Goal: Information Seeking & Learning: Find specific fact

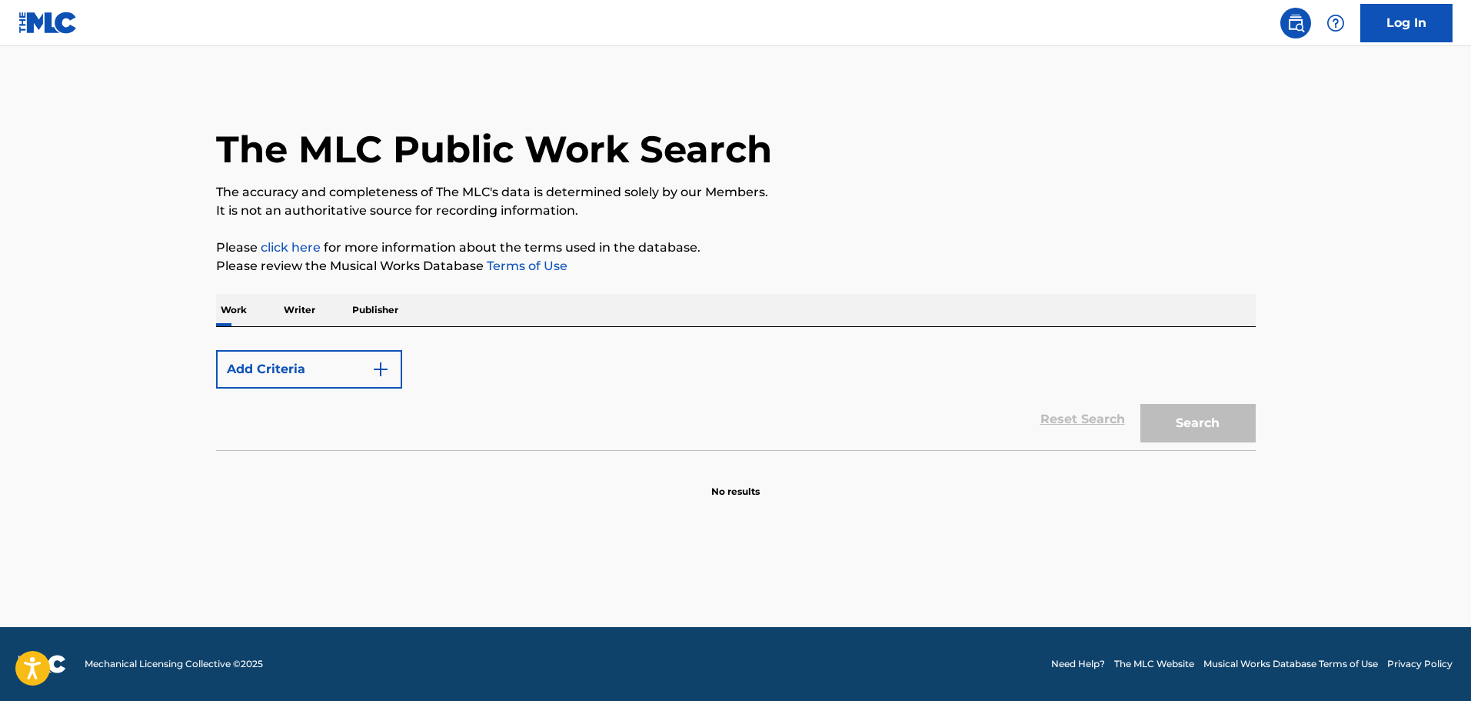
click at [291, 291] on div "The MLC Public Work Search The accuracy and completeness of The MLC's data is d…" at bounding box center [736, 292] width 1077 height 414
click at [297, 297] on p "Writer" at bounding box center [299, 310] width 41 height 32
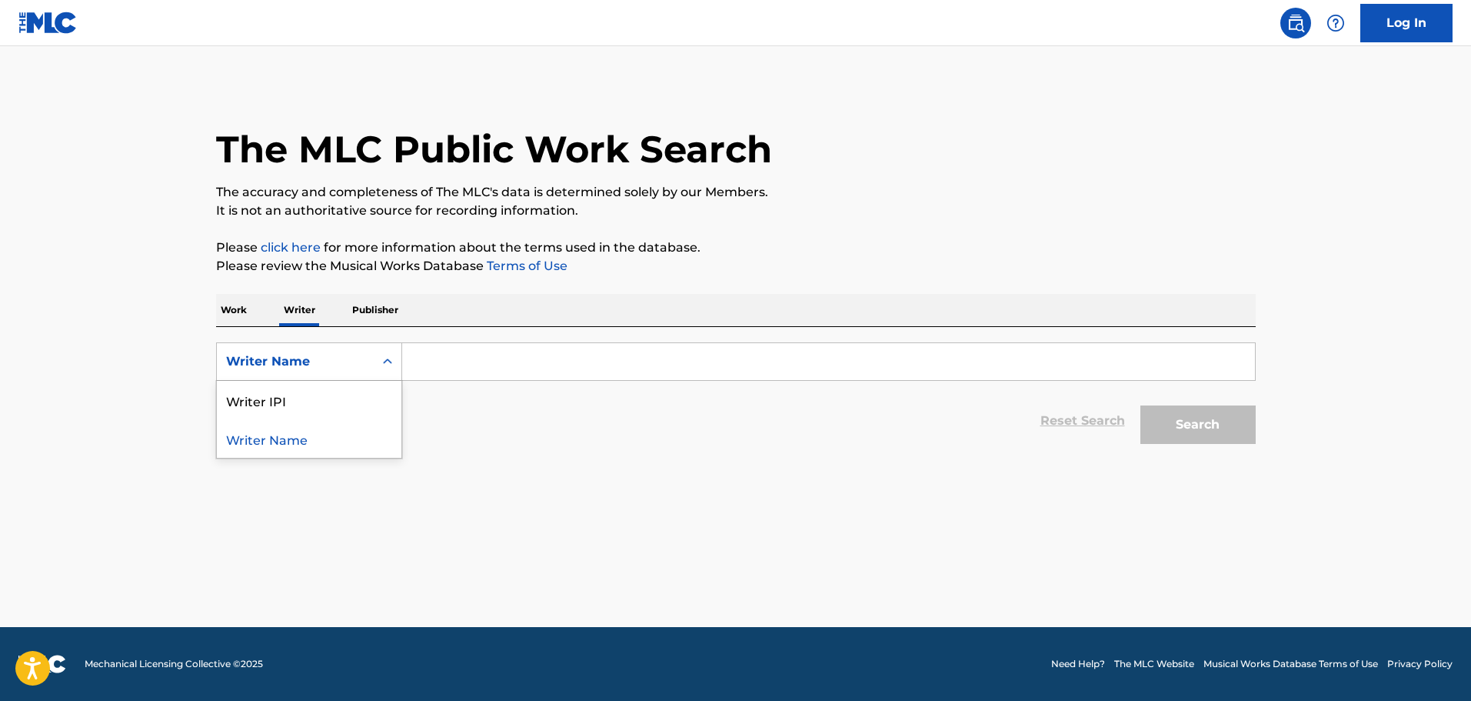
click at [365, 355] on div "Writer Name" at bounding box center [295, 361] width 157 height 29
drag, startPoint x: 335, startPoint y: 407, endPoint x: 405, endPoint y: 382, distance: 74.2
click at [339, 407] on div "Writer IPI" at bounding box center [309, 400] width 185 height 38
click at [443, 368] on input "Search Form" at bounding box center [828, 361] width 853 height 37
paste input "00791887967"
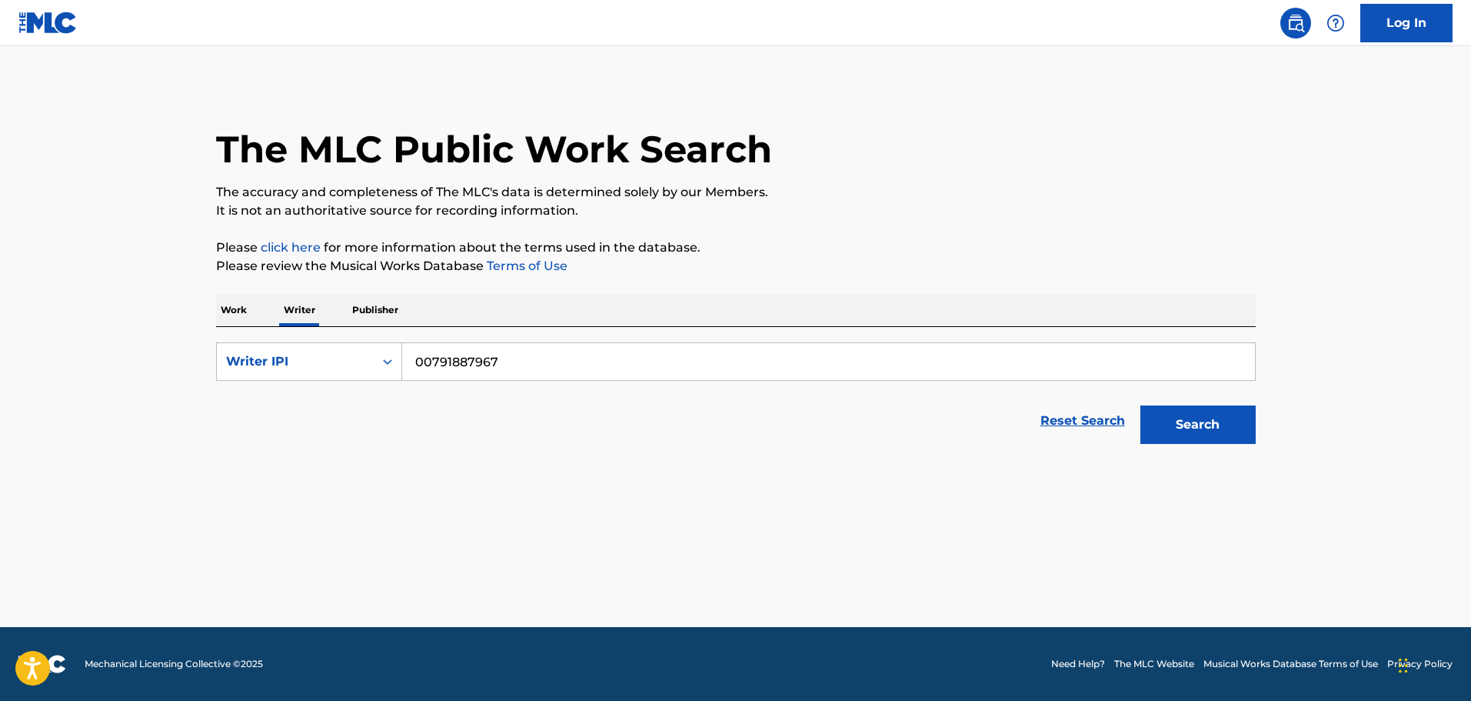
type input "00791887967"
click at [1210, 408] on button "Search" at bounding box center [1197, 424] width 115 height 38
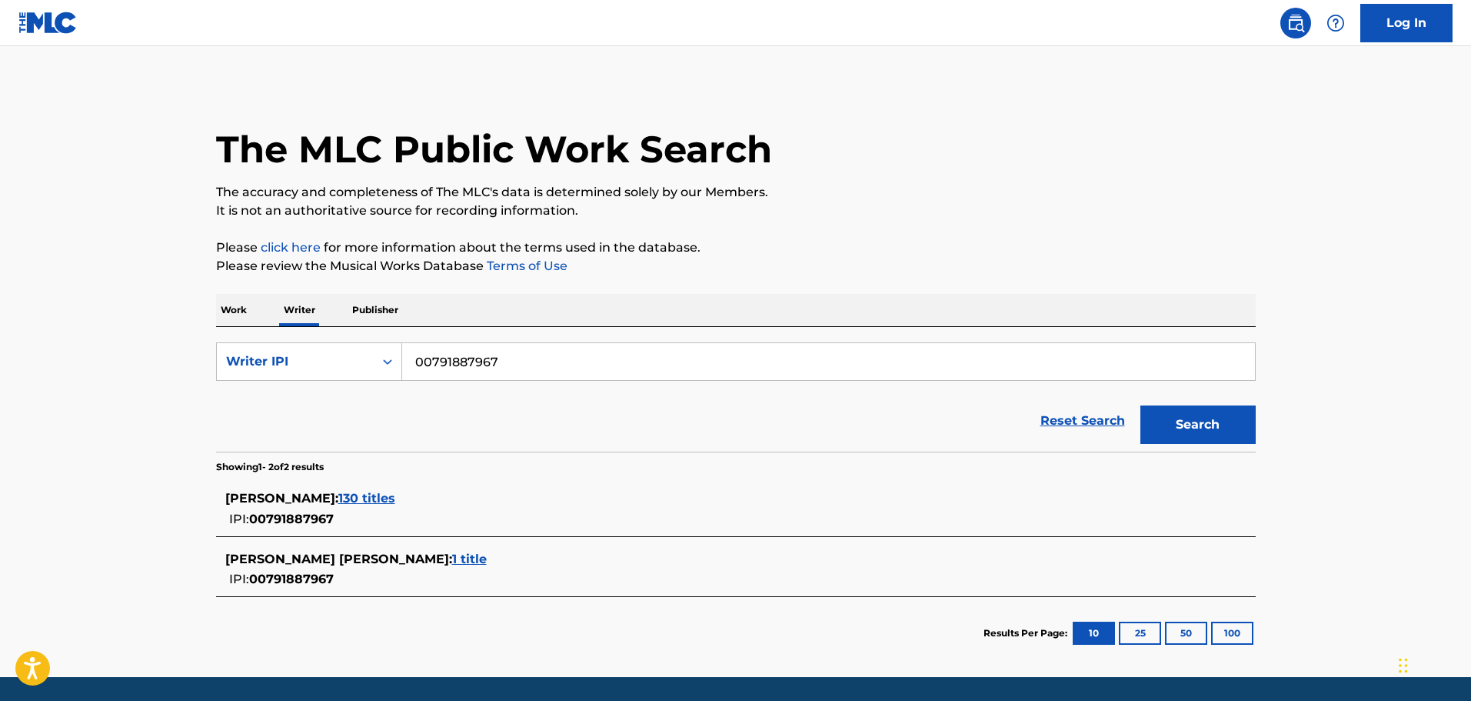
drag, startPoint x: 400, startPoint y: 458, endPoint x: 481, endPoint y: 470, distance: 82.3
click at [418, 458] on section "Showing 1 - 2 of 2 results" at bounding box center [736, 462] width 1040 height 22
drag, startPoint x: 481, startPoint y: 470, endPoint x: 481, endPoint y: 481, distance: 11.5
click at [481, 474] on div "Showing 1 - 2 of 2 results [PERSON_NAME] : 130 titles IPI: 00791887967 [PERSON_…" at bounding box center [736, 560] width 1040 height 218
click at [484, 507] on div "[PERSON_NAME] : 130 titles" at bounding box center [715, 498] width 981 height 18
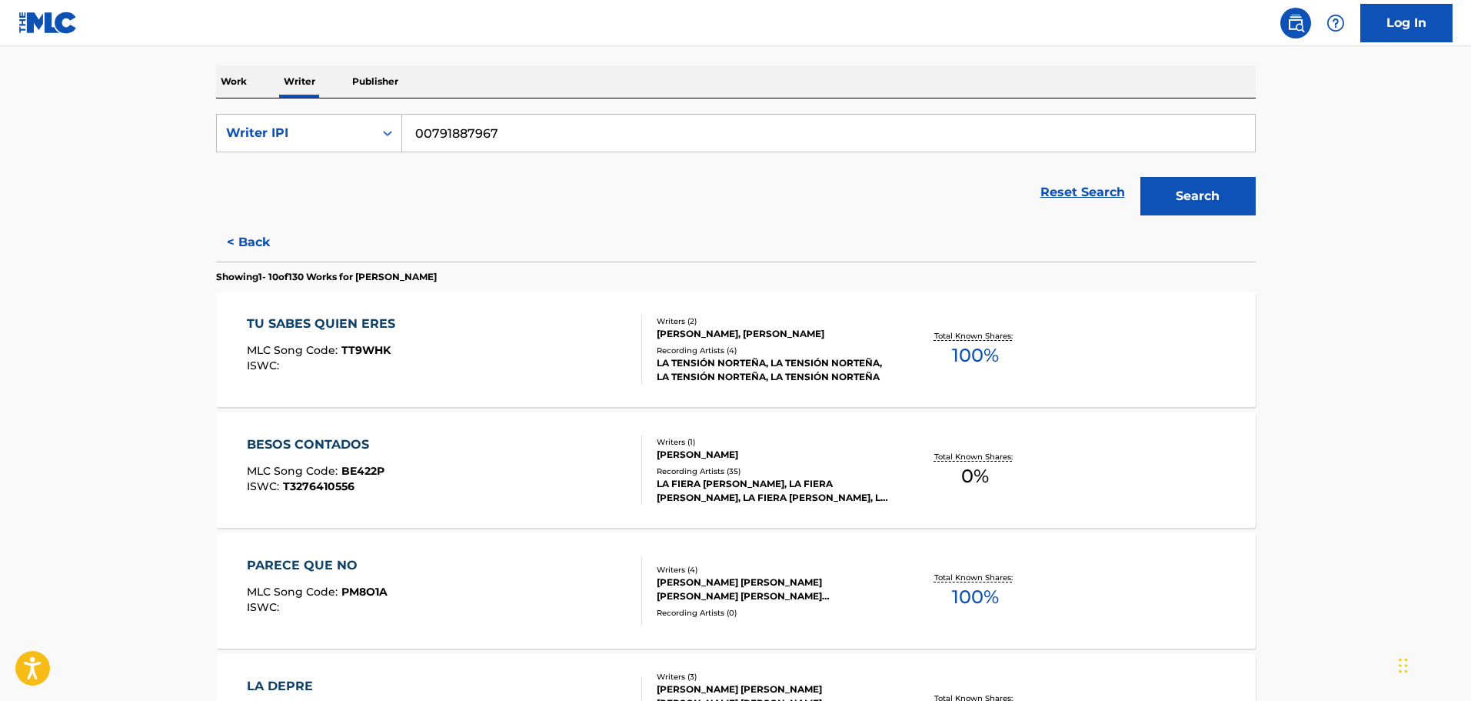
scroll to position [256, 0]
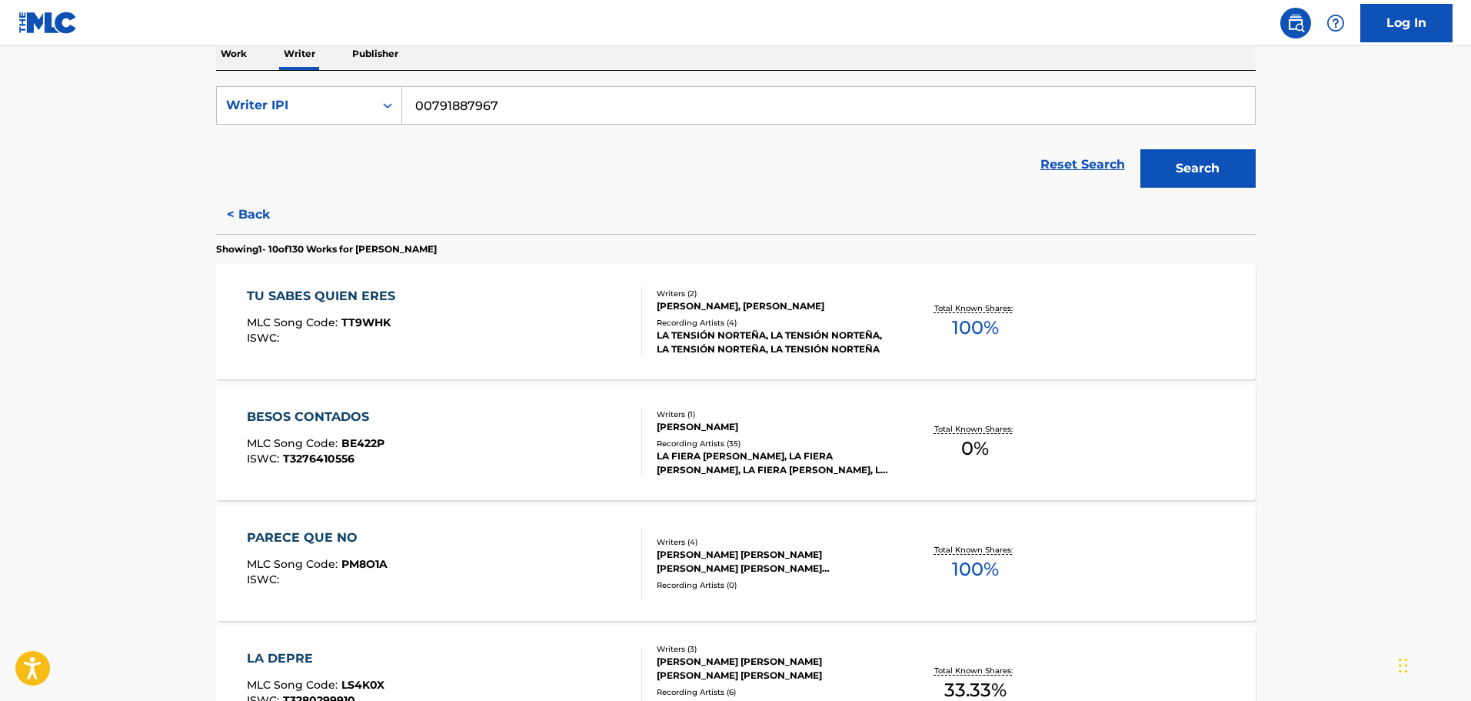
click at [573, 318] on div "TU SABES QUIEN ERES MLC Song Code : TT9WHK ISWC :" at bounding box center [444, 321] width 395 height 69
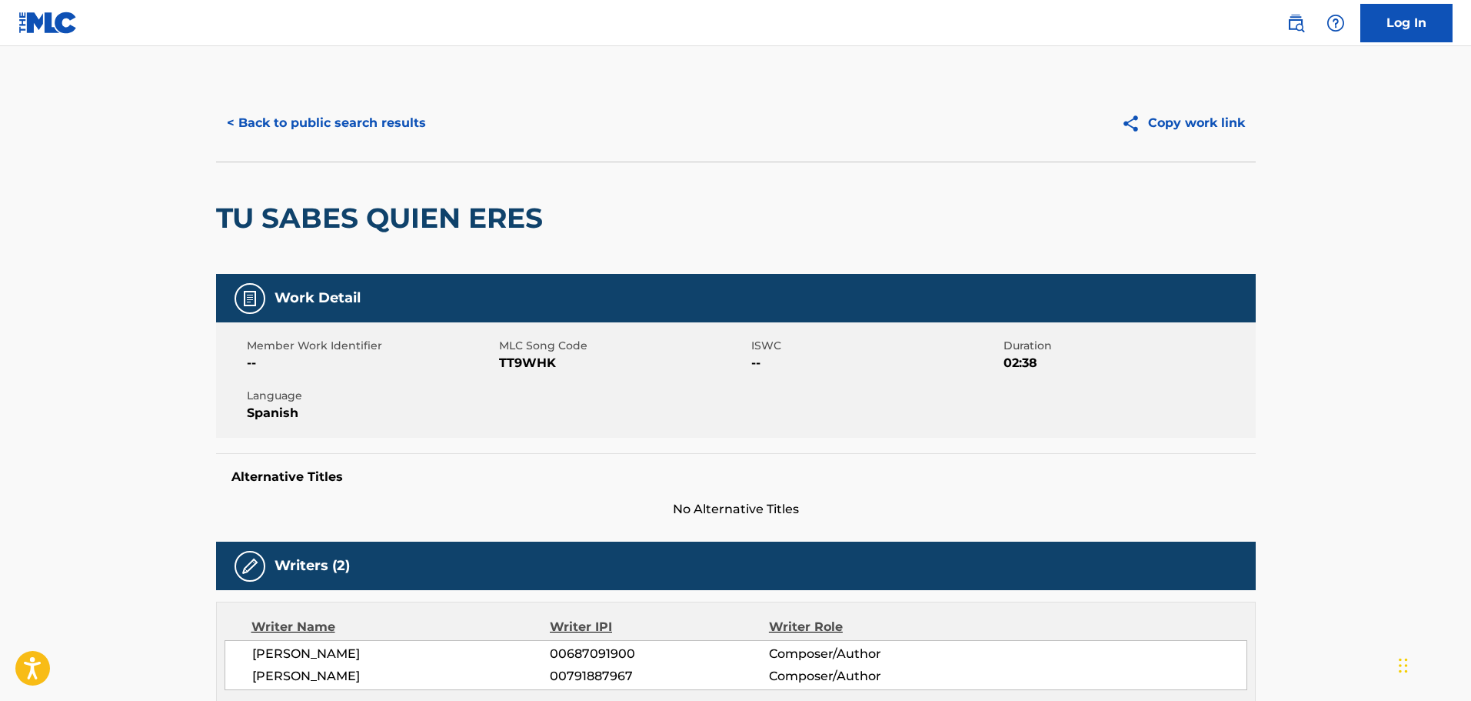
click at [354, 130] on button "< Back to public search results" at bounding box center [326, 123] width 221 height 38
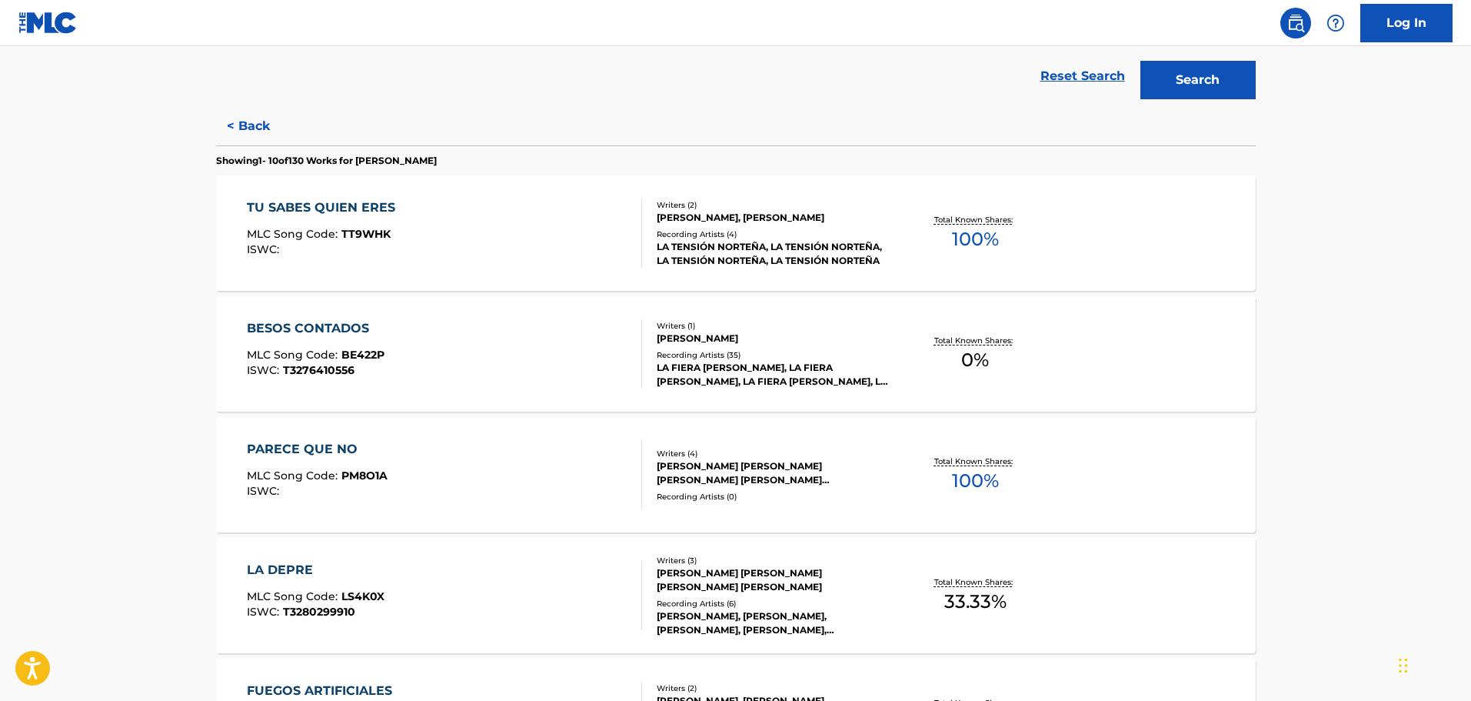
scroll to position [385, 0]
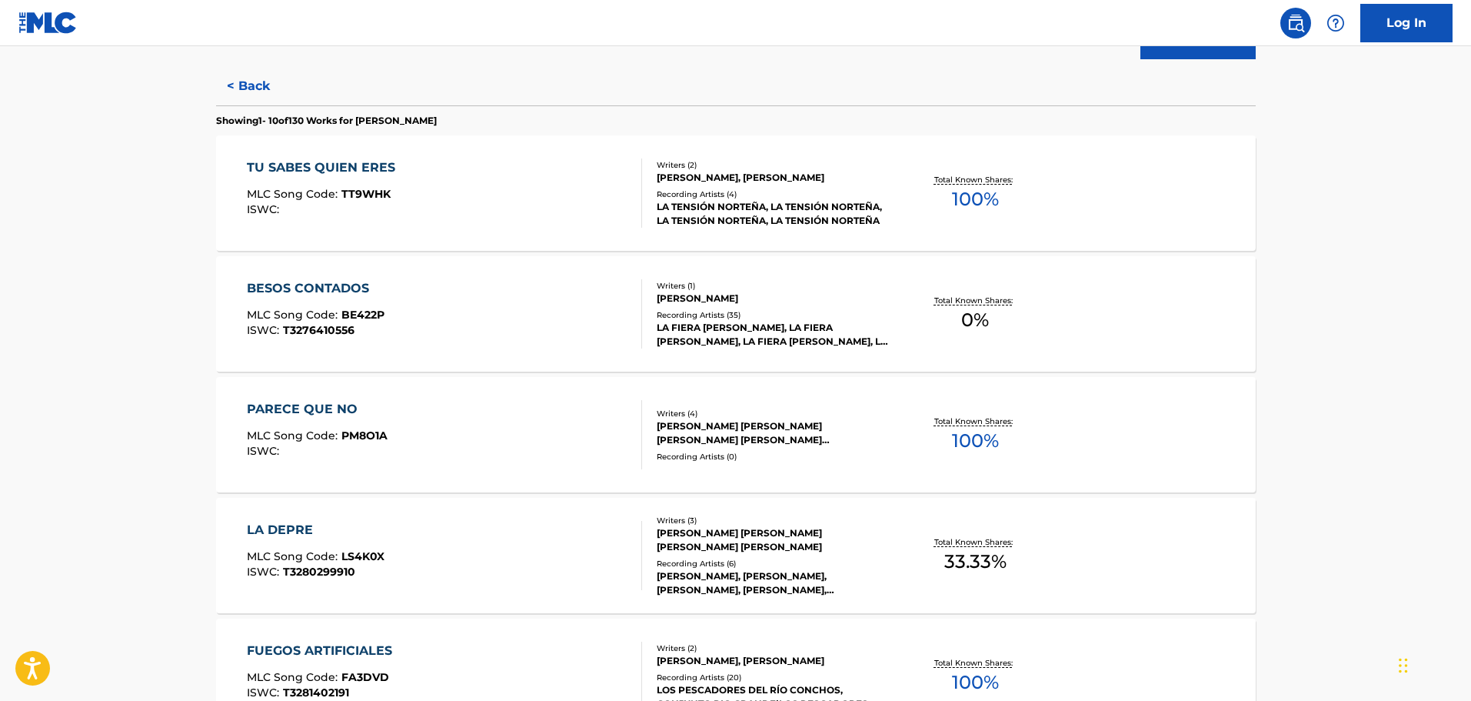
click at [476, 390] on div "PARECE QUE NO MLC Song Code : PM8O1A ISWC : Writers ( 4 ) [PERSON_NAME] [PERSON…" at bounding box center [736, 434] width 1040 height 115
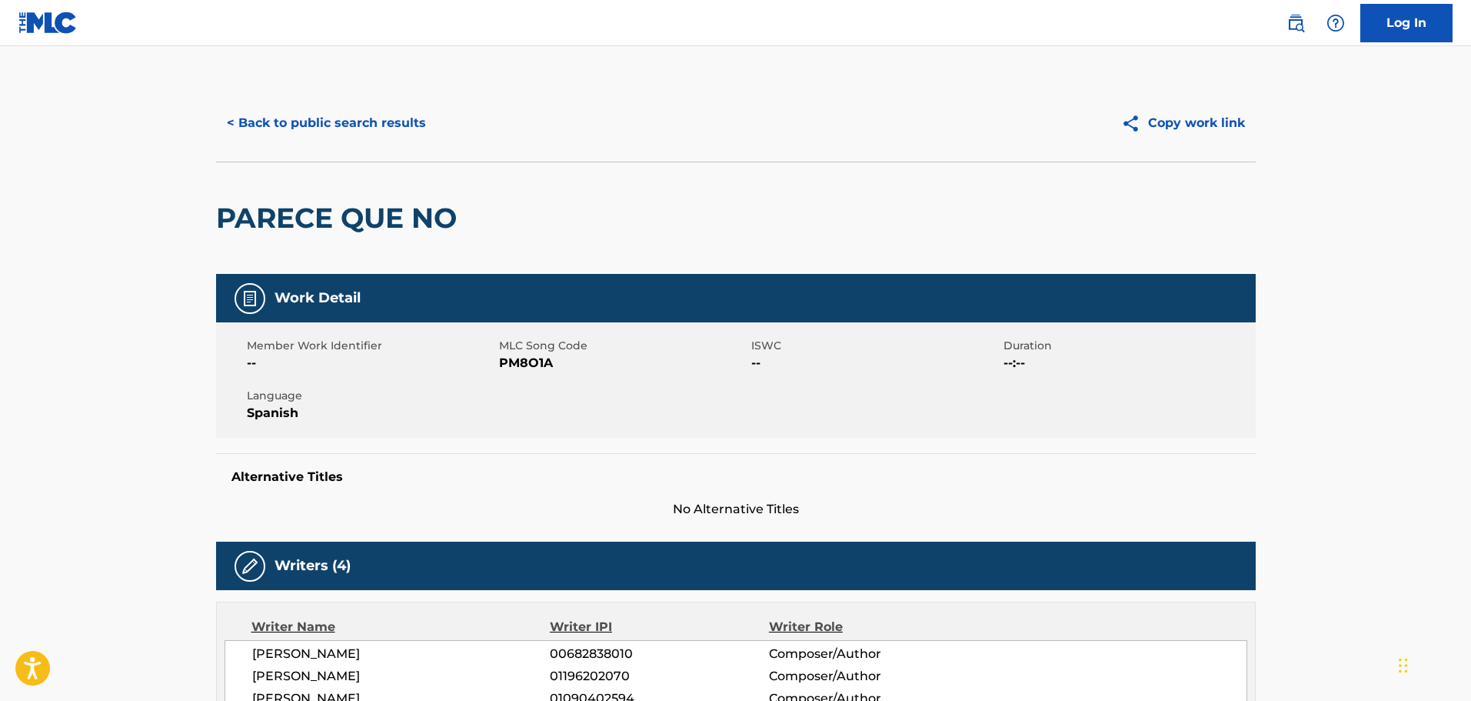
drag, startPoint x: 363, startPoint y: 149, endPoint x: 368, endPoint y: 118, distance: 31.2
click at [363, 148] on div "< Back to public search results Copy work link" at bounding box center [736, 123] width 1040 height 77
click at [372, 111] on button "< Back to public search results" at bounding box center [326, 123] width 221 height 38
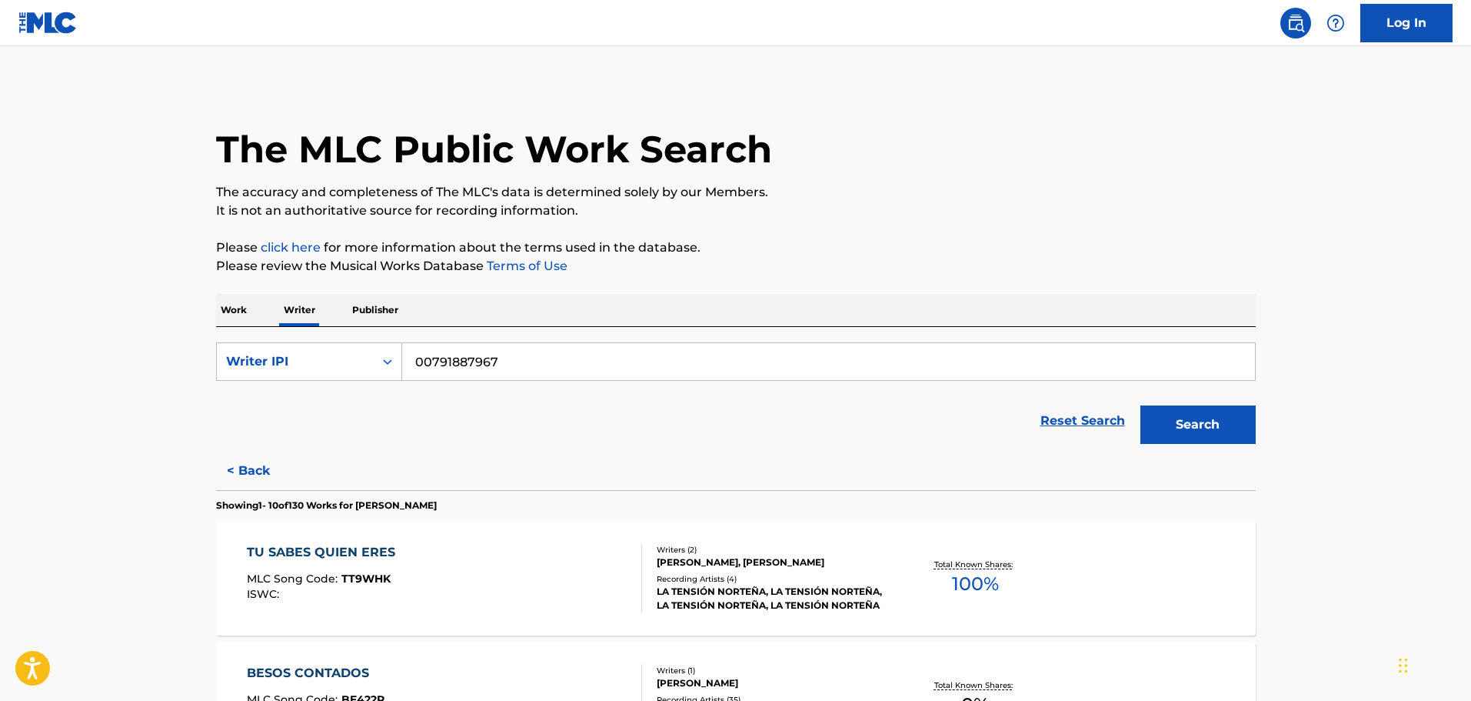
click at [538, 564] on div "TU SABES QUIEN ERES MLC Song Code : TT9WHK ISWC :" at bounding box center [444, 577] width 395 height 69
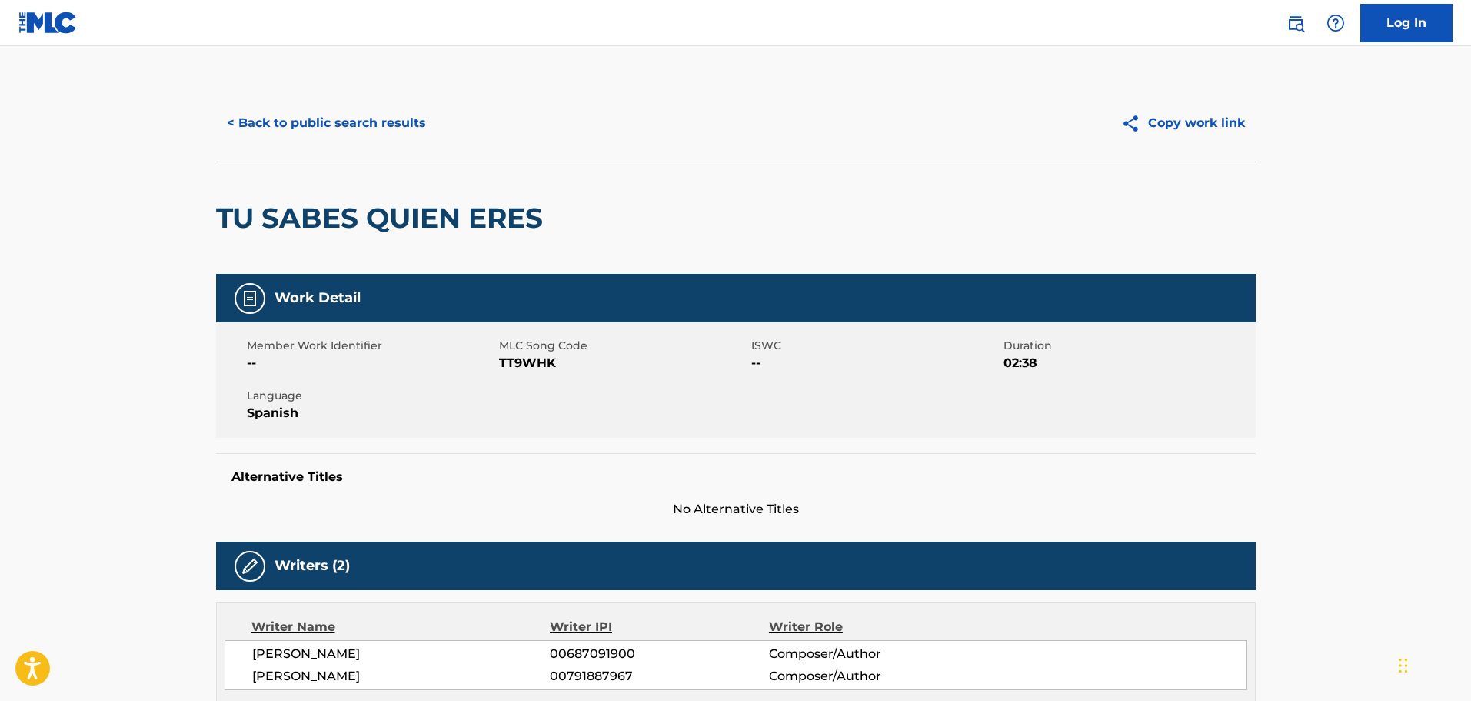
click at [297, 130] on button "< Back to public search results" at bounding box center [326, 123] width 221 height 38
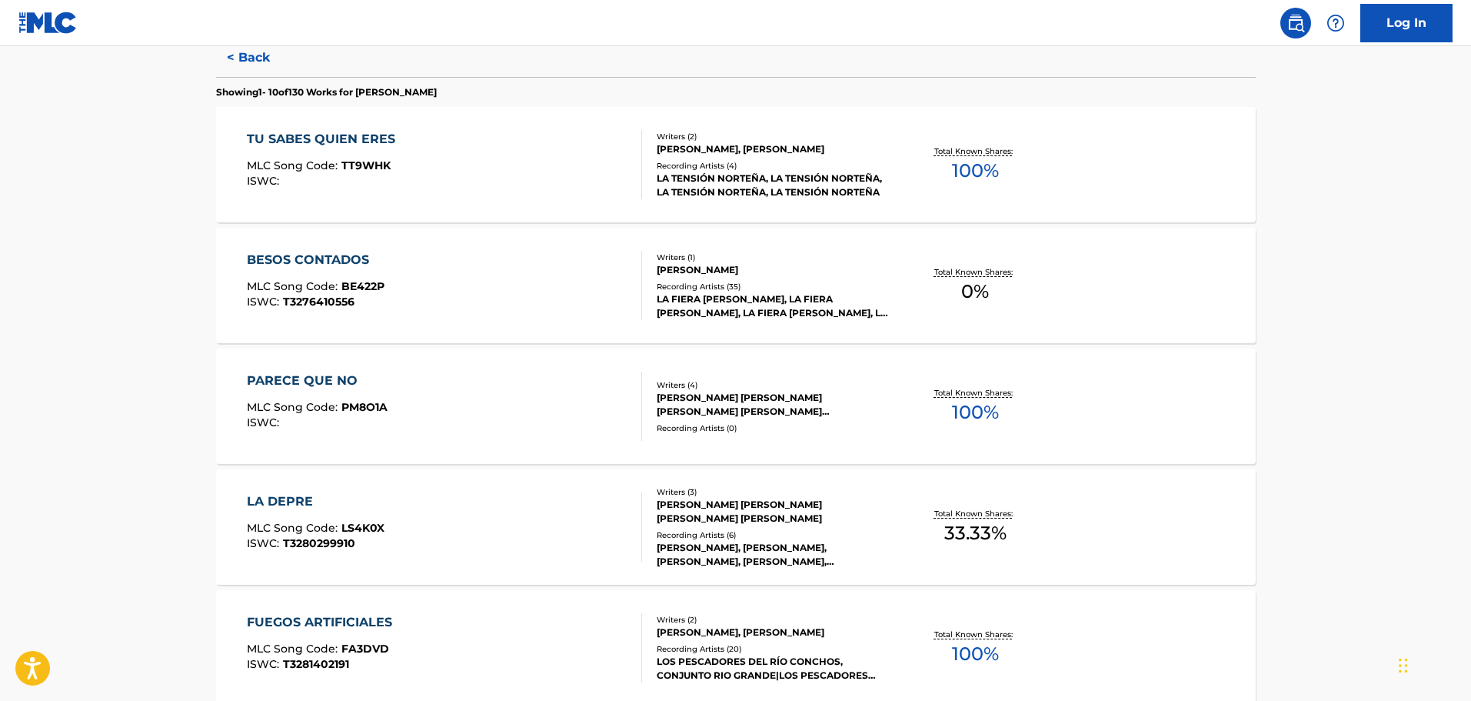
scroll to position [669, 0]
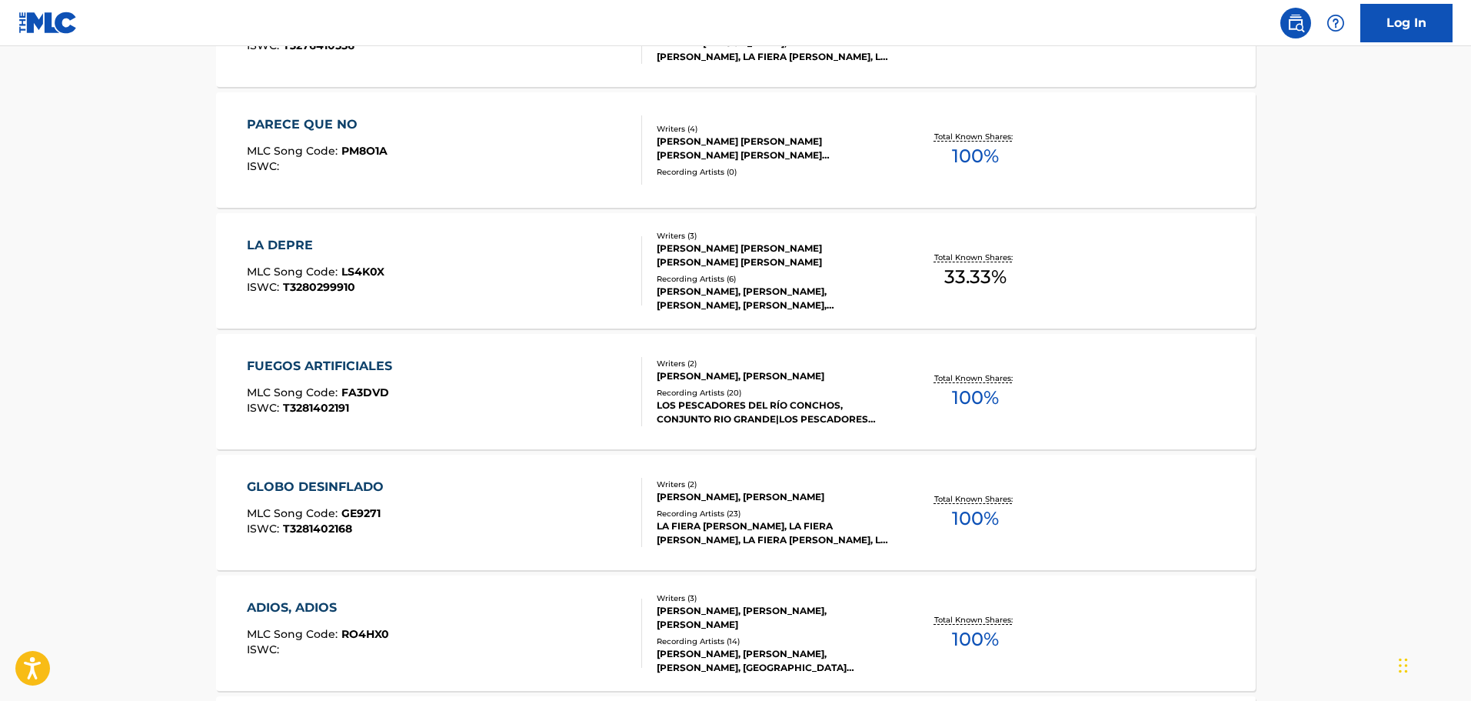
click at [370, 358] on div "FUEGOS ARTIFICIALES" at bounding box center [323, 366] width 153 height 18
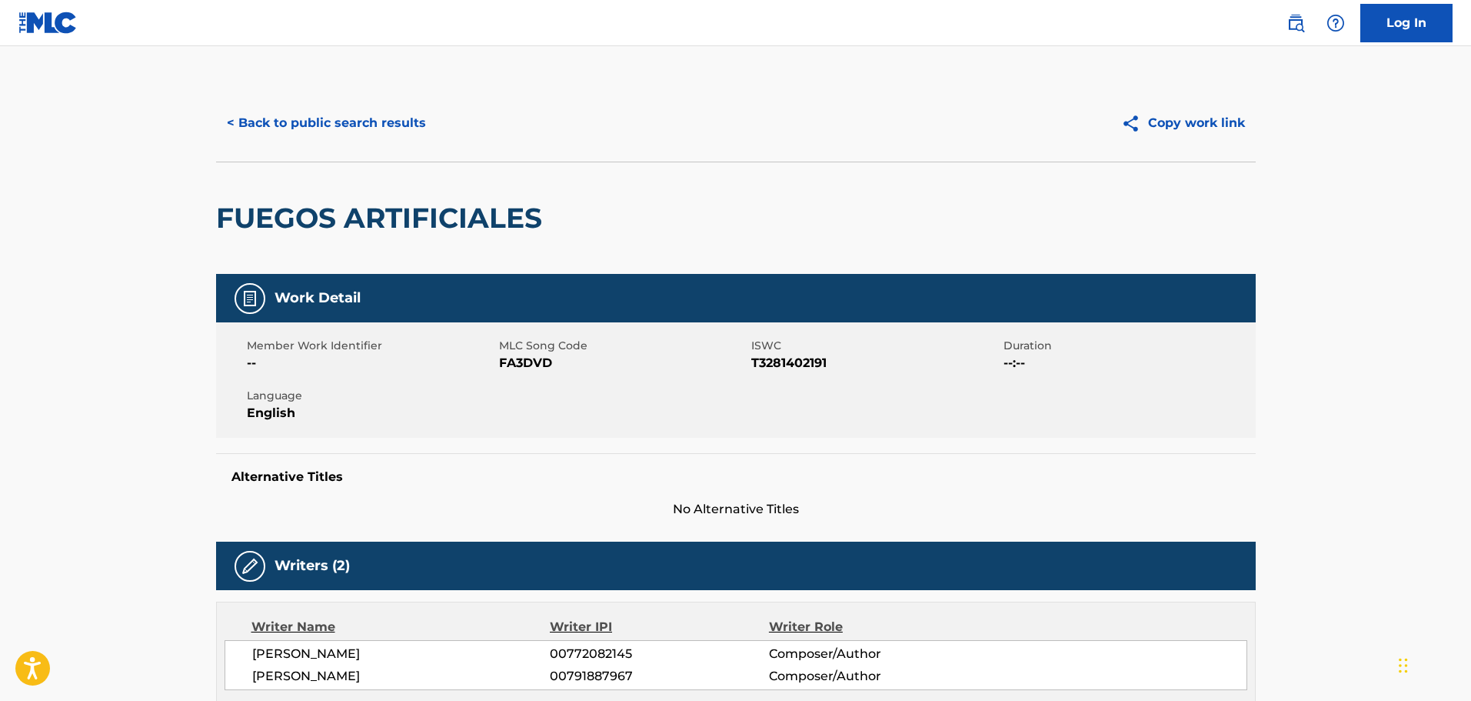
click at [323, 115] on button "< Back to public search results" at bounding box center [326, 123] width 221 height 38
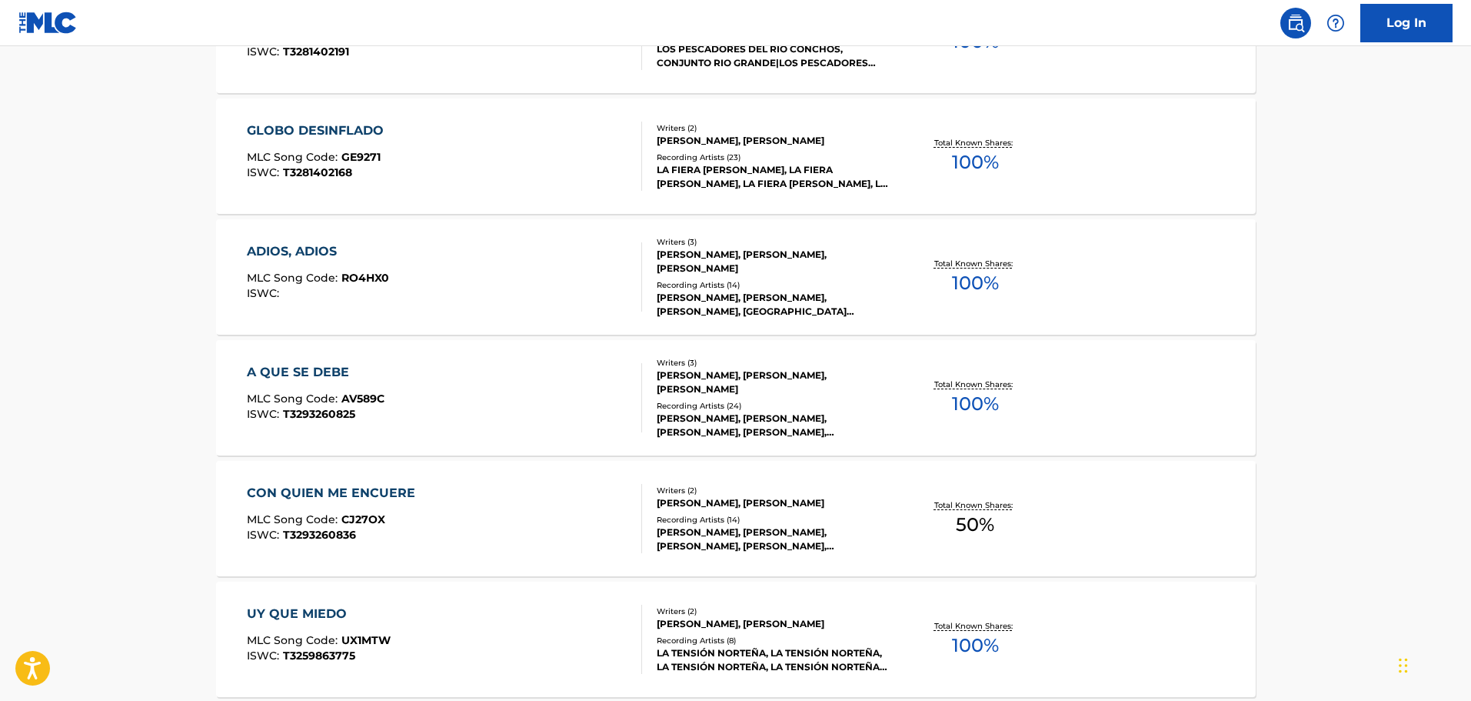
click at [504, 413] on div "A QUE SE DEBE MLC Song Code : AV589C ISWC : T3293260825" at bounding box center [444, 397] width 395 height 69
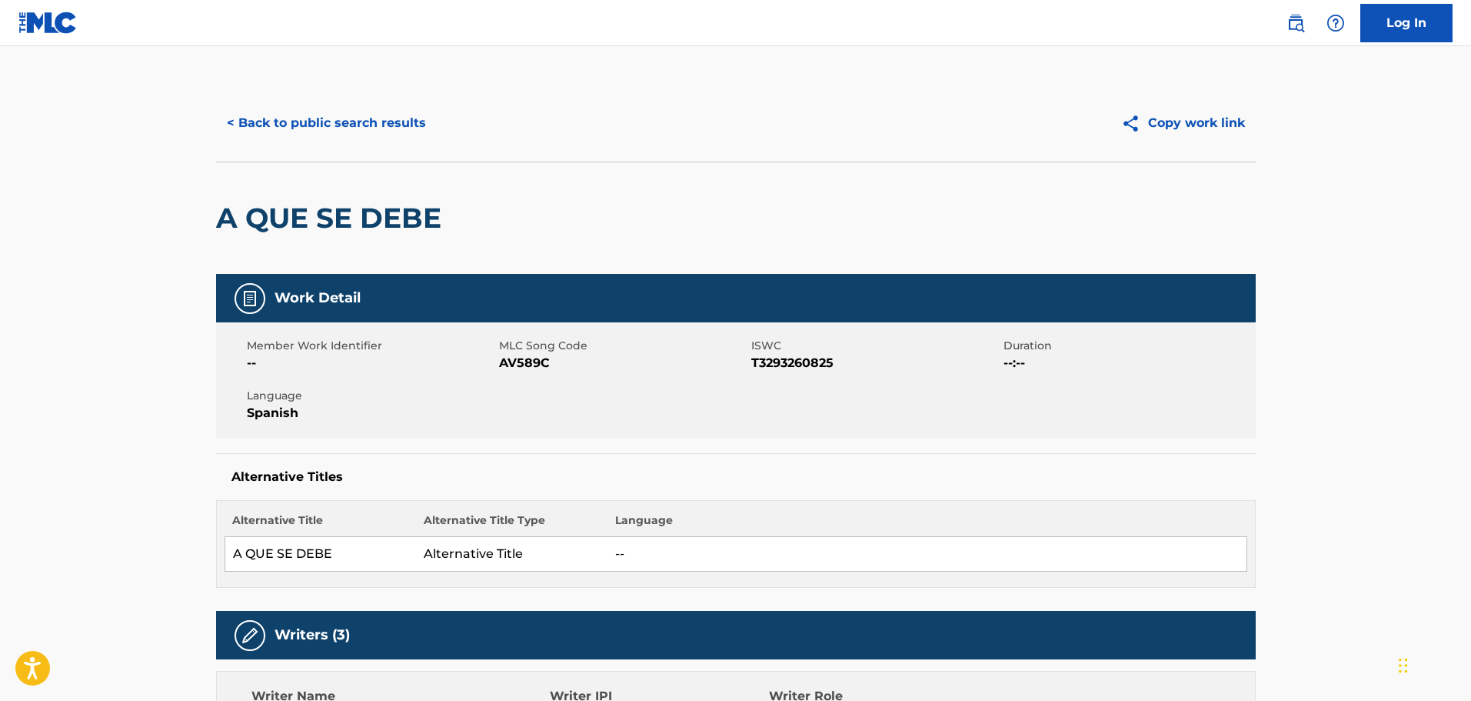
drag, startPoint x: 344, startPoint y: 92, endPoint x: 365, endPoint y: 126, distance: 40.4
click at [355, 90] on div "< Back to public search results Copy work link" at bounding box center [736, 123] width 1040 height 77
click at [366, 135] on button "< Back to public search results" at bounding box center [326, 123] width 221 height 38
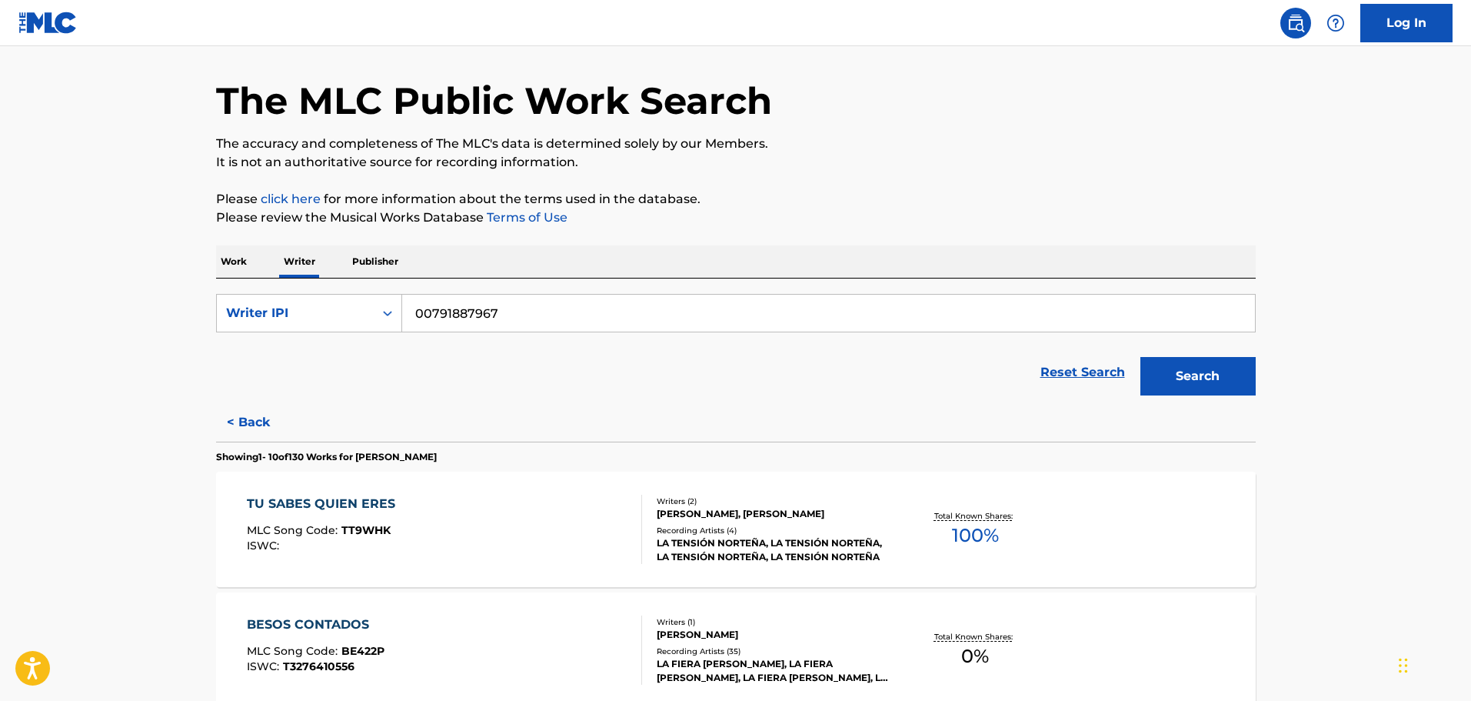
scroll to position [1182, 0]
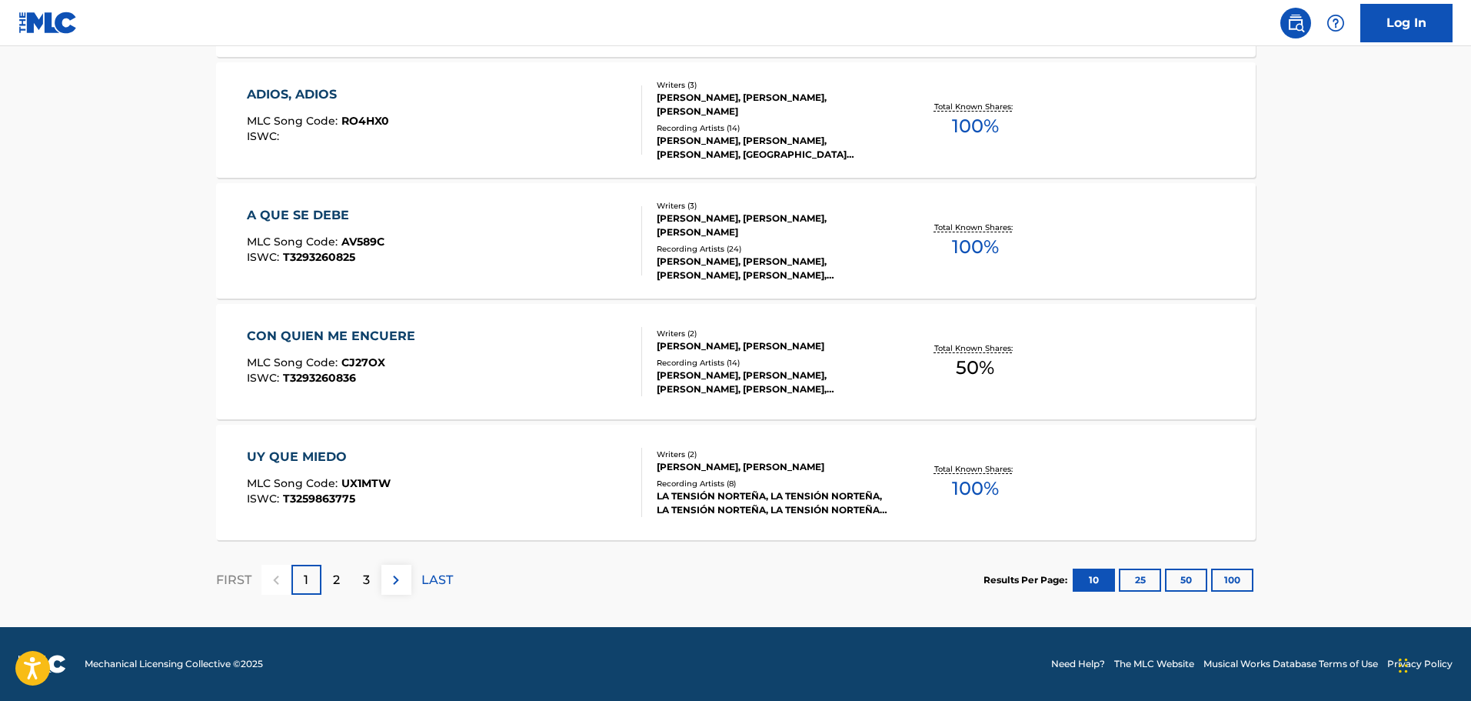
click at [474, 455] on div "UY QUE MIEDO MLC Song Code : UX1MTW ISWC : T3259863775" at bounding box center [444, 482] width 395 height 69
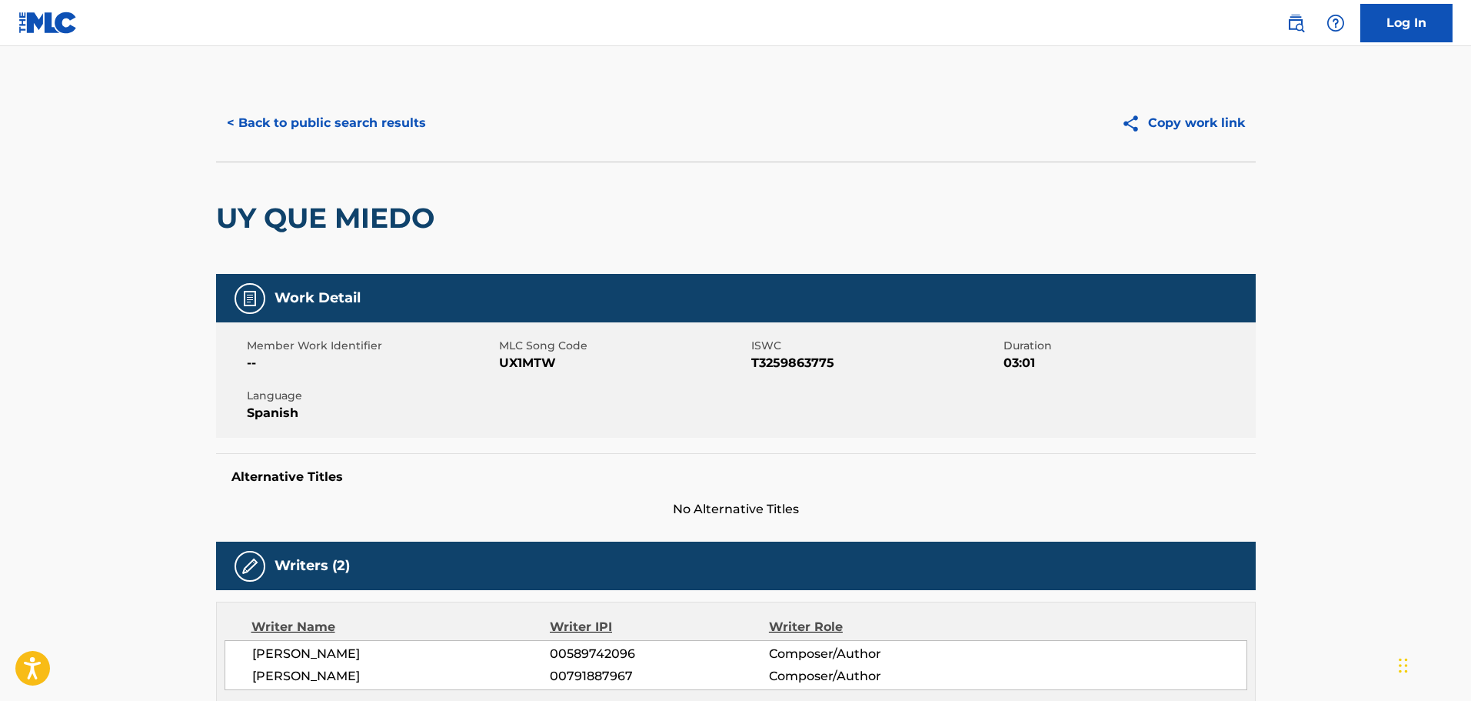
drag, startPoint x: 339, startPoint y: 76, endPoint x: 345, endPoint y: 82, distance: 8.2
click at [345, 112] on button "< Back to public search results" at bounding box center [326, 123] width 221 height 38
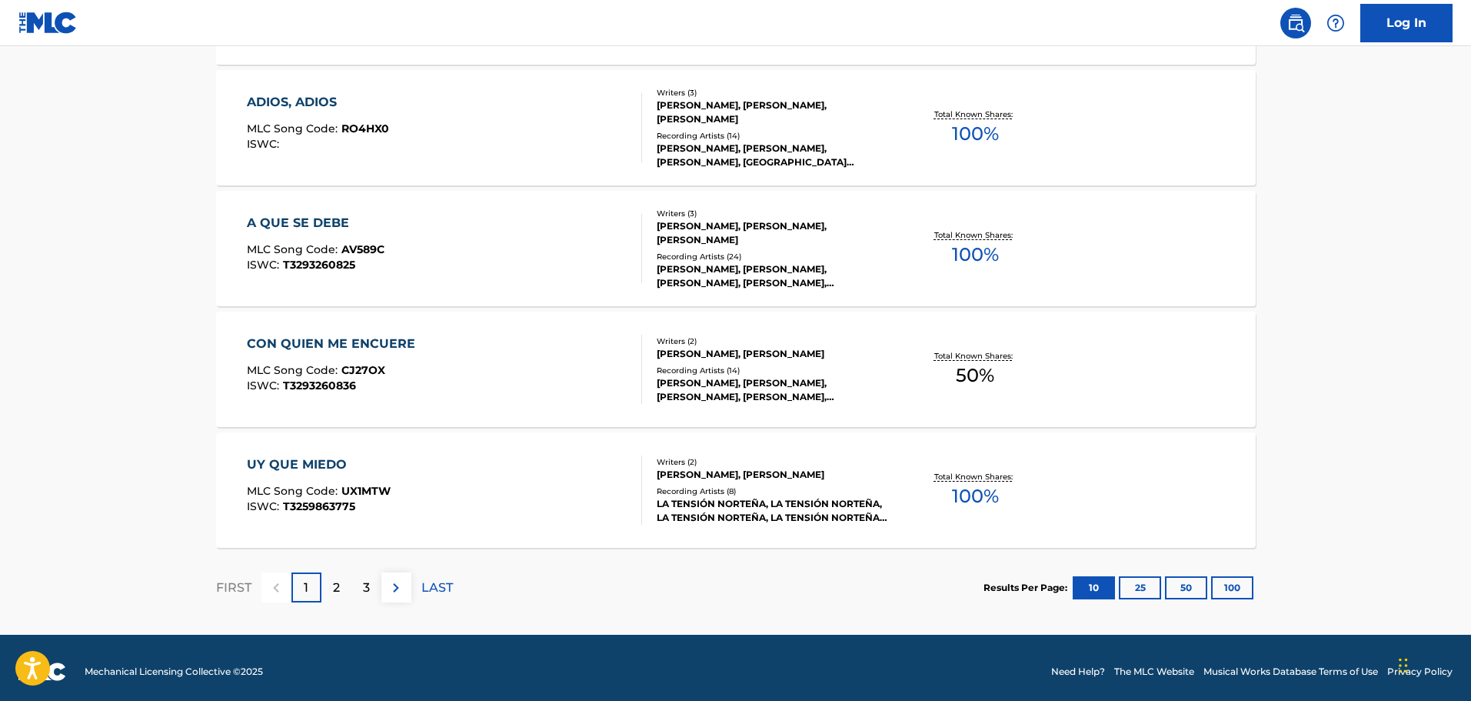
scroll to position [1182, 0]
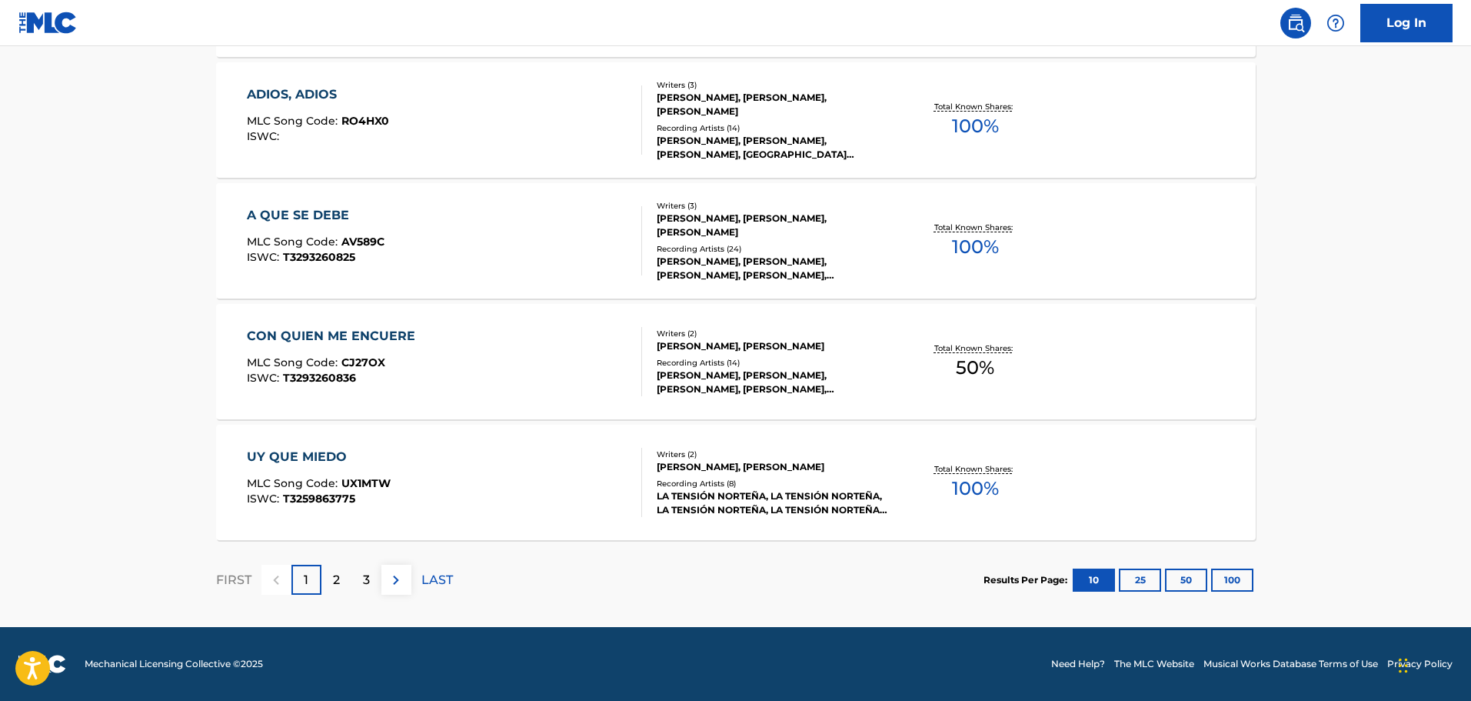
click at [511, 474] on div "UY QUE MIEDO MLC Song Code : UX1MTW ISWC : T3259863775" at bounding box center [444, 482] width 395 height 69
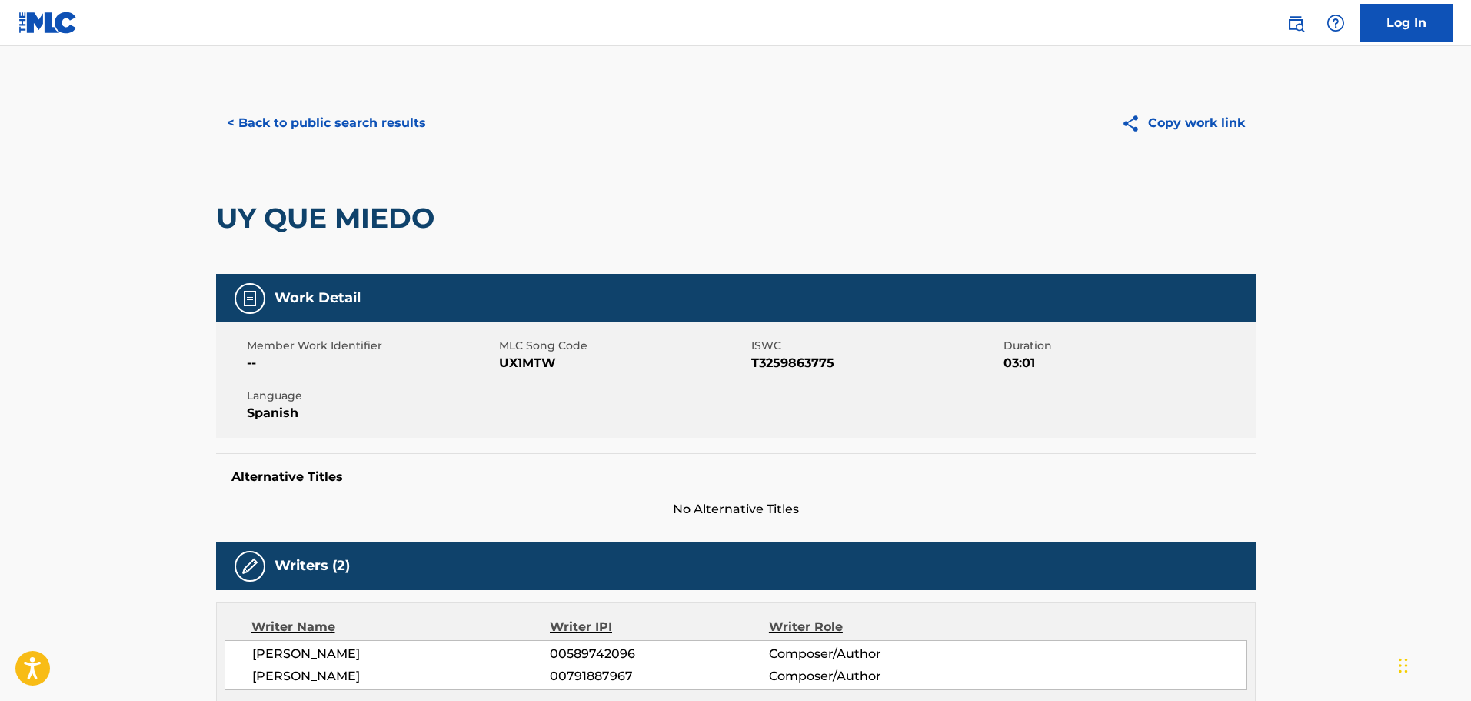
click at [324, 112] on button "< Back to public search results" at bounding box center [326, 123] width 221 height 38
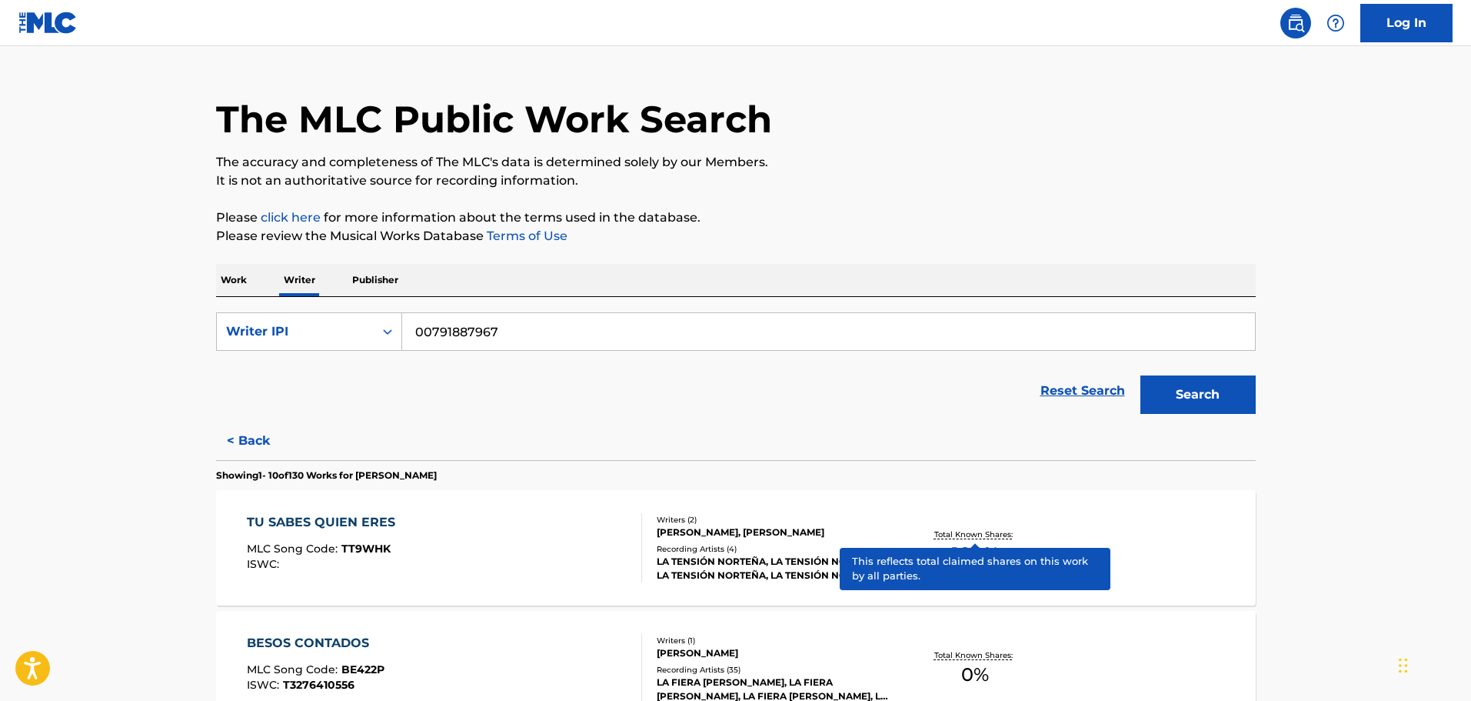
scroll to position [1182, 0]
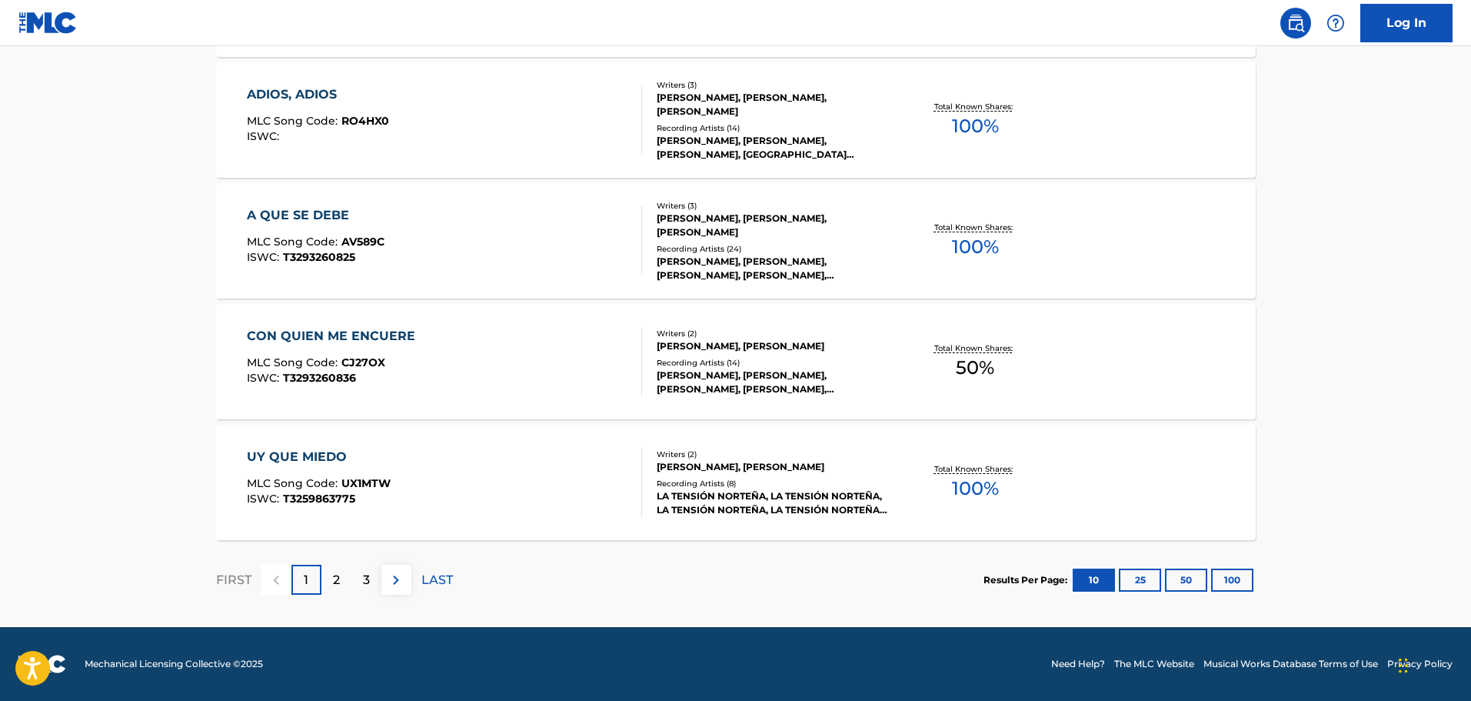
click at [328, 586] on div "2" at bounding box center [336, 579] width 30 height 30
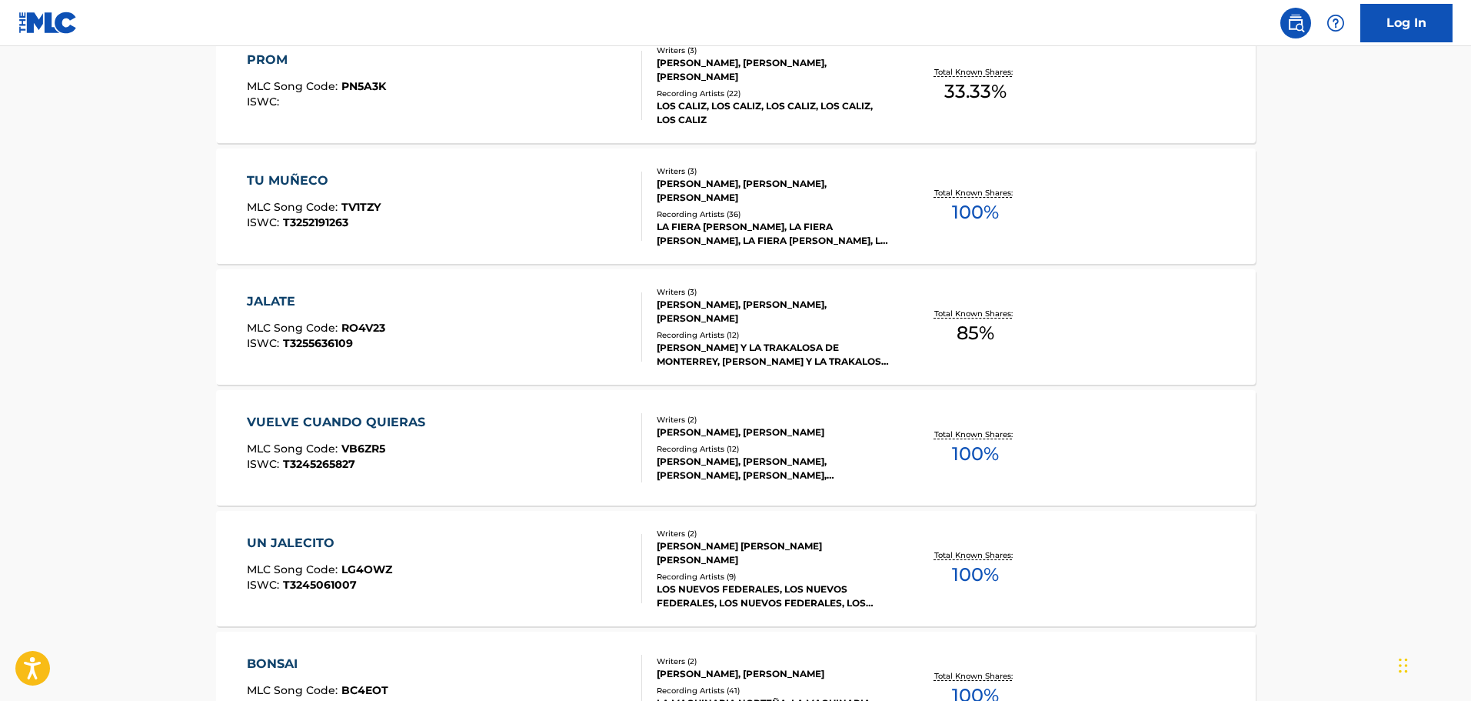
scroll to position [513, 0]
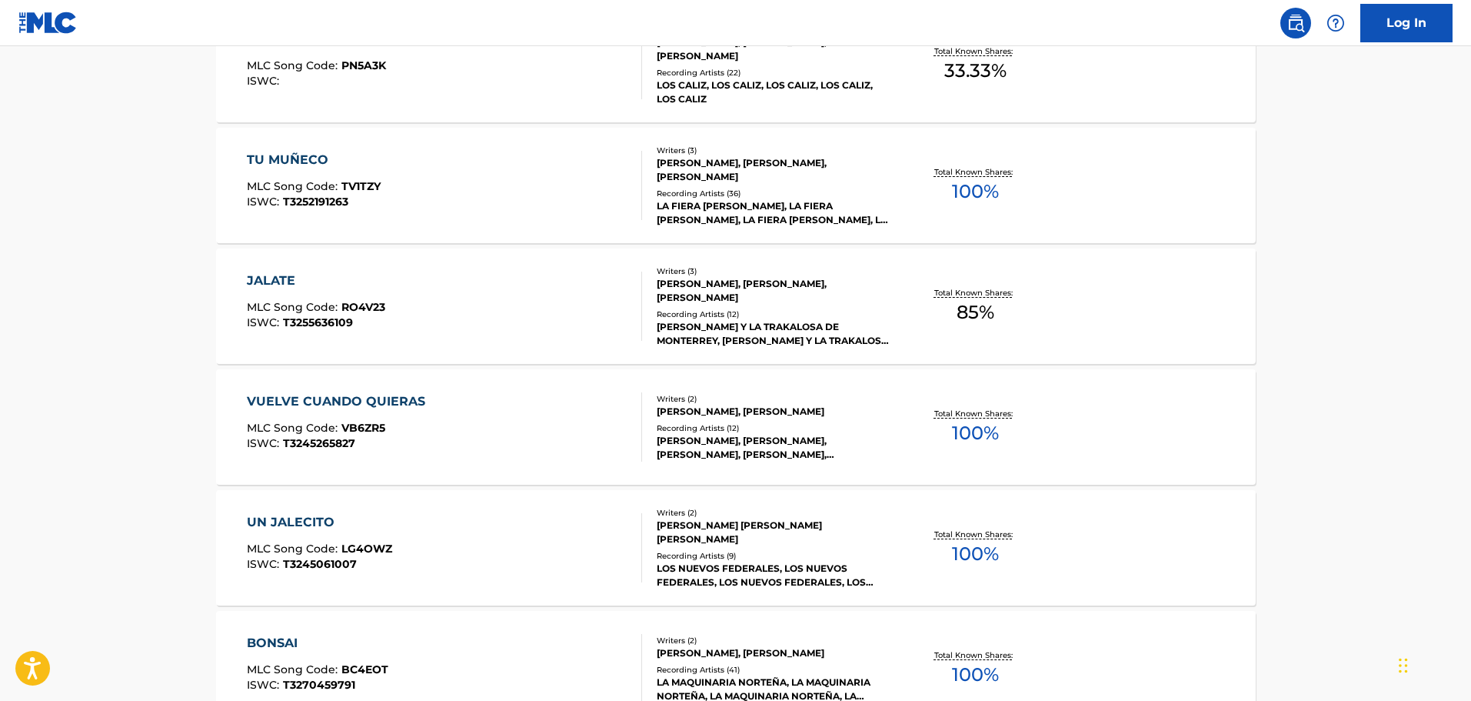
click at [445, 132] on div "TU MUÑECO MLC Song Code : TV1TZY ISWC : T3252191263 Writers ( 3 ) [PERSON_NAME]…" at bounding box center [736, 185] width 1040 height 115
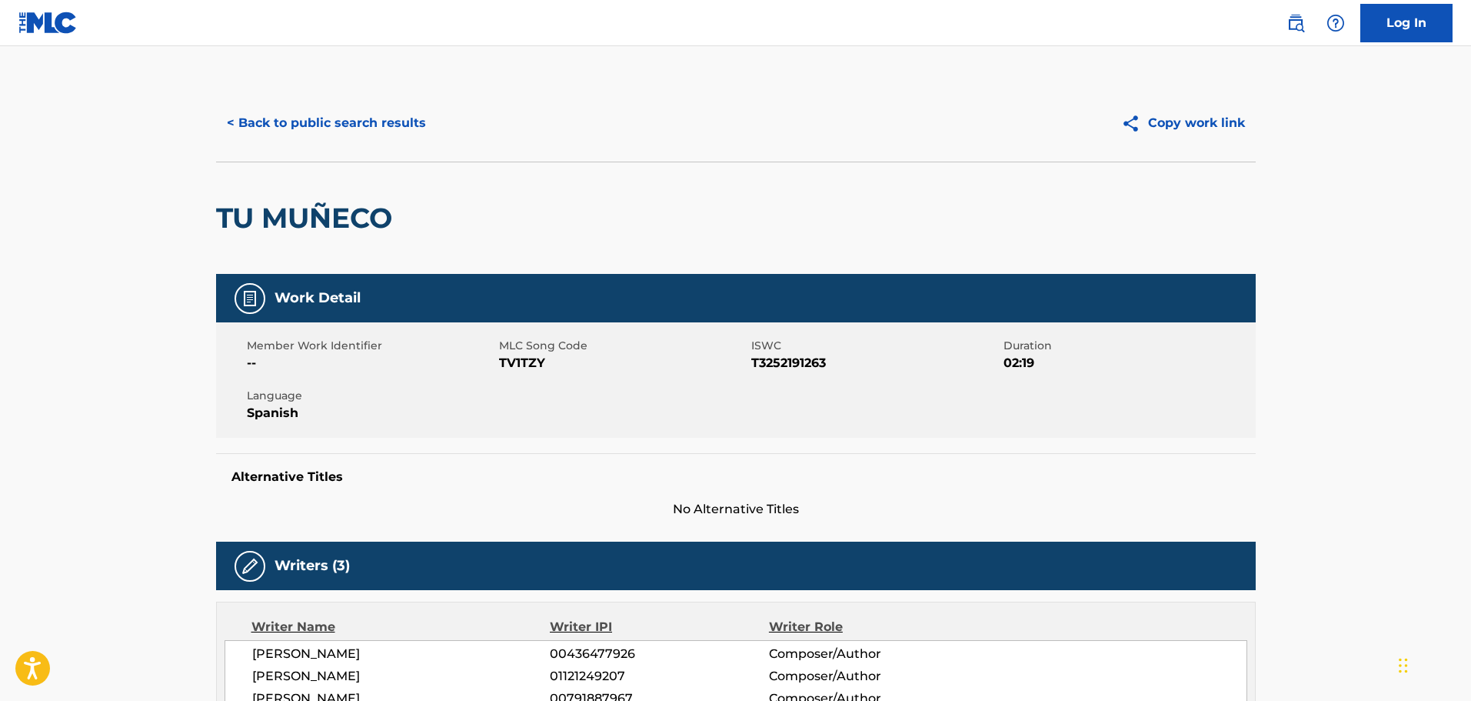
click at [292, 115] on button "< Back to public search results" at bounding box center [326, 123] width 221 height 38
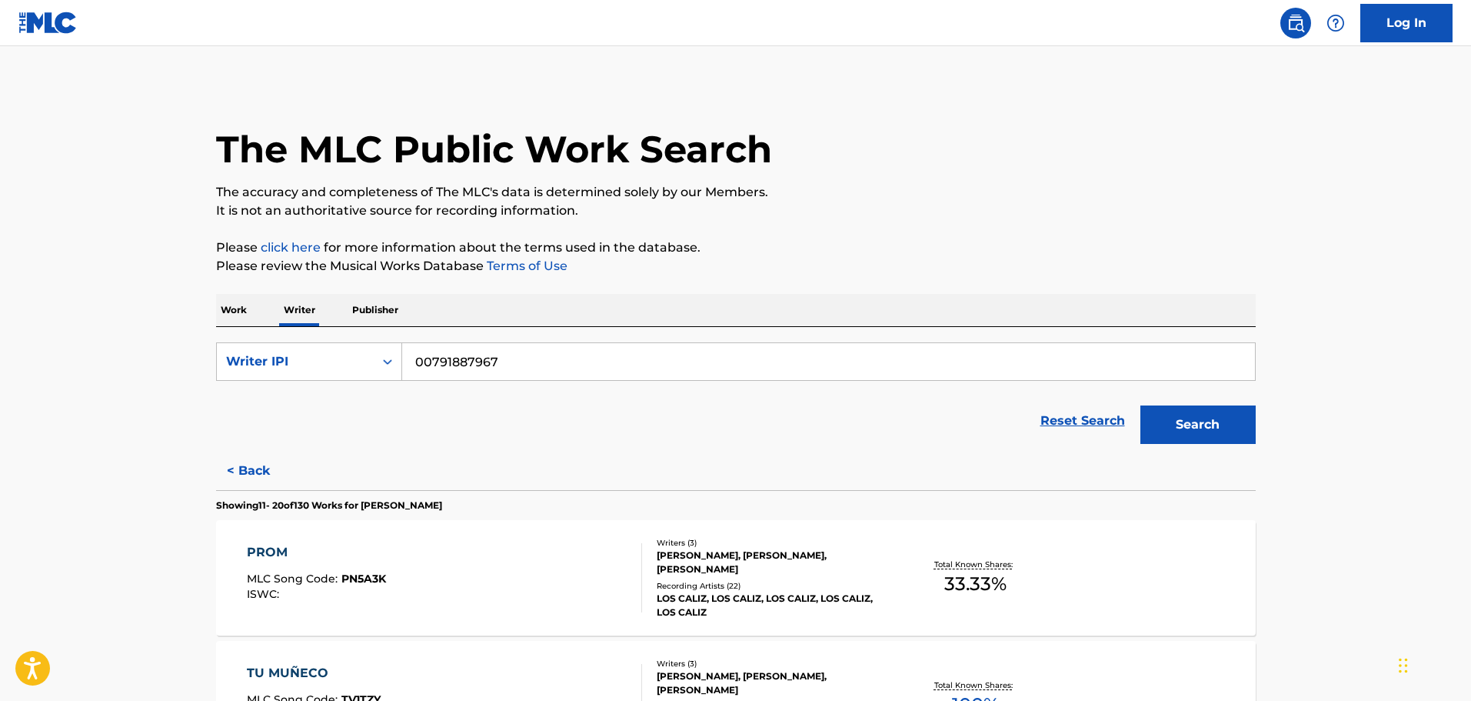
click at [235, 307] on p "Work" at bounding box center [233, 310] width 35 height 32
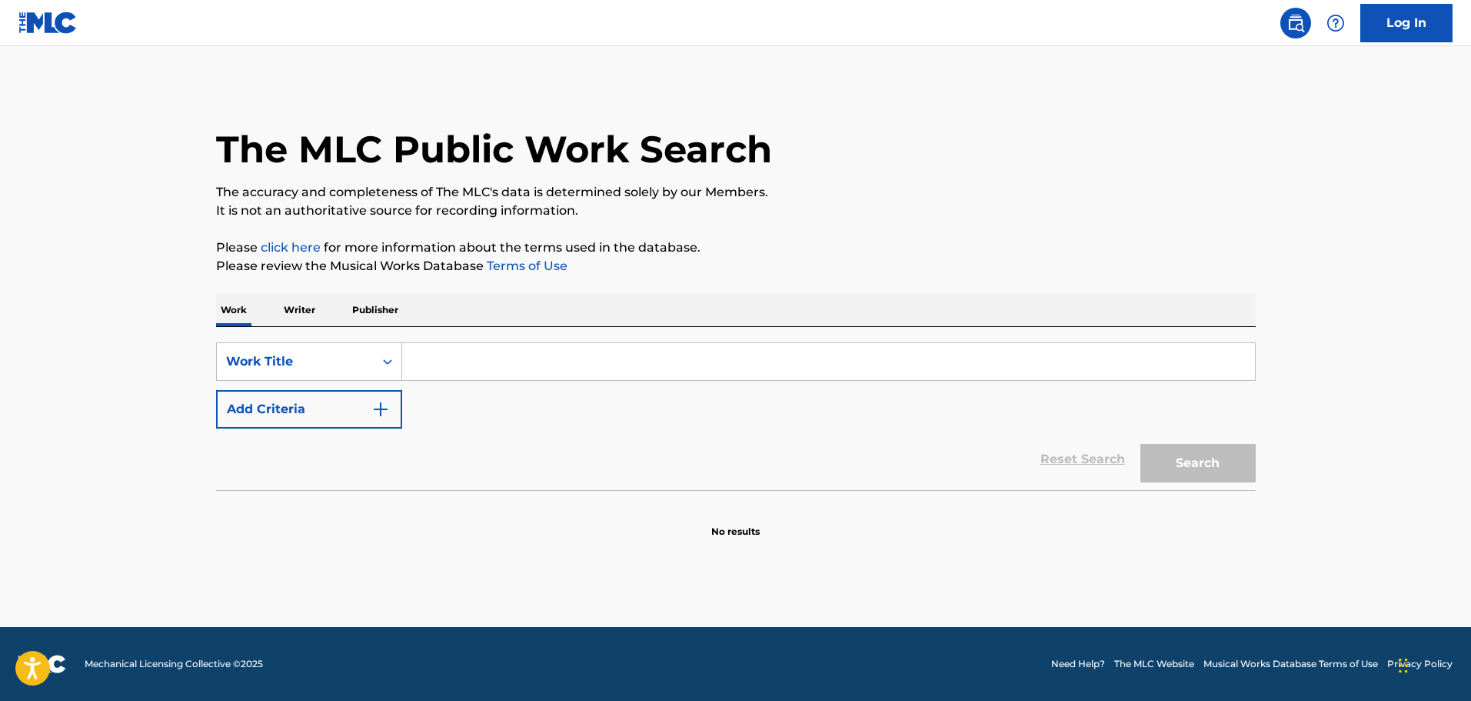
click at [446, 364] on input "Search Form" at bounding box center [828, 361] width 853 height 37
click at [448, 368] on input "Search Form" at bounding box center [828, 361] width 853 height 37
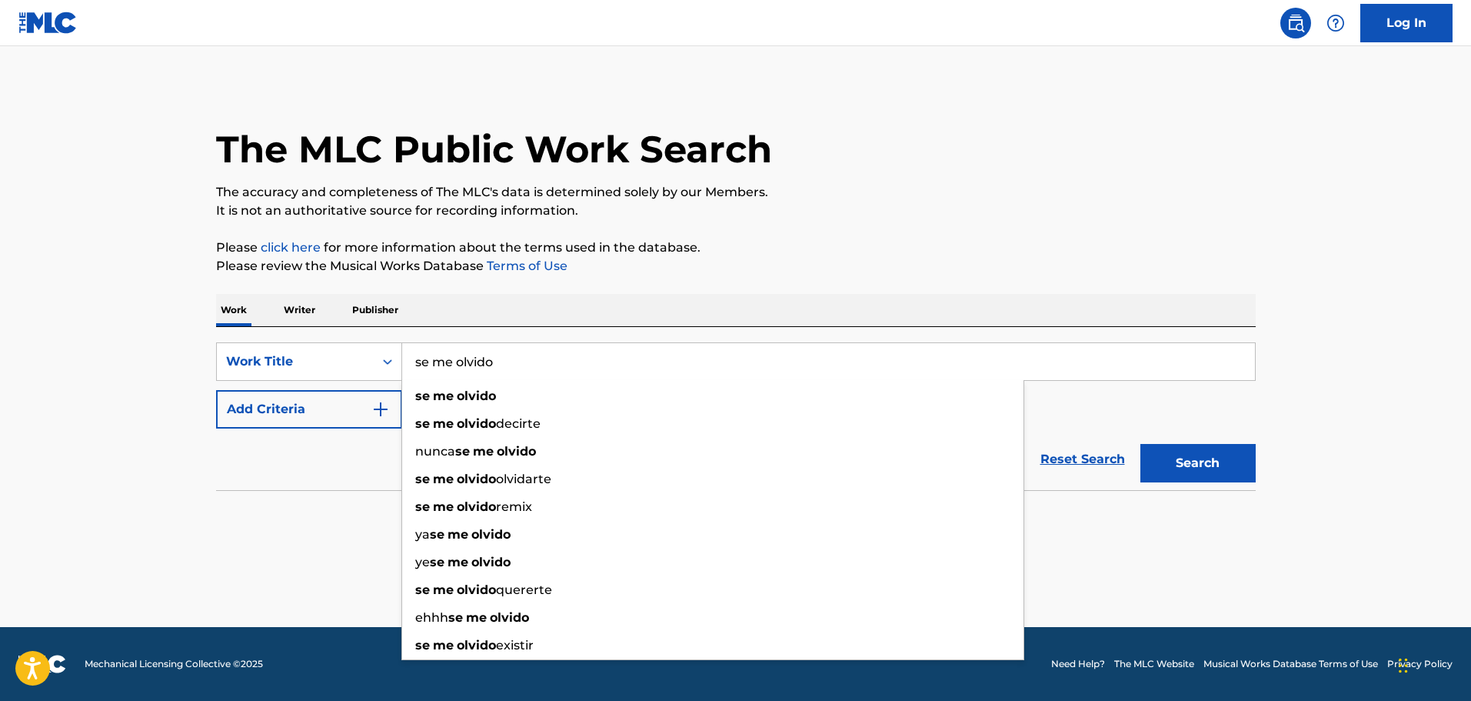
type input "se me olvido"
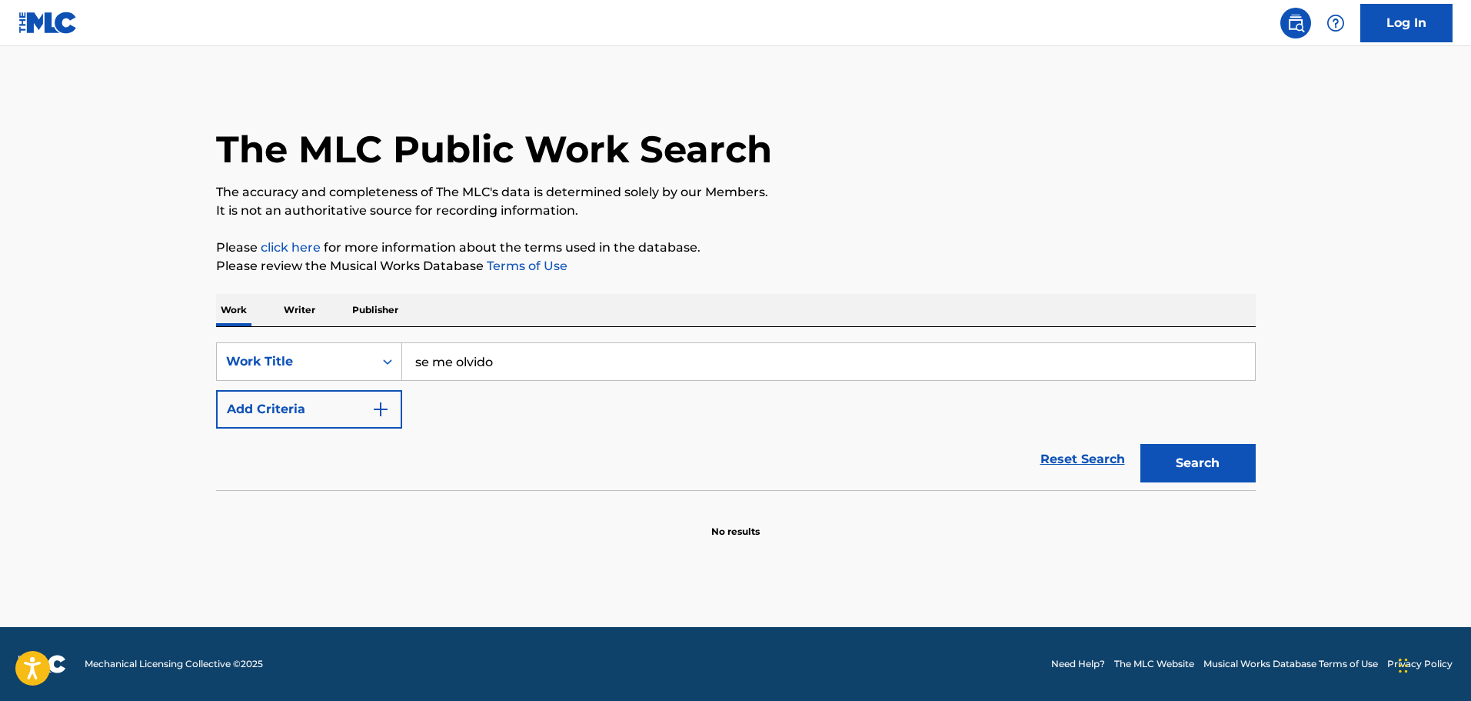
click at [306, 405] on button "Add Criteria" at bounding box center [309, 409] width 186 height 38
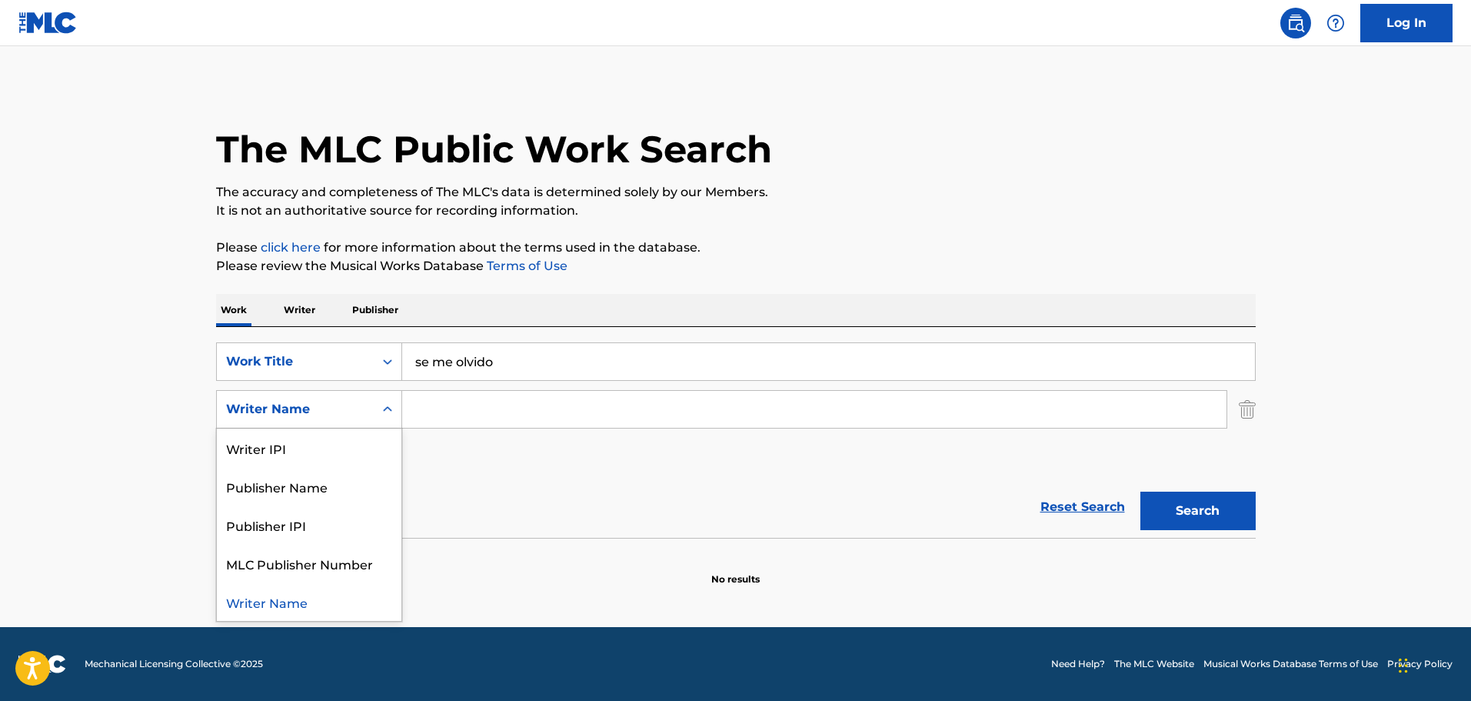
click at [388, 405] on icon "Search Form" at bounding box center [387, 408] width 15 height 15
click at [419, 410] on input "Search Form" at bounding box center [814, 409] width 824 height 37
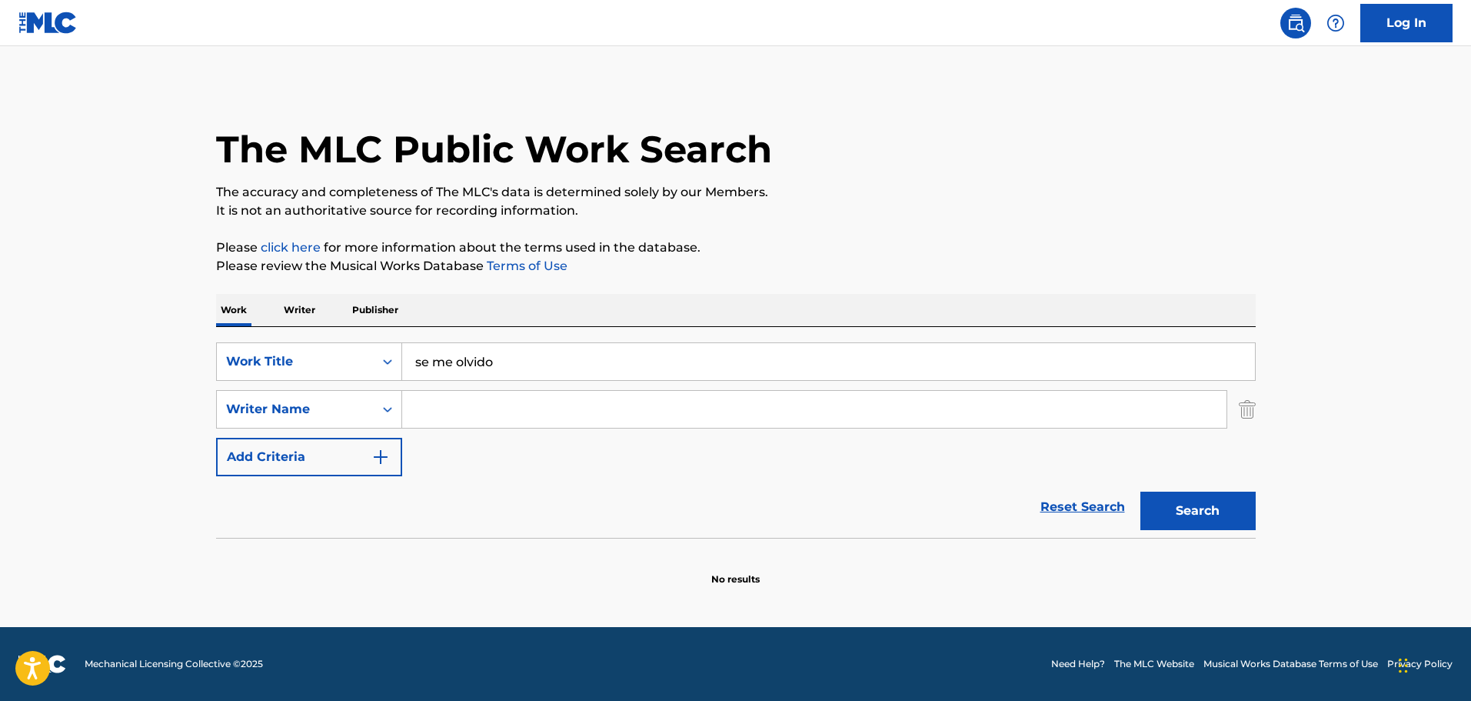
type input "d"
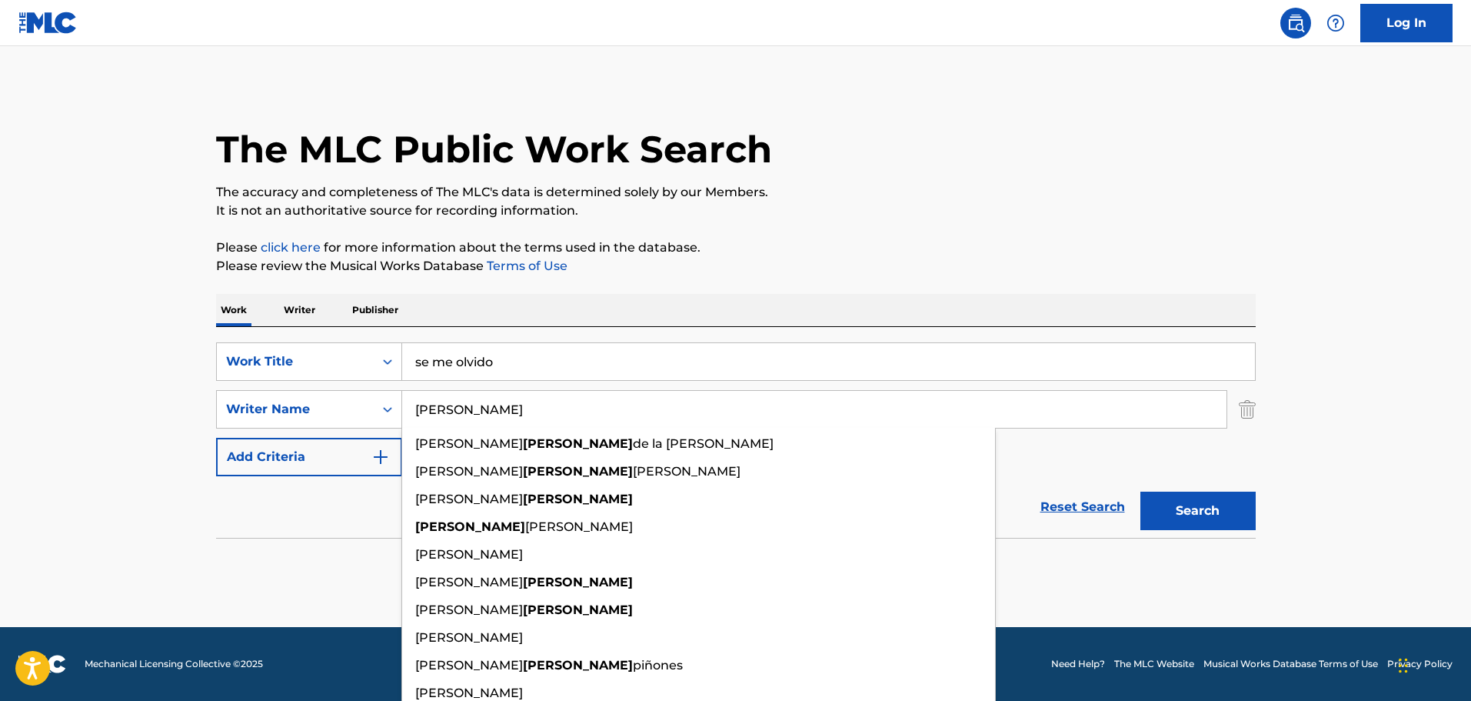
type input "[PERSON_NAME]"
click at [1140, 491] on button "Search" at bounding box center [1197, 510] width 115 height 38
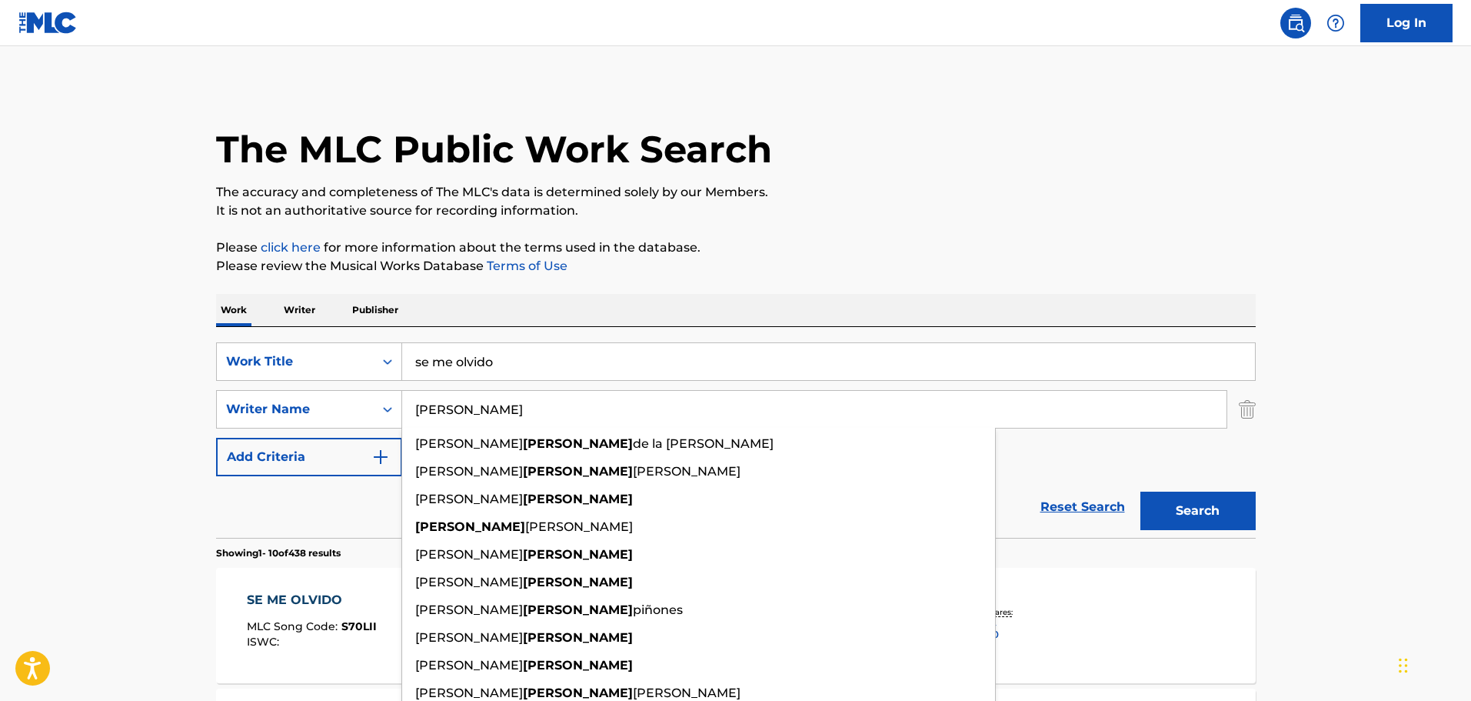
click at [324, 534] on div "Reset Search Search" at bounding box center [736, 507] width 1040 height 62
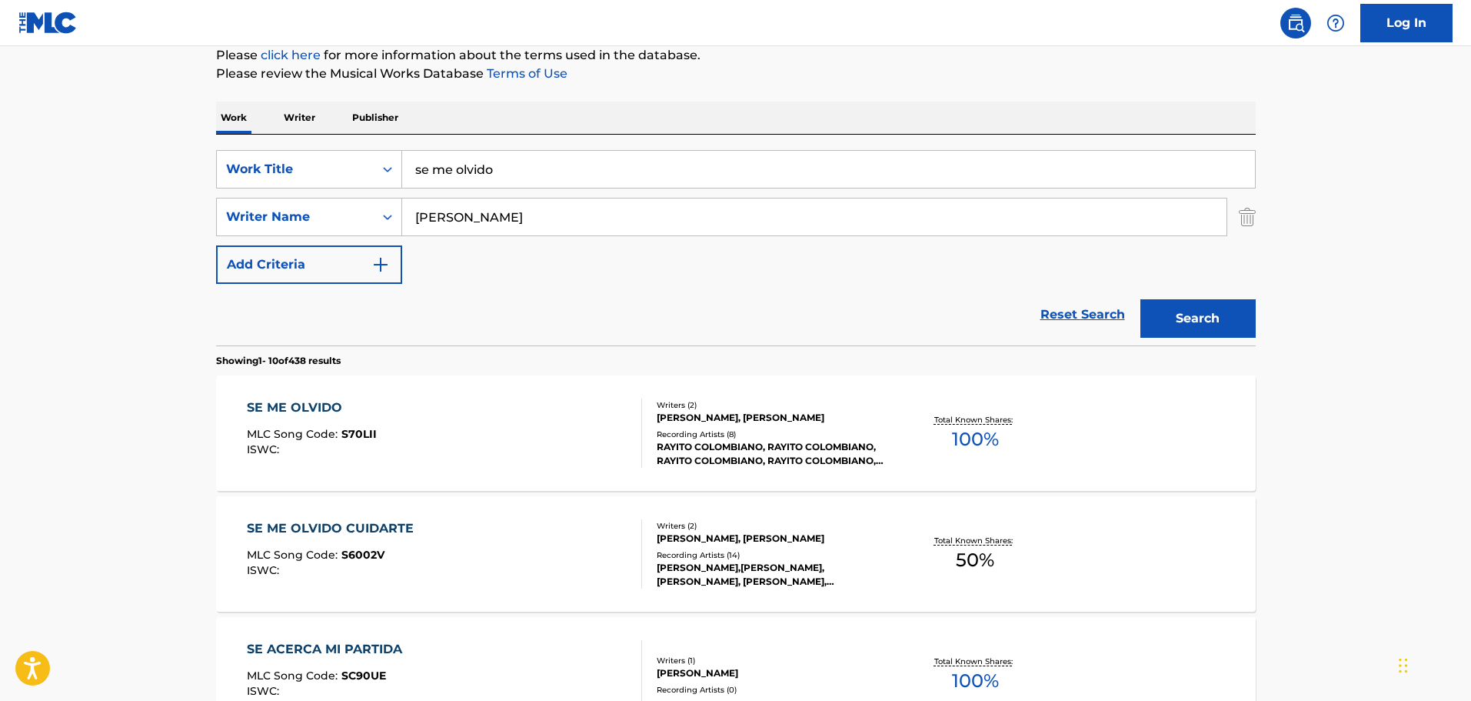
scroll to position [385, 0]
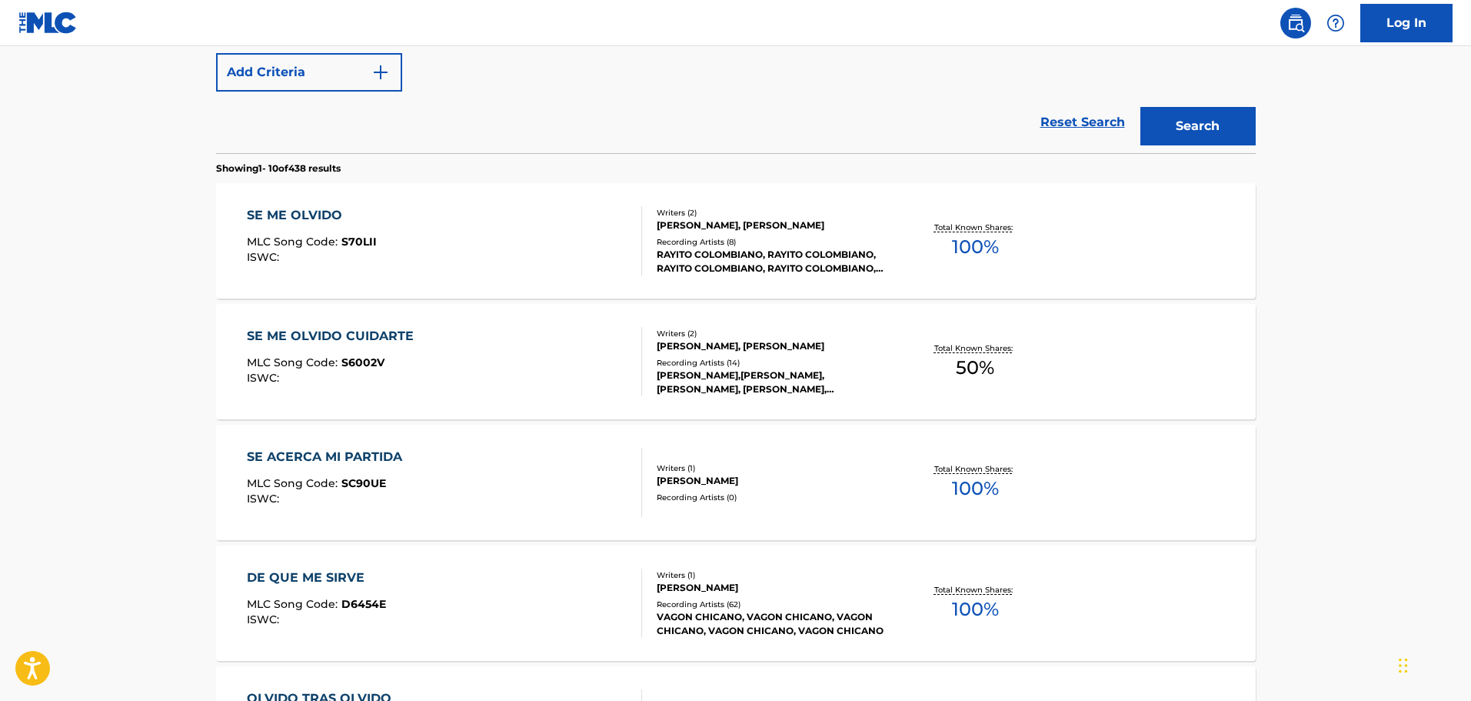
click at [438, 219] on div "SE ME OLVIDO MLC Song Code : S70LII ISWC :" at bounding box center [444, 240] width 395 height 69
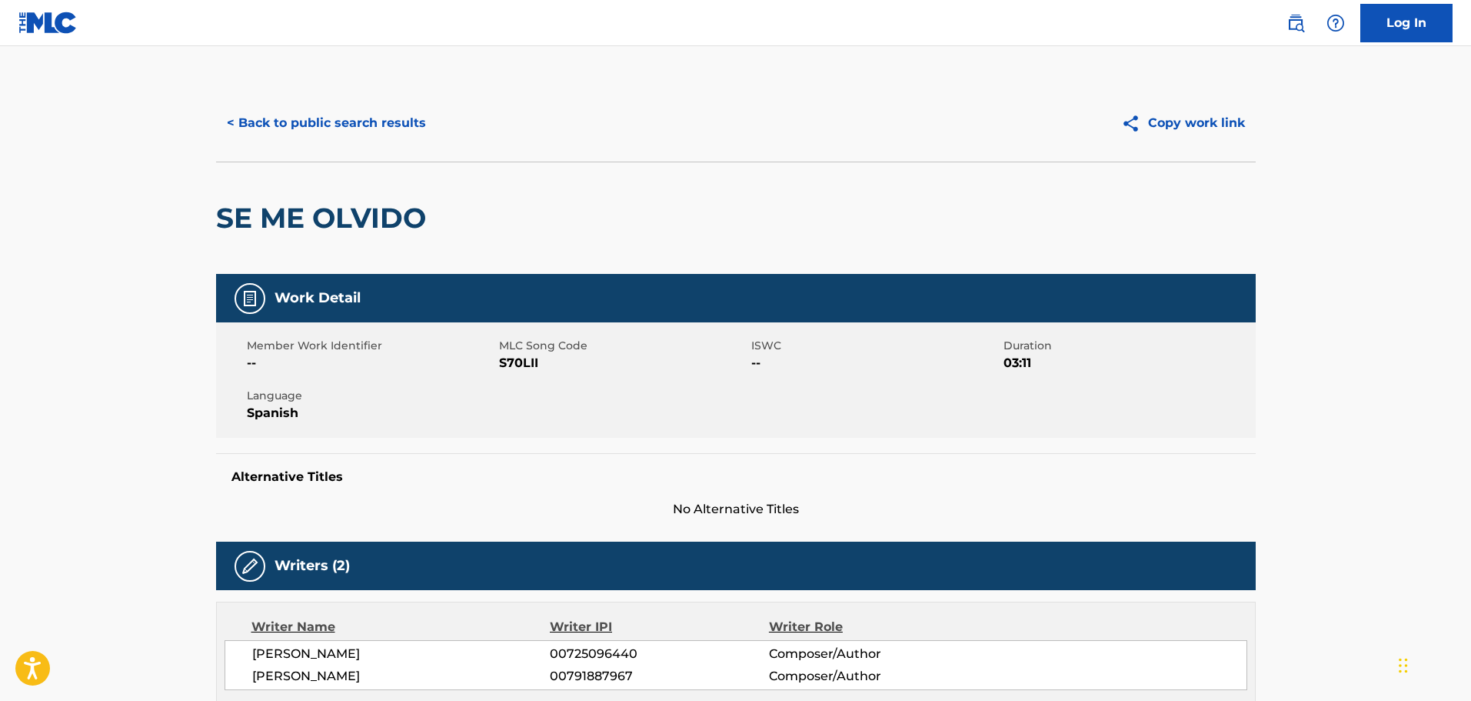
click at [328, 122] on button "< Back to public search results" at bounding box center [326, 123] width 221 height 38
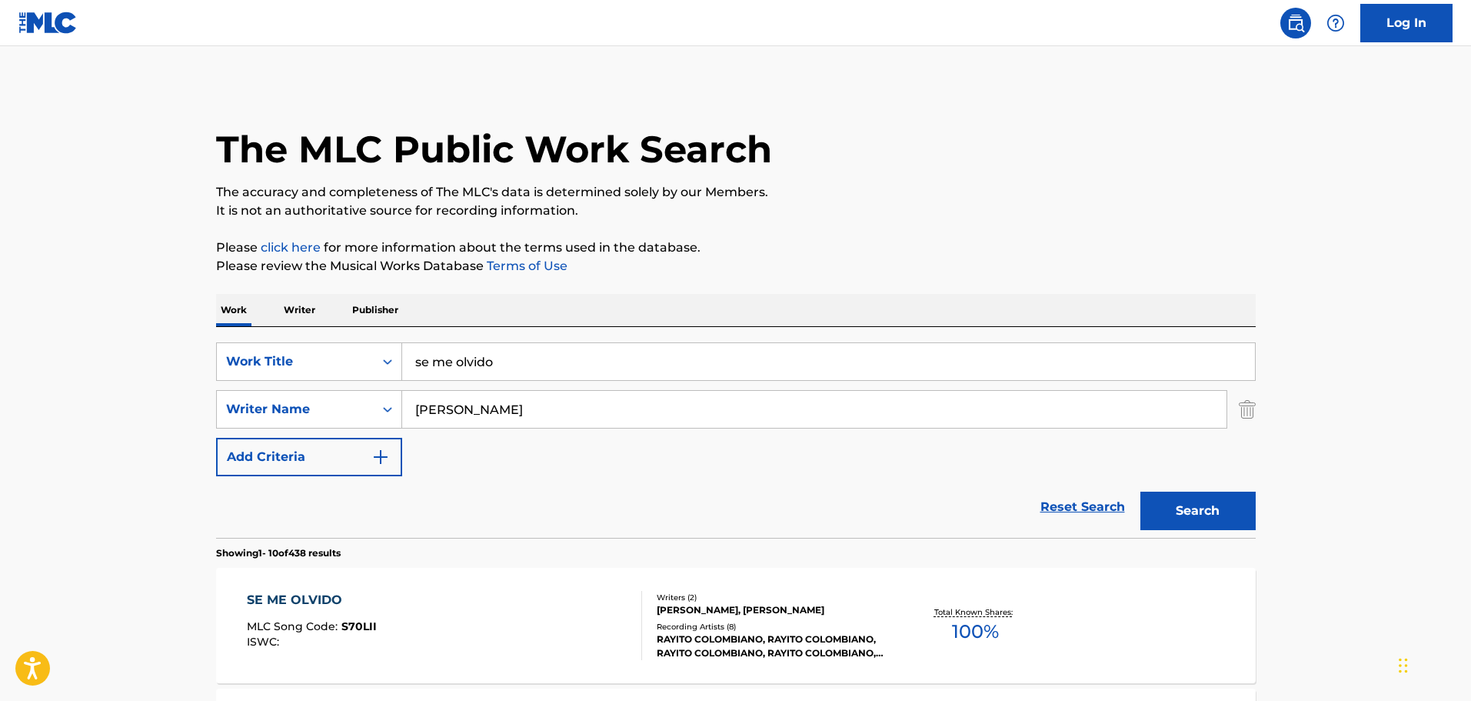
click at [574, 353] on input "se me olvido" at bounding box center [828, 361] width 853 height 37
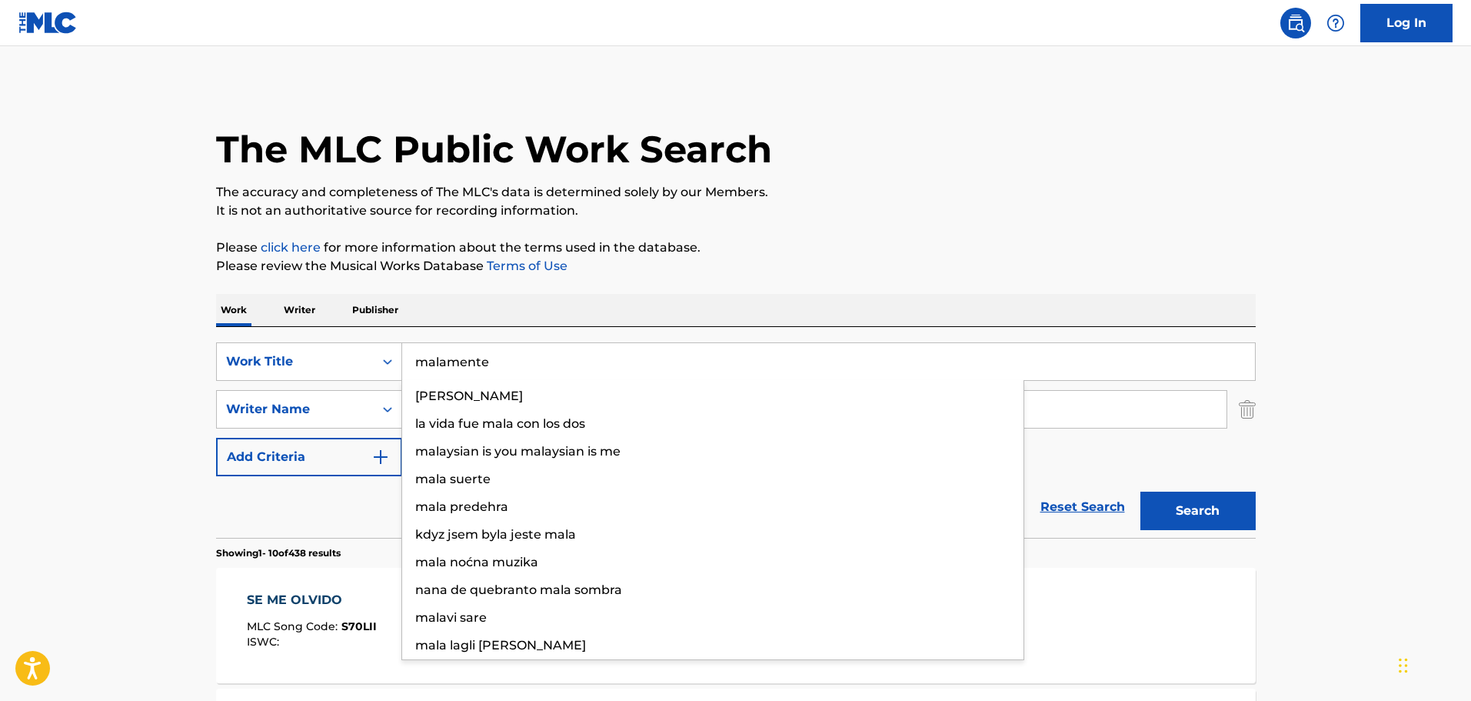
type input "malamente"
click at [1140, 491] on button "Search" at bounding box center [1197, 510] width 115 height 38
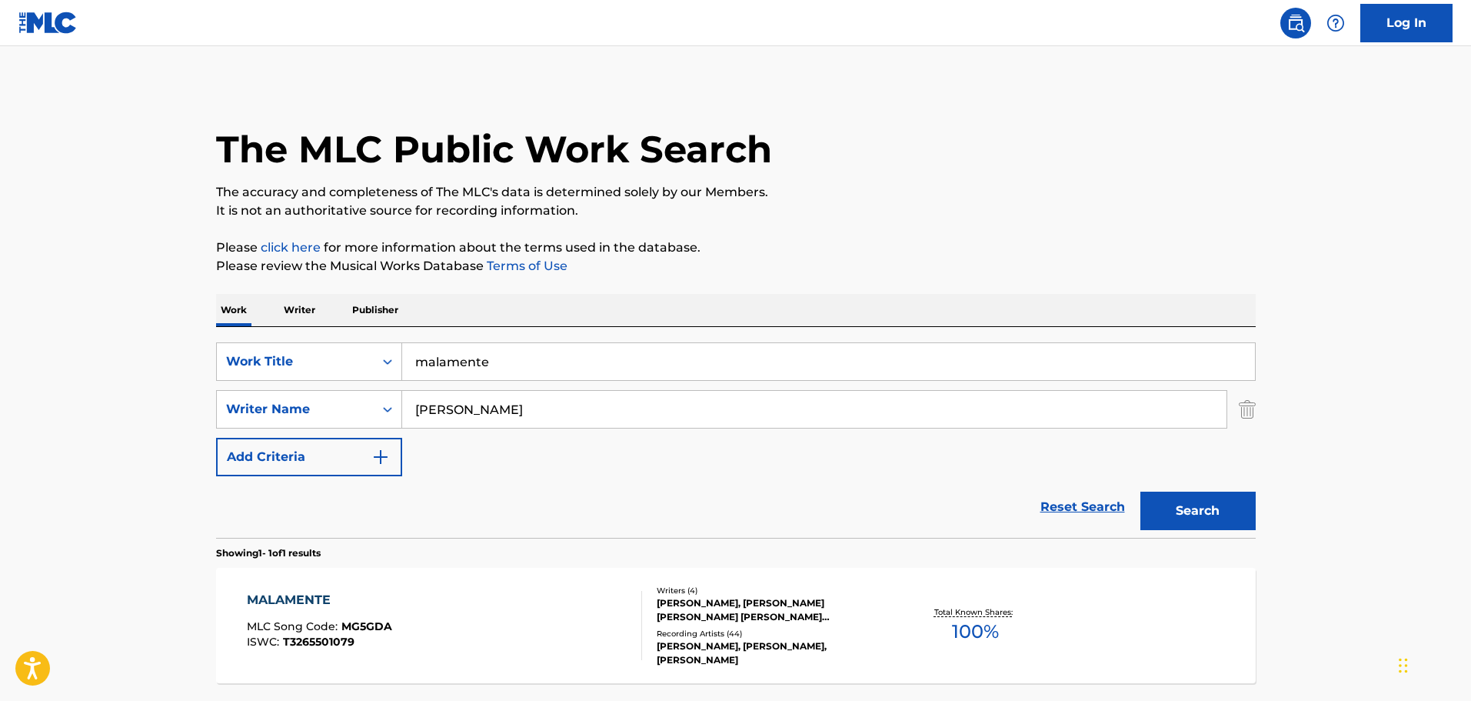
drag, startPoint x: 108, startPoint y: 430, endPoint x: 124, endPoint y: 415, distance: 21.8
click at [108, 428] on main "The MLC Public Work Search The accuracy and completeness of The MLC's data is d…" at bounding box center [735, 404] width 1471 height 717
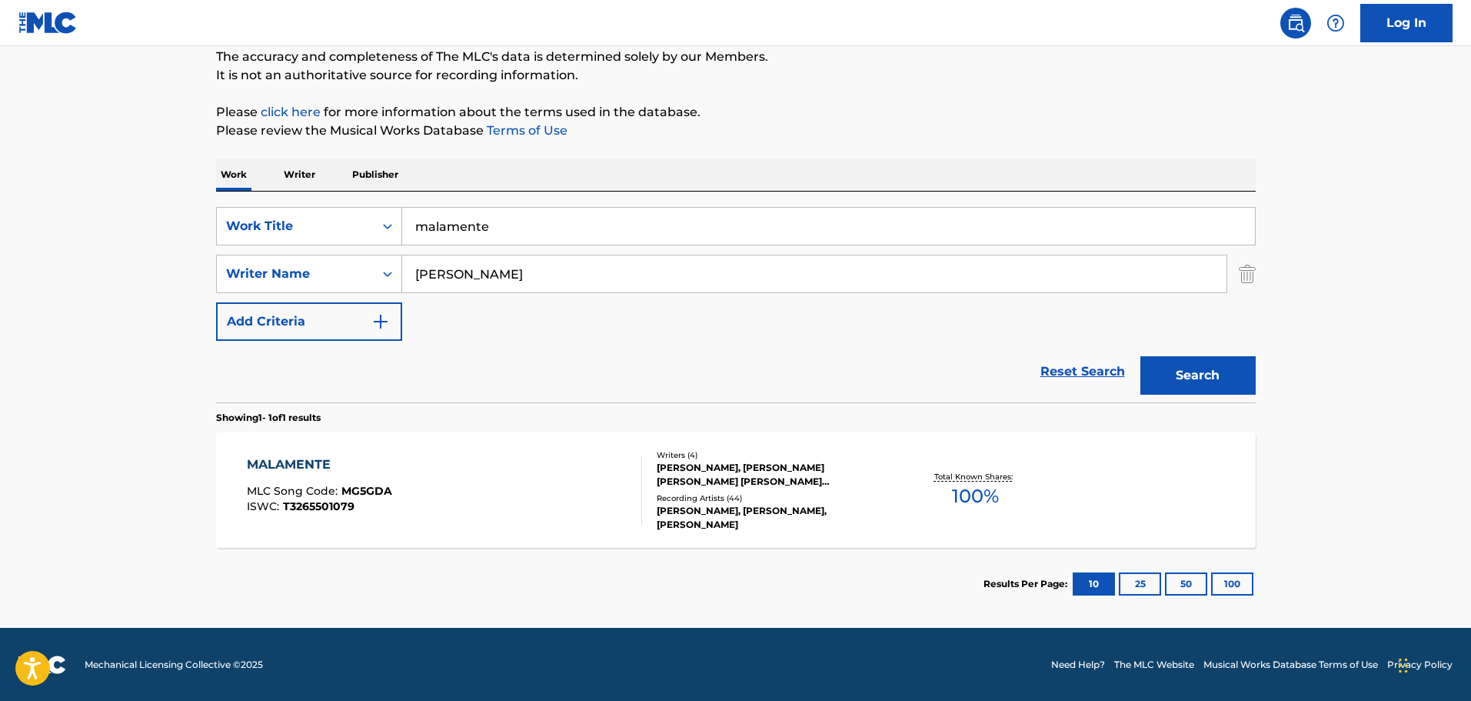
scroll to position [136, 0]
click at [363, 500] on div "ISWC : T3265501079" at bounding box center [319, 506] width 145 height 12
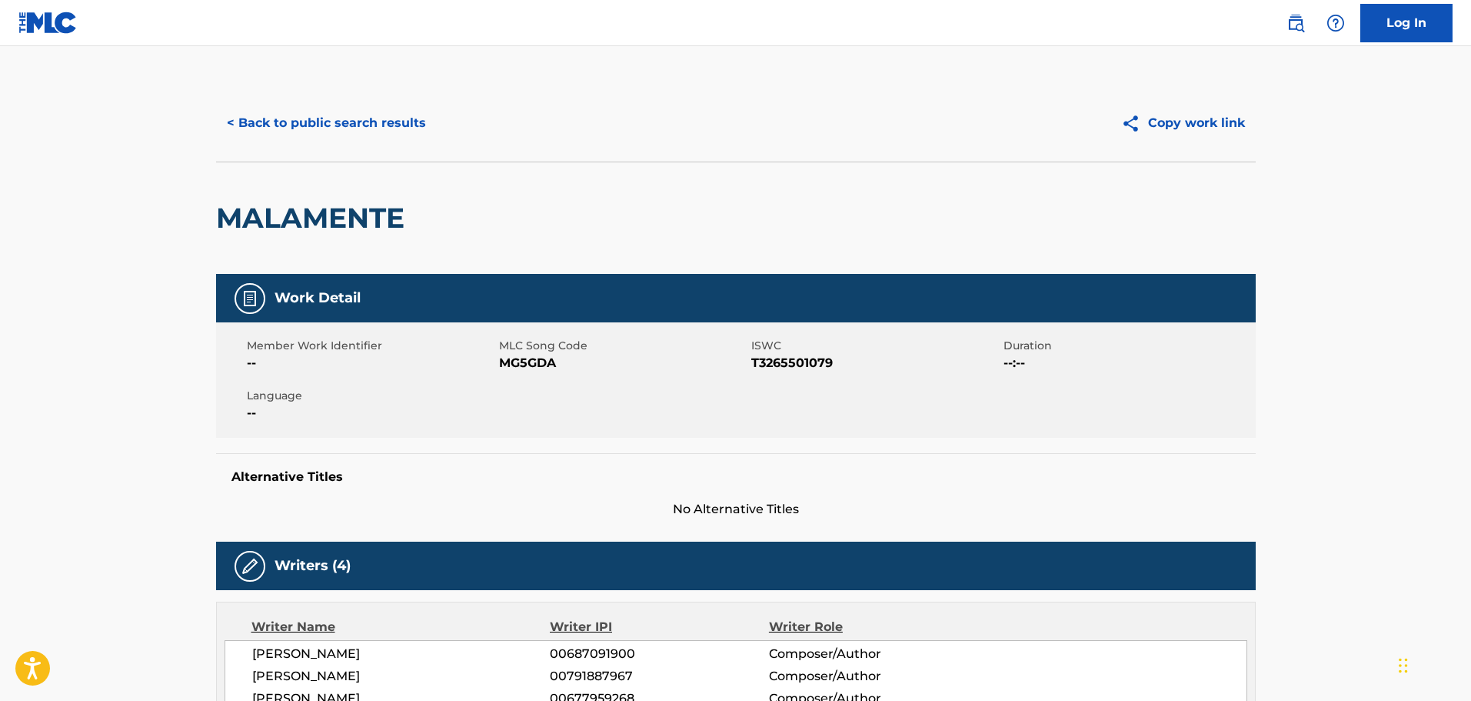
click at [313, 143] on div "< Back to public search results Copy work link" at bounding box center [736, 123] width 1040 height 77
click at [322, 126] on button "< Back to public search results" at bounding box center [326, 123] width 221 height 38
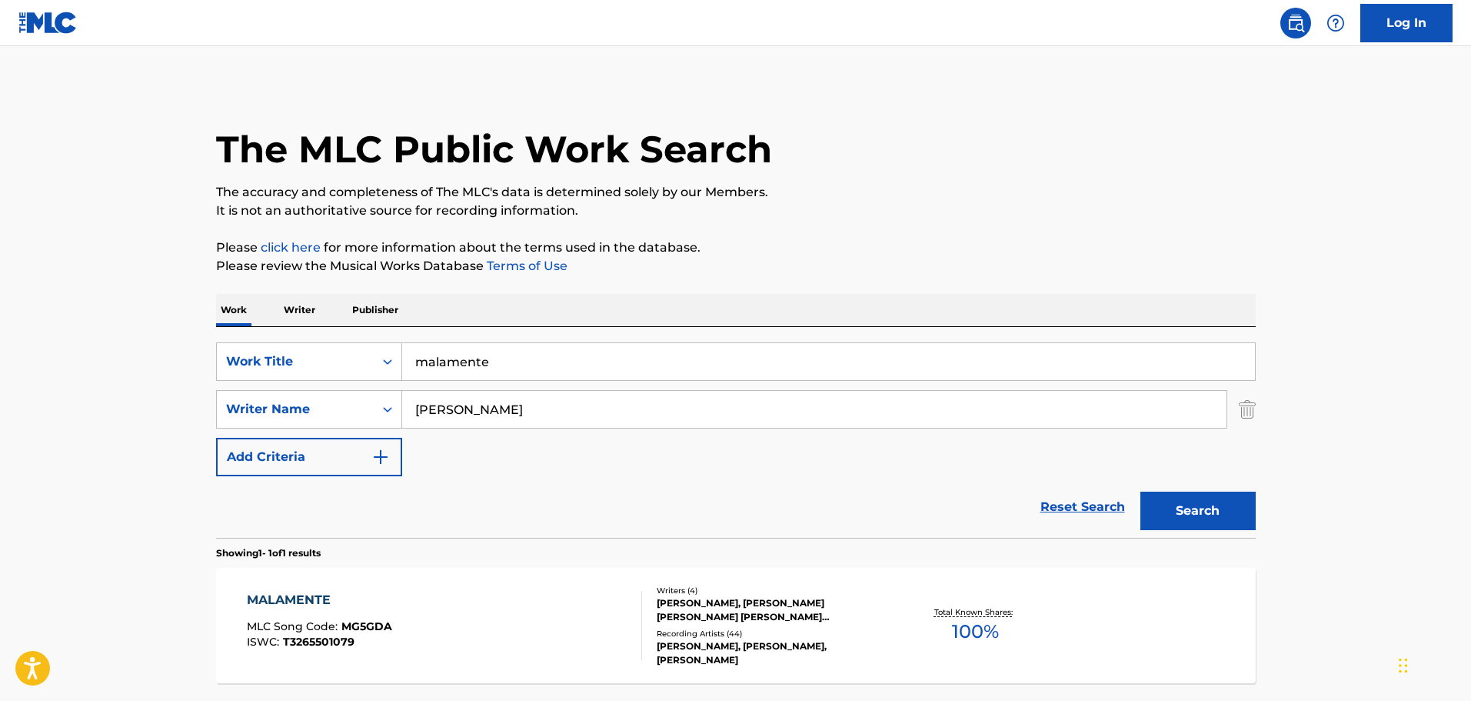
scroll to position [48, 0]
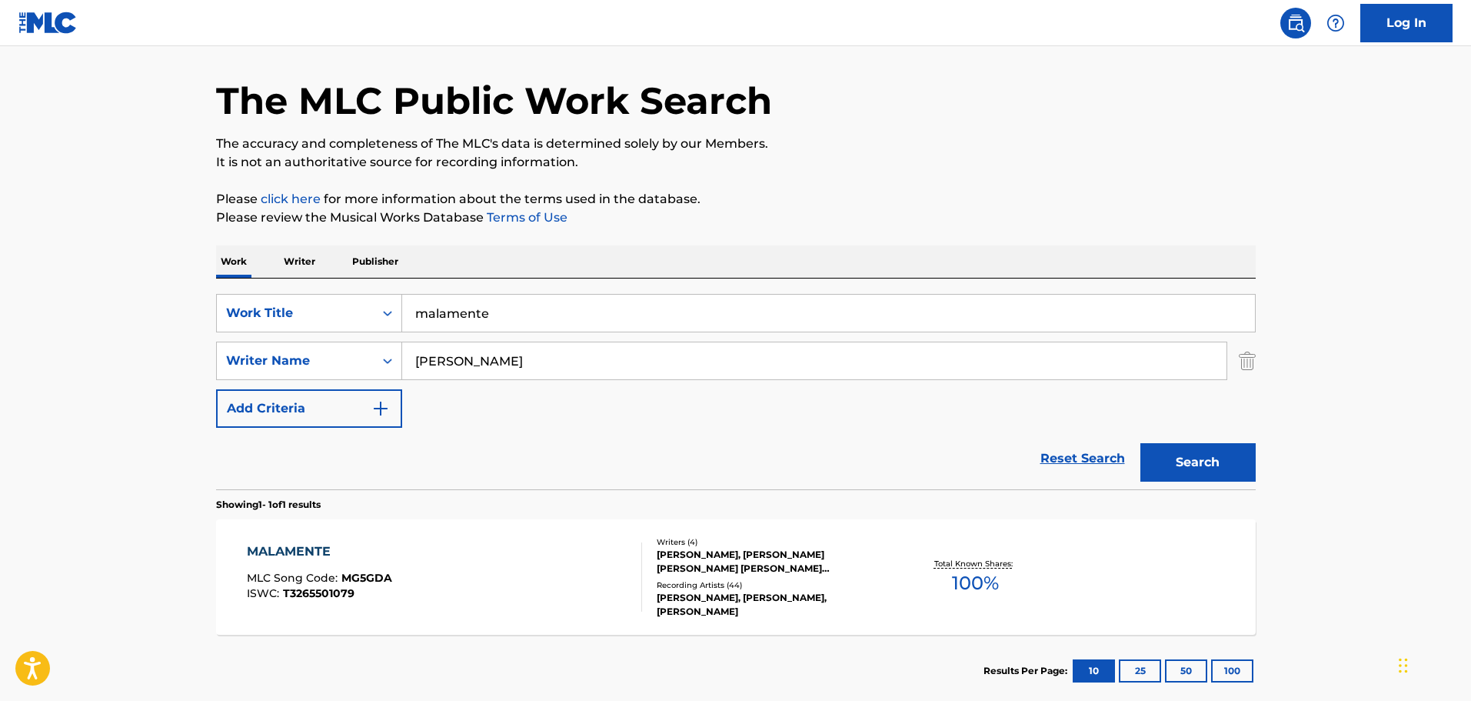
drag, startPoint x: 495, startPoint y: 289, endPoint x: 514, endPoint y: 324, distance: 39.6
click at [508, 312] on div "SearchWithCriteria93cf8e01-0381-431f-a987-65b7e9f0e821 Work Title malamente Sea…" at bounding box center [736, 383] width 1040 height 211
click at [514, 324] on input "malamente" at bounding box center [828, 313] width 853 height 37
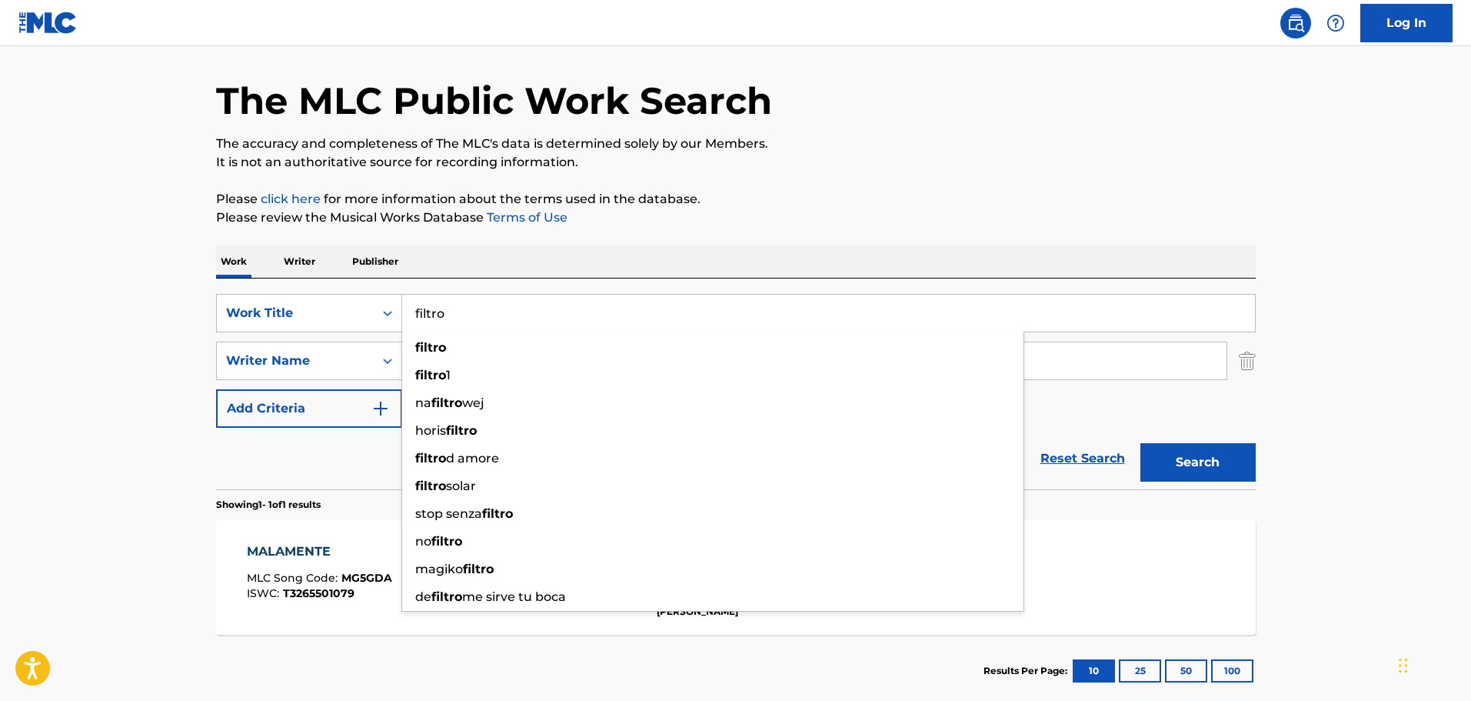
type input "filtro"
click at [509, 189] on div "The MLC Public Work Search The accuracy and completeness of The MLC's data is d…" at bounding box center [736, 371] width 1077 height 671
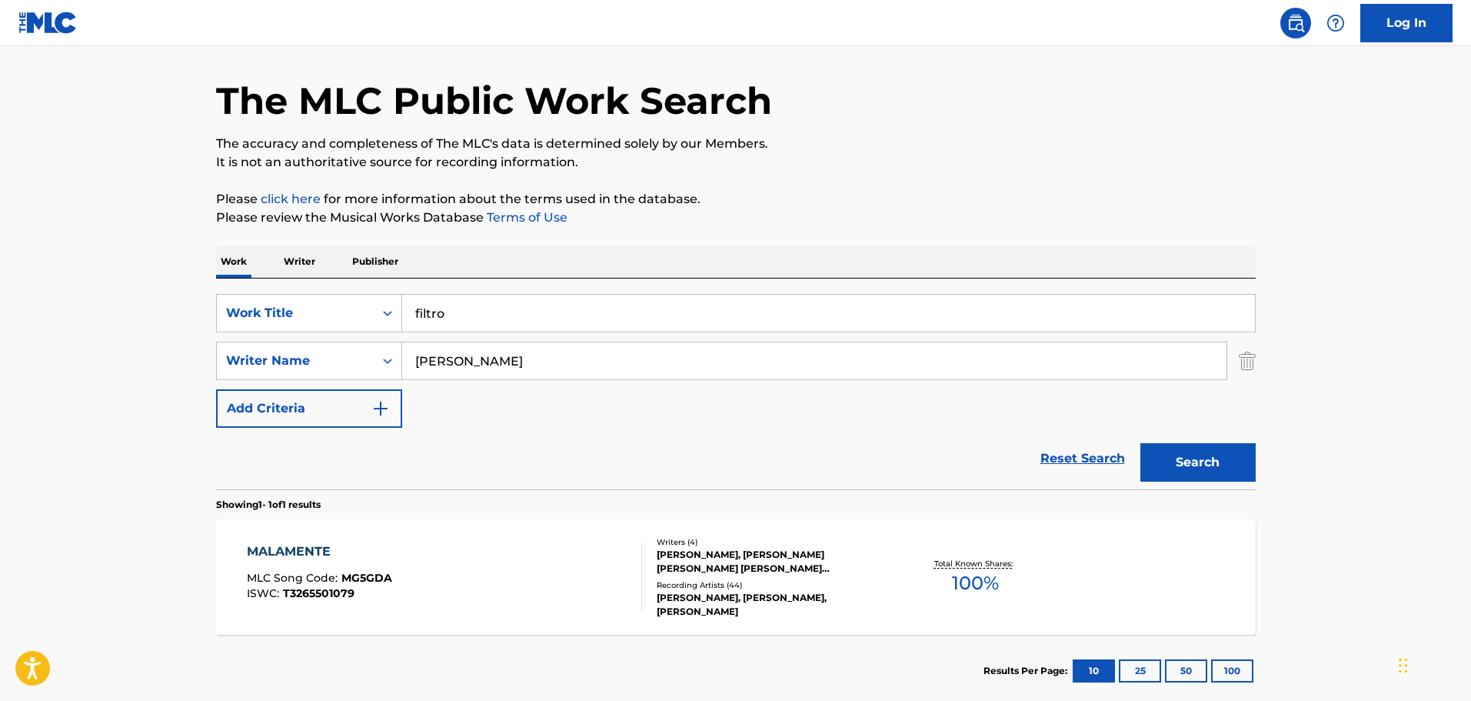
click at [1228, 466] on button "Search" at bounding box center [1197, 462] width 115 height 38
click at [422, 551] on div "FILTRO MLC Song Code : FH87Y2 ISWC : T3240871396" at bounding box center [444, 576] width 395 height 69
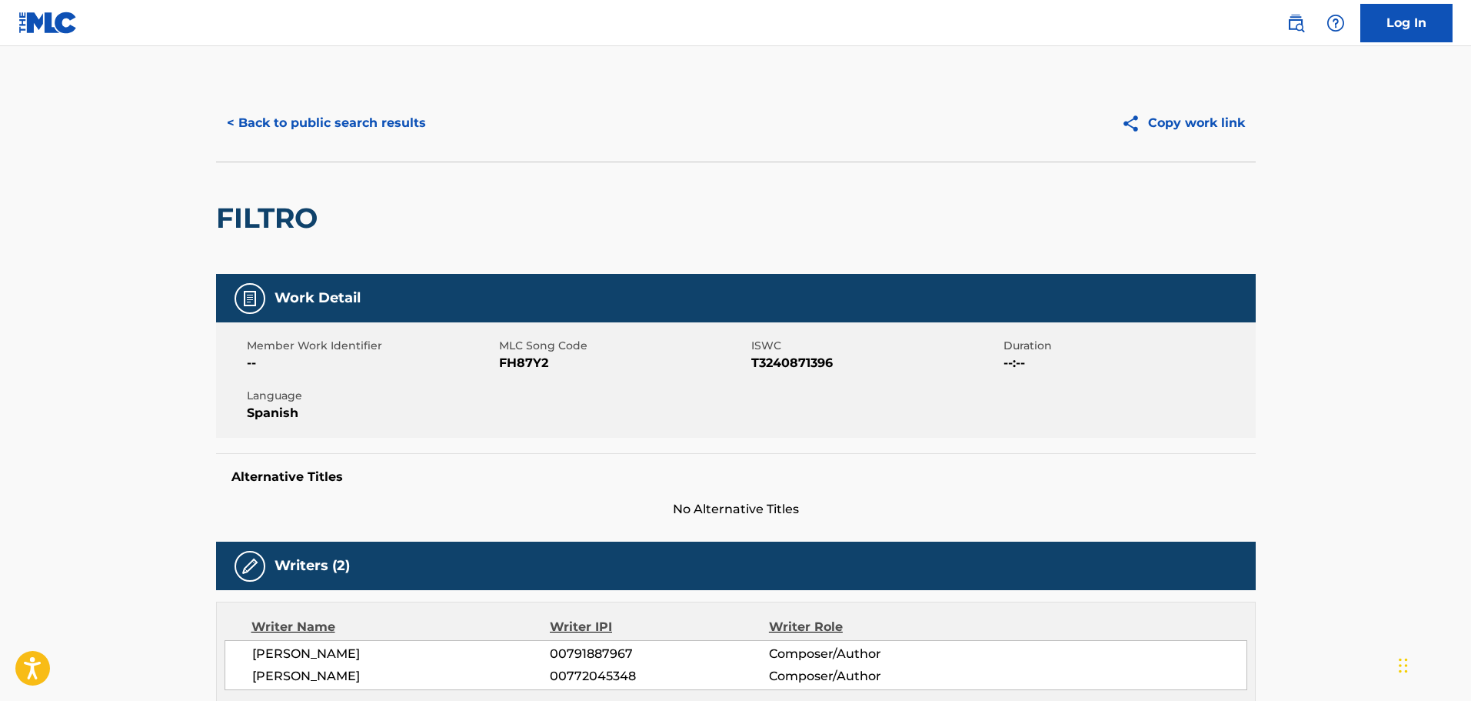
drag, startPoint x: 441, startPoint y: 116, endPoint x: 422, endPoint y: 125, distance: 21.3
click at [428, 124] on div "< Back to public search results" at bounding box center [476, 123] width 520 height 38
click at [388, 125] on button "< Back to public search results" at bounding box center [326, 123] width 221 height 38
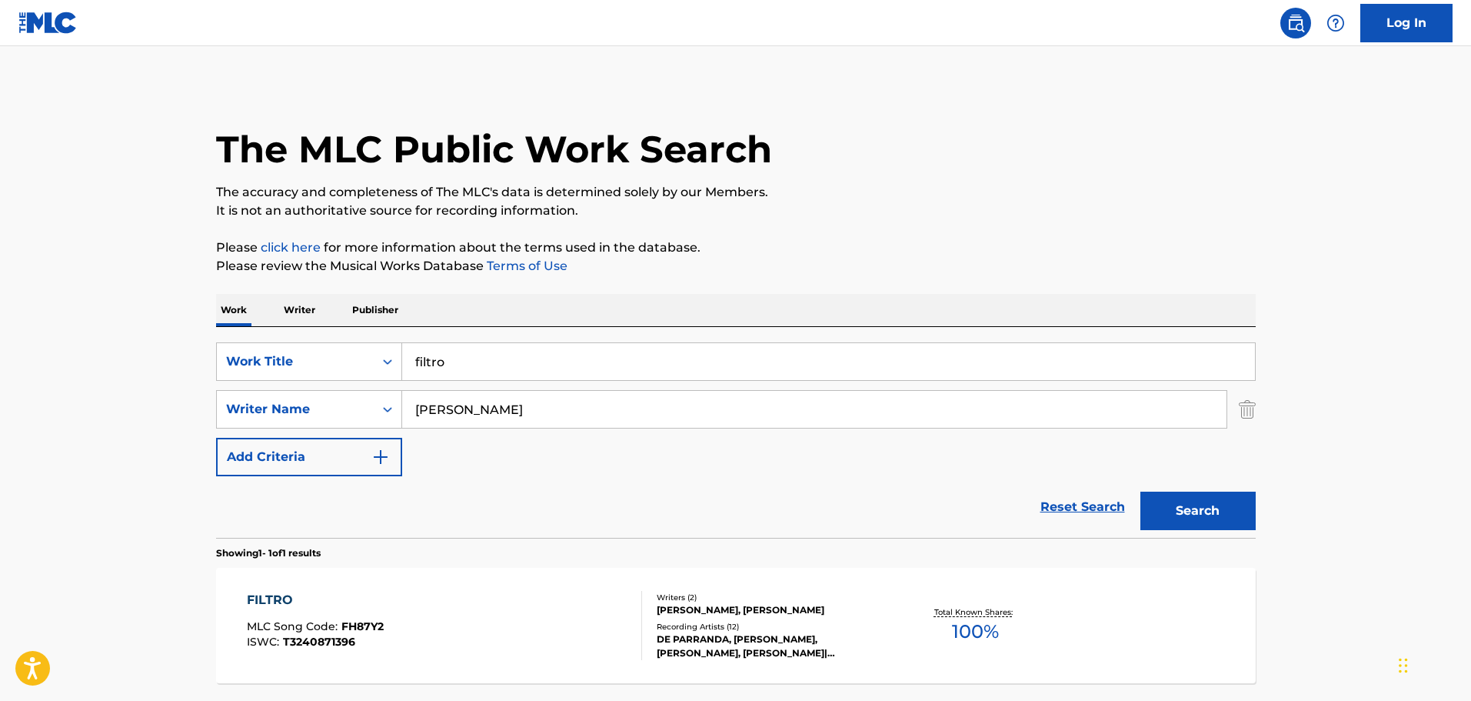
scroll to position [48, 0]
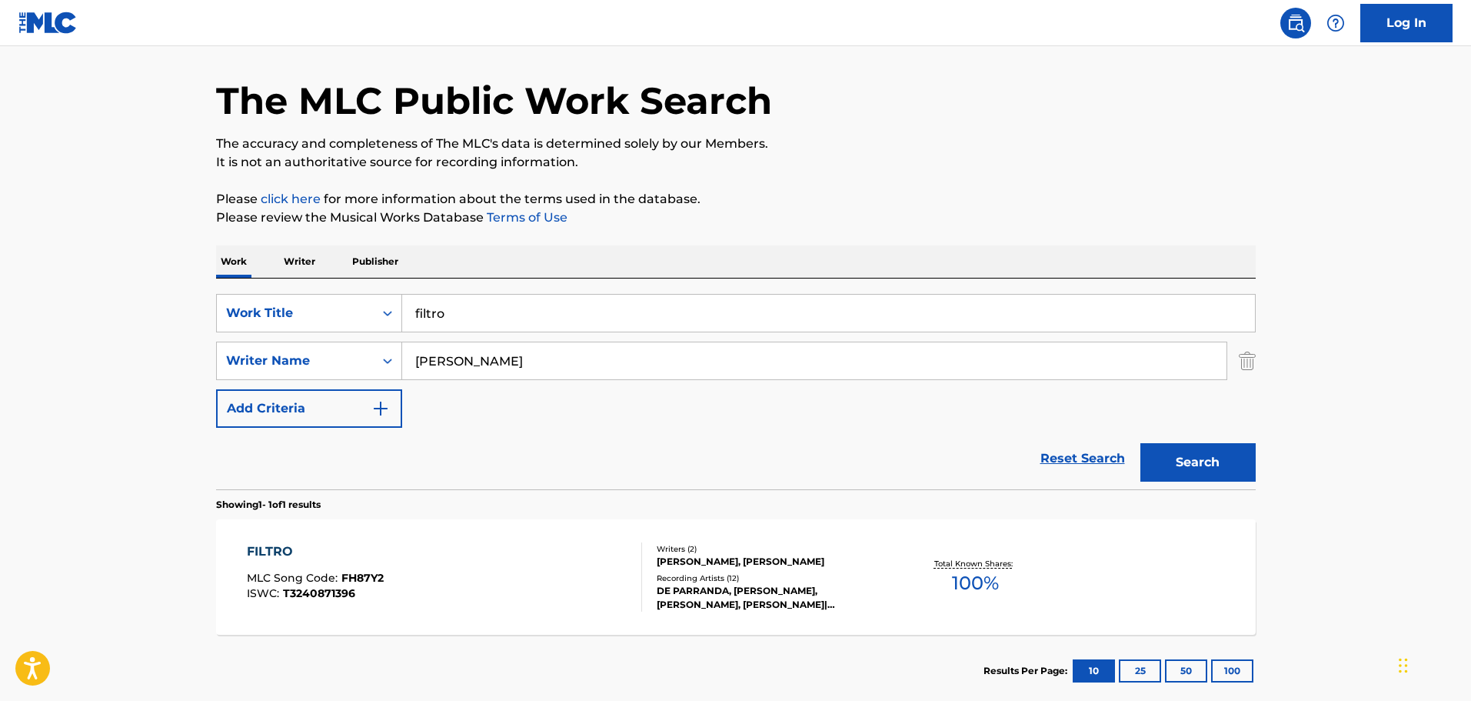
drag, startPoint x: 512, startPoint y: 337, endPoint x: 509, endPoint y: 321, distance: 16.4
click at [514, 334] on div "SearchWithCriteria93cf8e01-0381-431f-a987-65b7e9f0e821 Work Title filtro Search…" at bounding box center [736, 361] width 1040 height 134
click at [507, 318] on input "filtro" at bounding box center [828, 313] width 853 height 37
type input "prom"
click at [1140, 443] on button "Search" at bounding box center [1197, 462] width 115 height 38
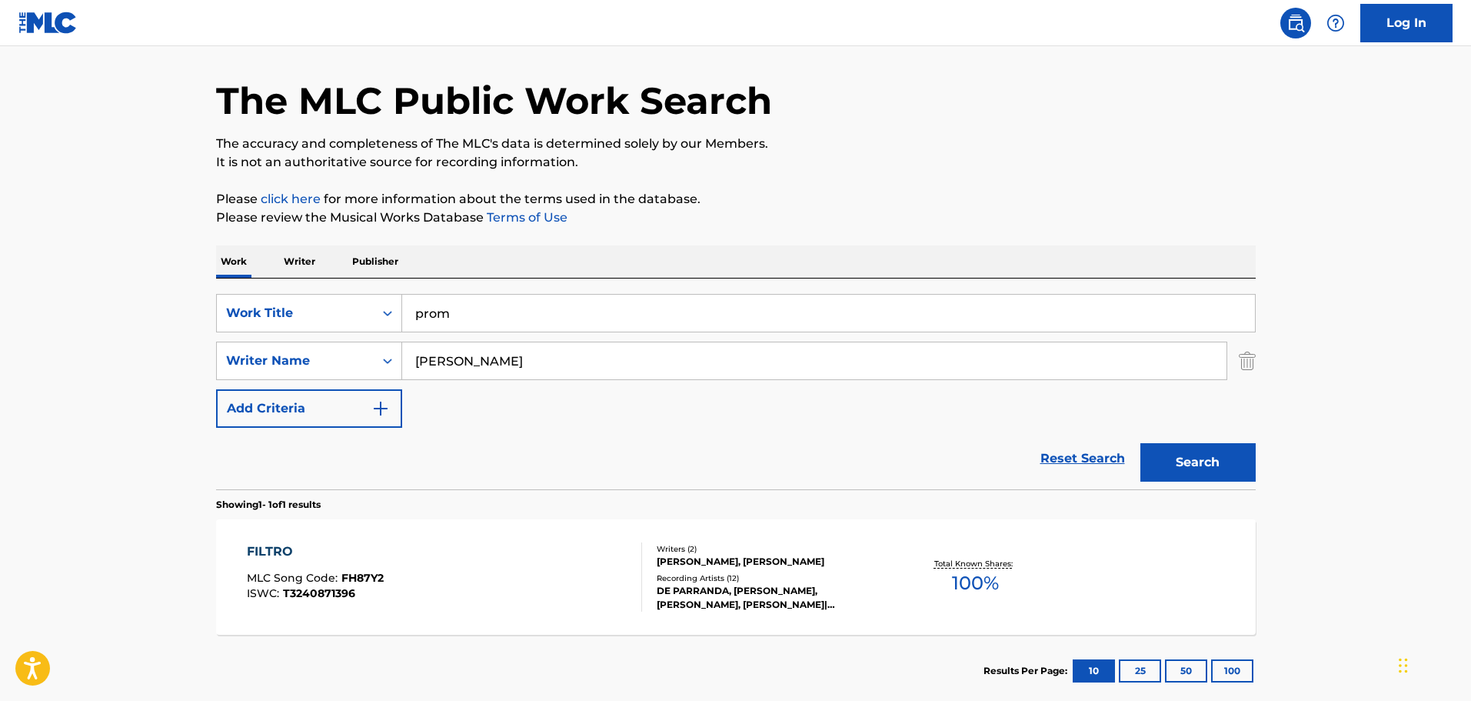
scroll to position [17, 0]
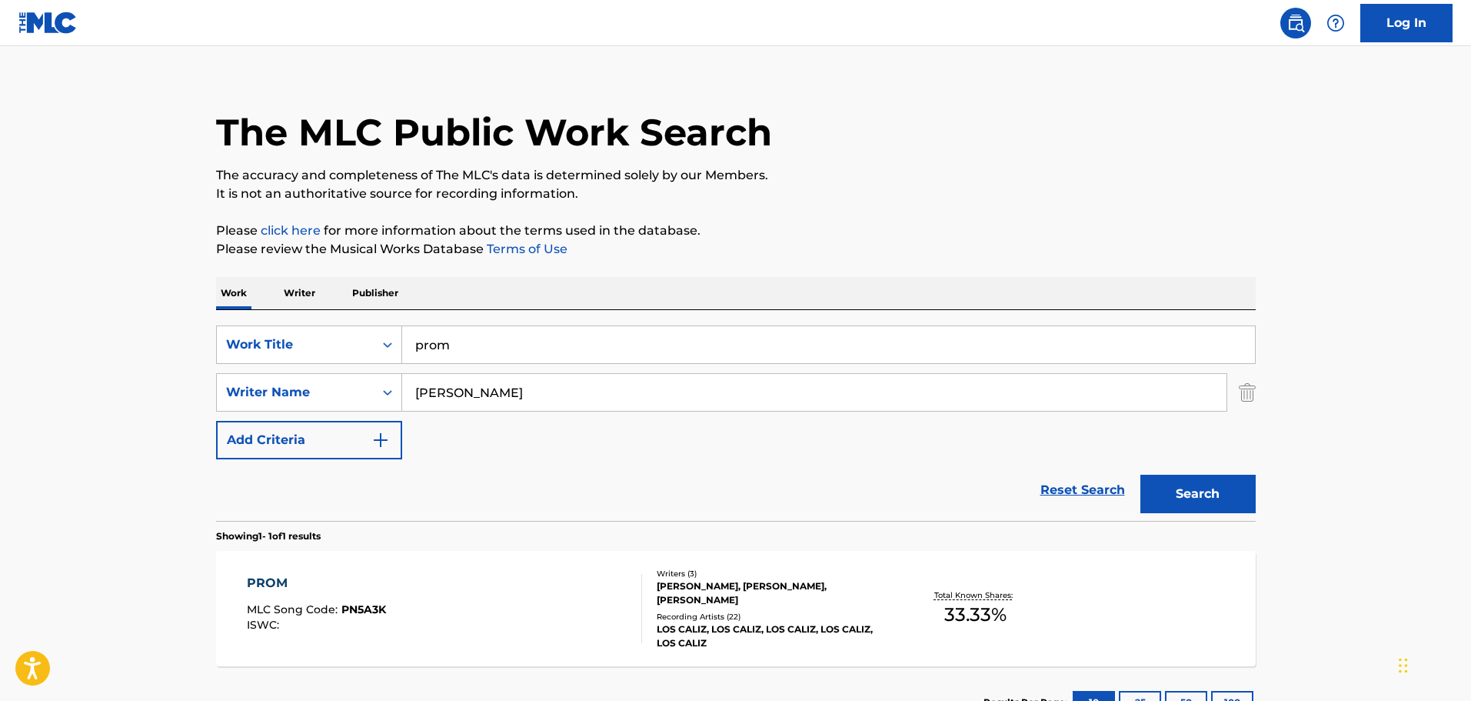
click at [526, 301] on div "Work Writer Publisher" at bounding box center [736, 293] width 1040 height 32
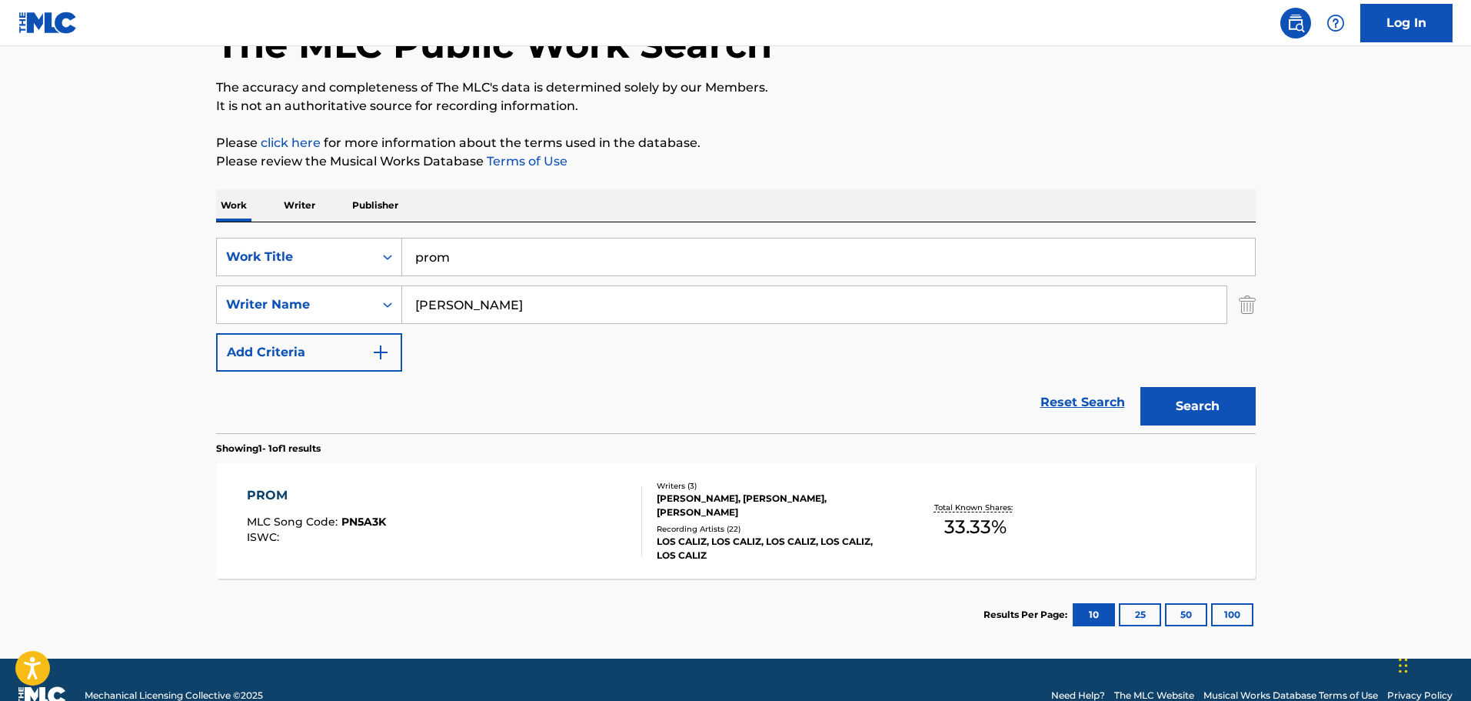
scroll to position [136, 0]
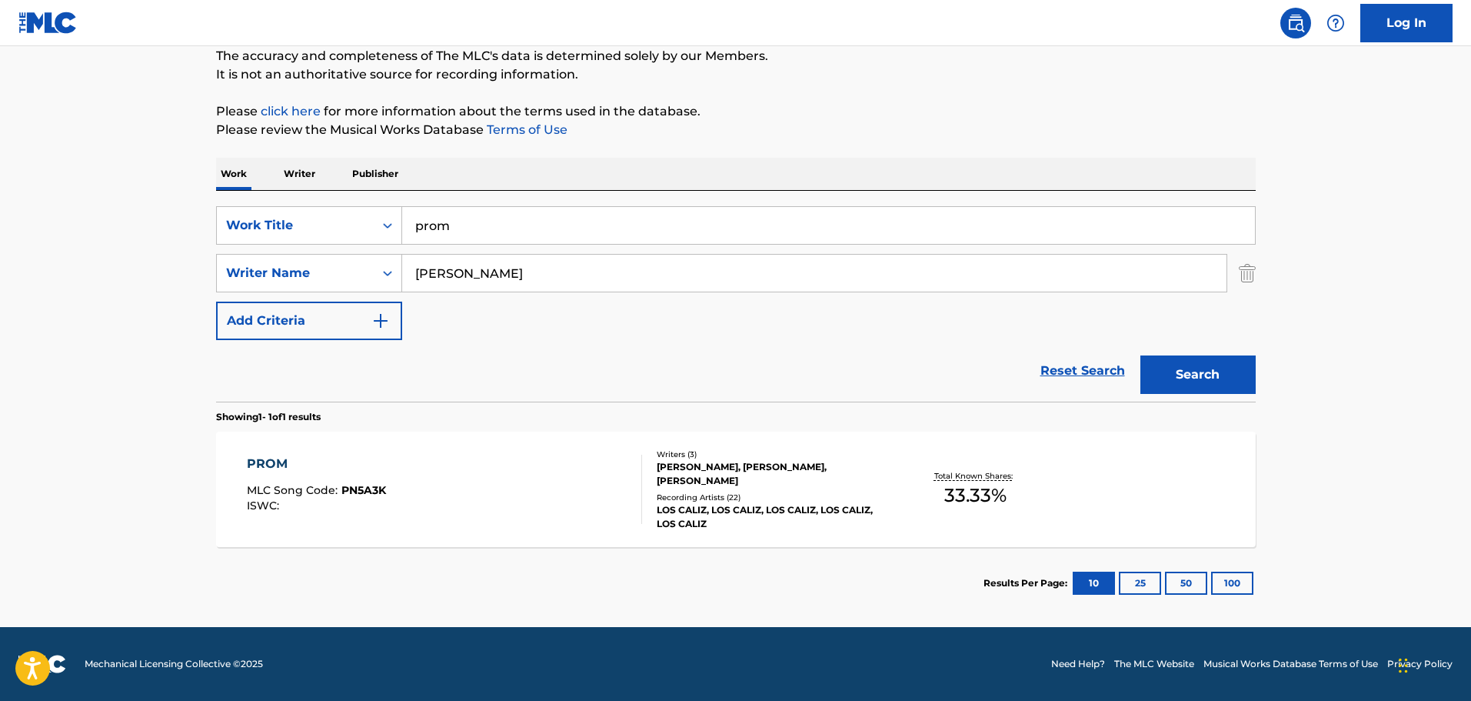
click at [538, 439] on div "PROM MLC Song Code : PN5A3K ISWC : Writers ( 3 ) [PERSON_NAME], [PERSON_NAME], …" at bounding box center [736, 488] width 1040 height 115
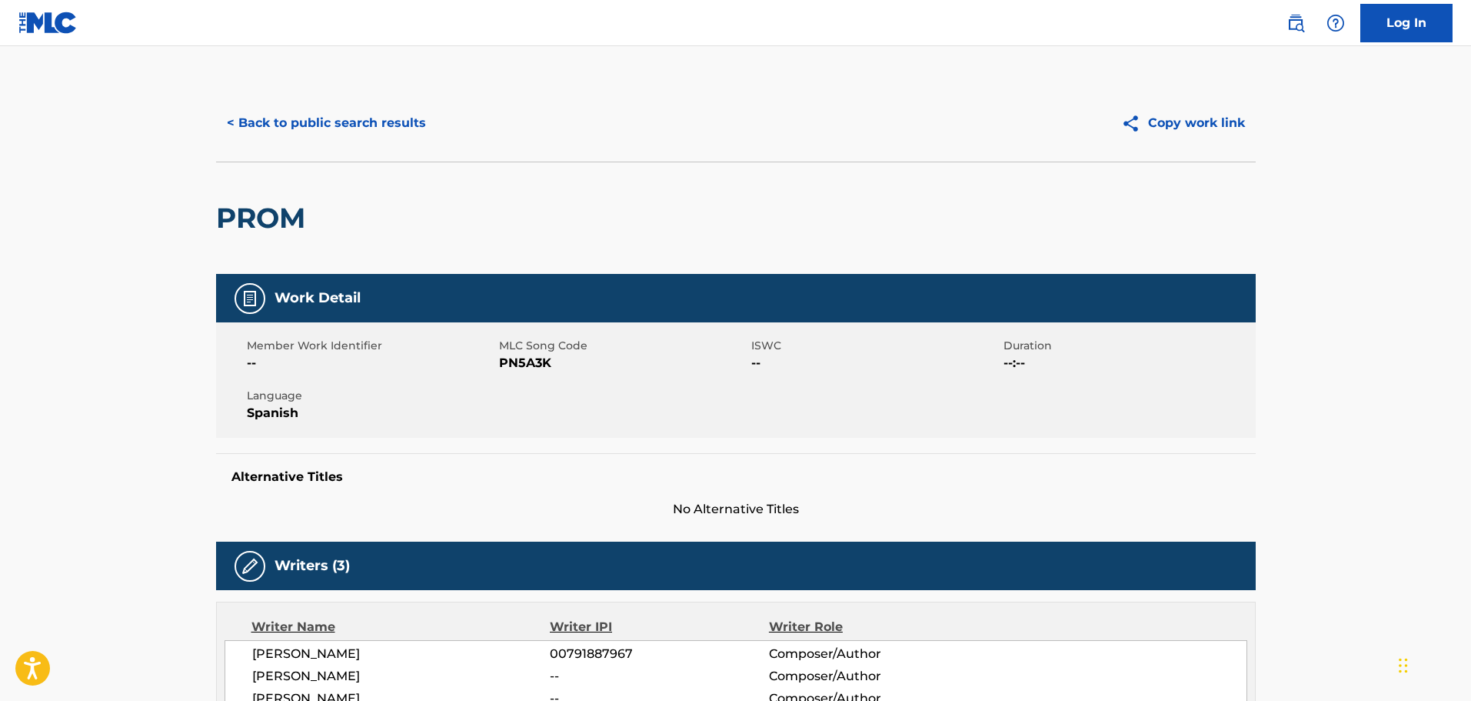
click at [285, 138] on button "< Back to public search results" at bounding box center [326, 123] width 221 height 38
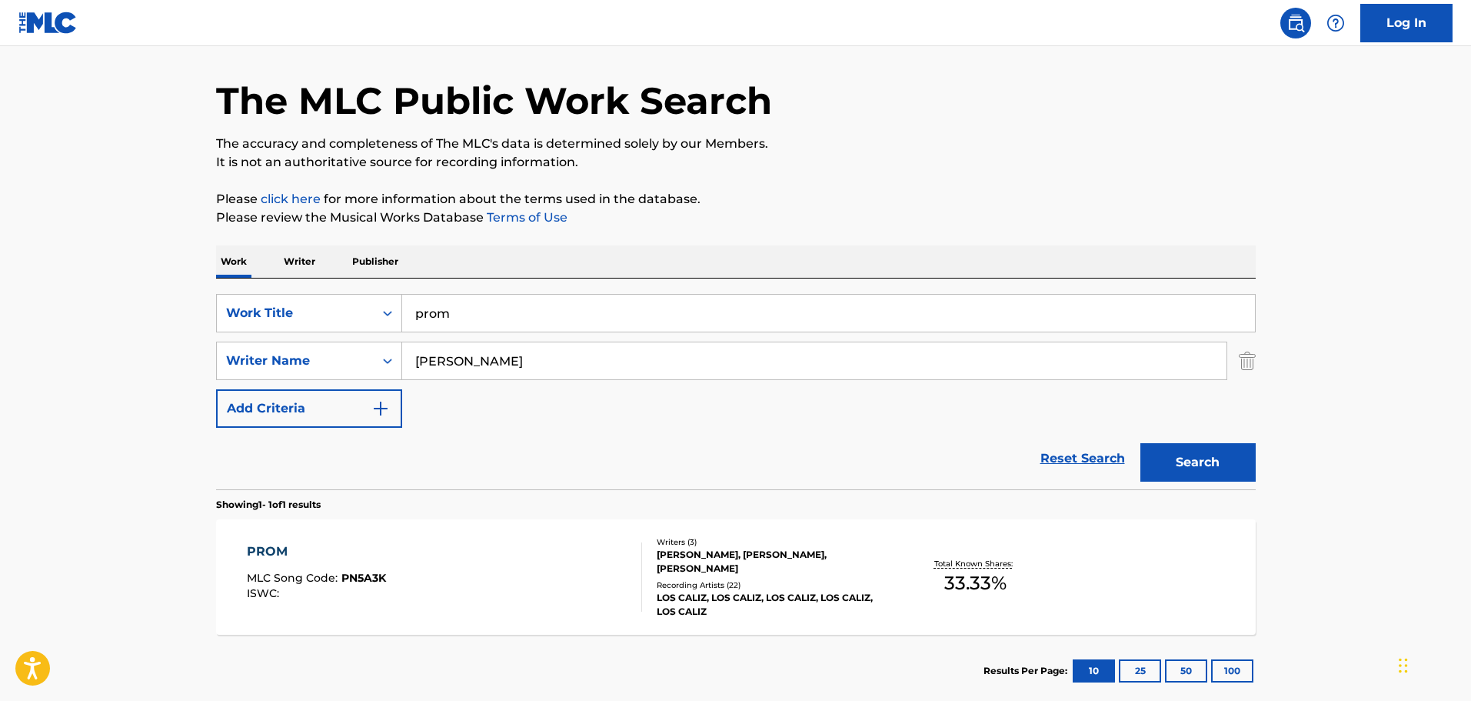
click at [508, 575] on div "PROM MLC Song Code : PN5A3K ISWC :" at bounding box center [444, 576] width 395 height 69
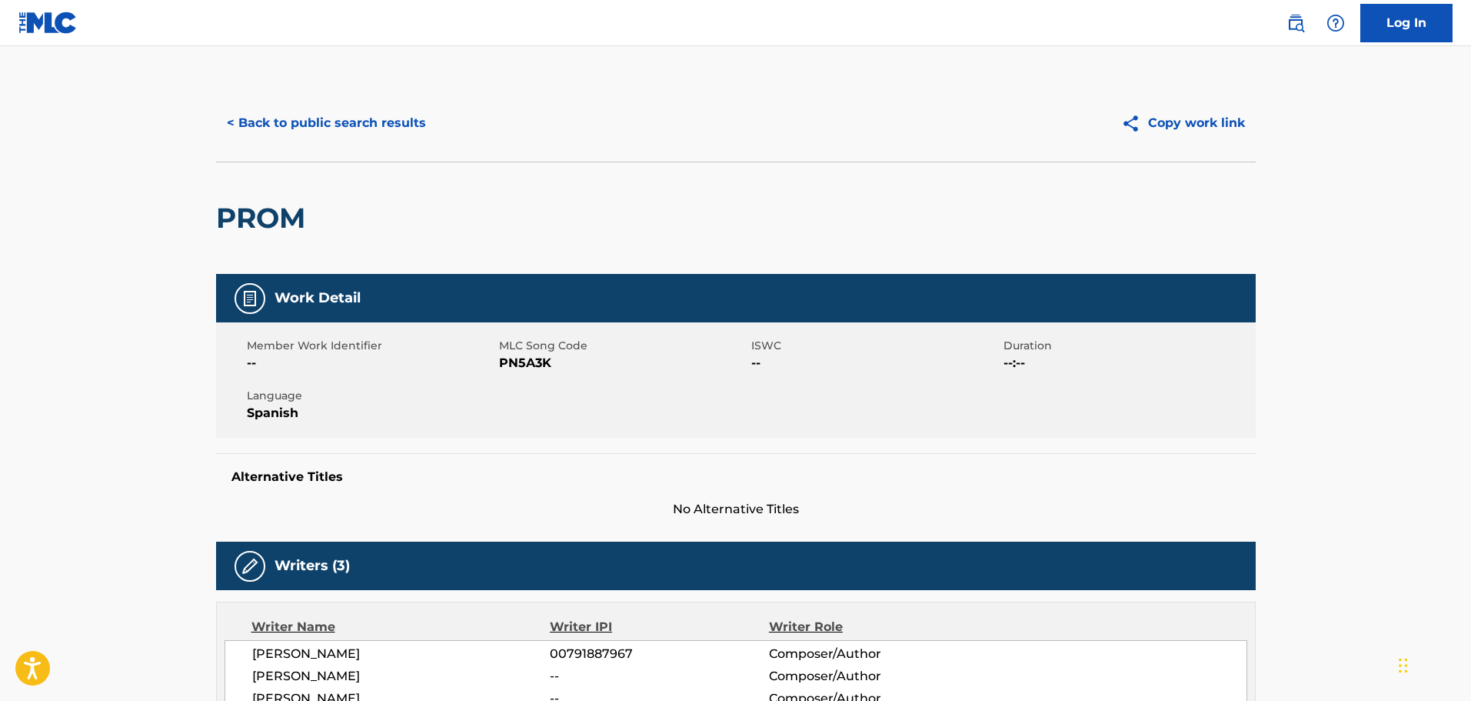
click at [299, 108] on button "< Back to public search results" at bounding box center [326, 123] width 221 height 38
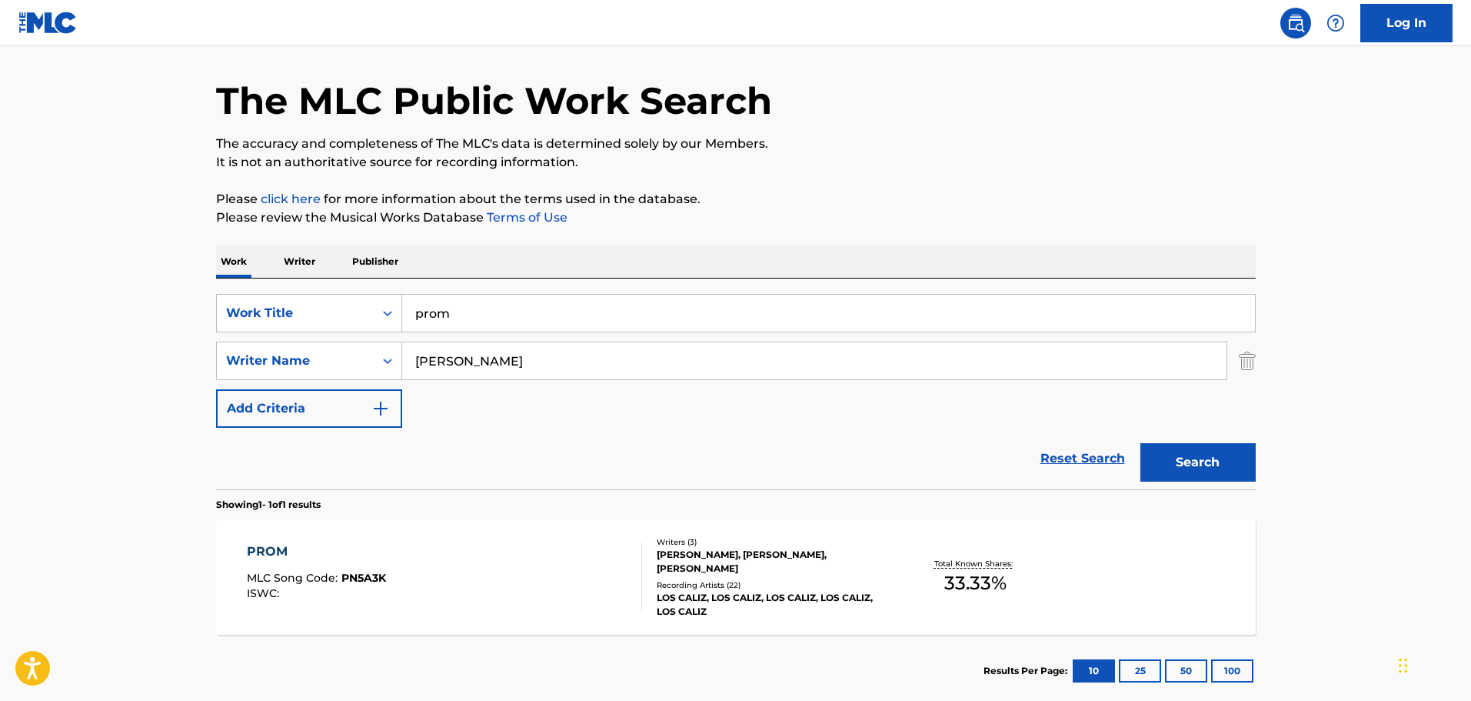
click at [491, 331] on div "SearchWithCriteria93cf8e01-0381-431f-a987-65b7e9f0e821 Work Title prom SearchWi…" at bounding box center [736, 361] width 1040 height 134
click at [484, 315] on input "prom" at bounding box center [828, 313] width 853 height 37
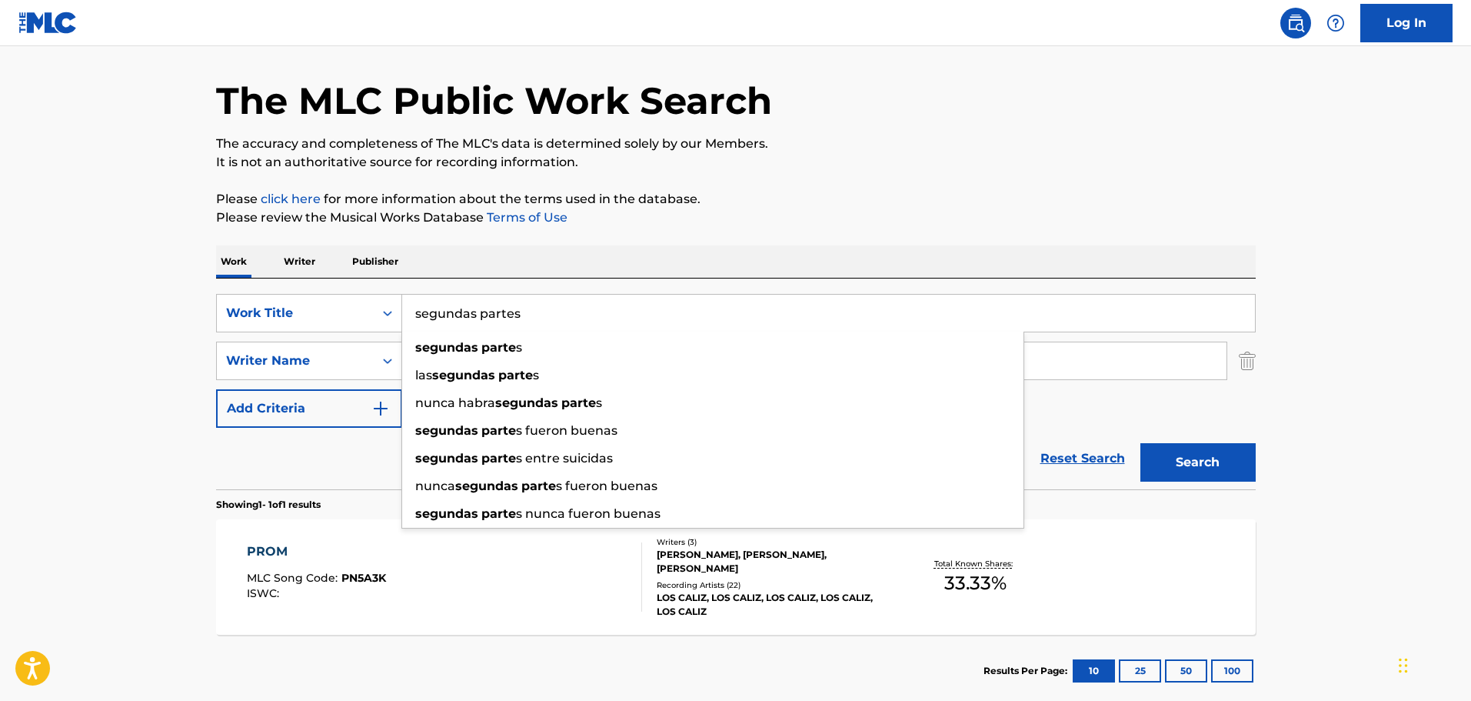
type input "segundas partes"
click at [1140, 443] on button "Search" at bounding box center [1197, 462] width 115 height 38
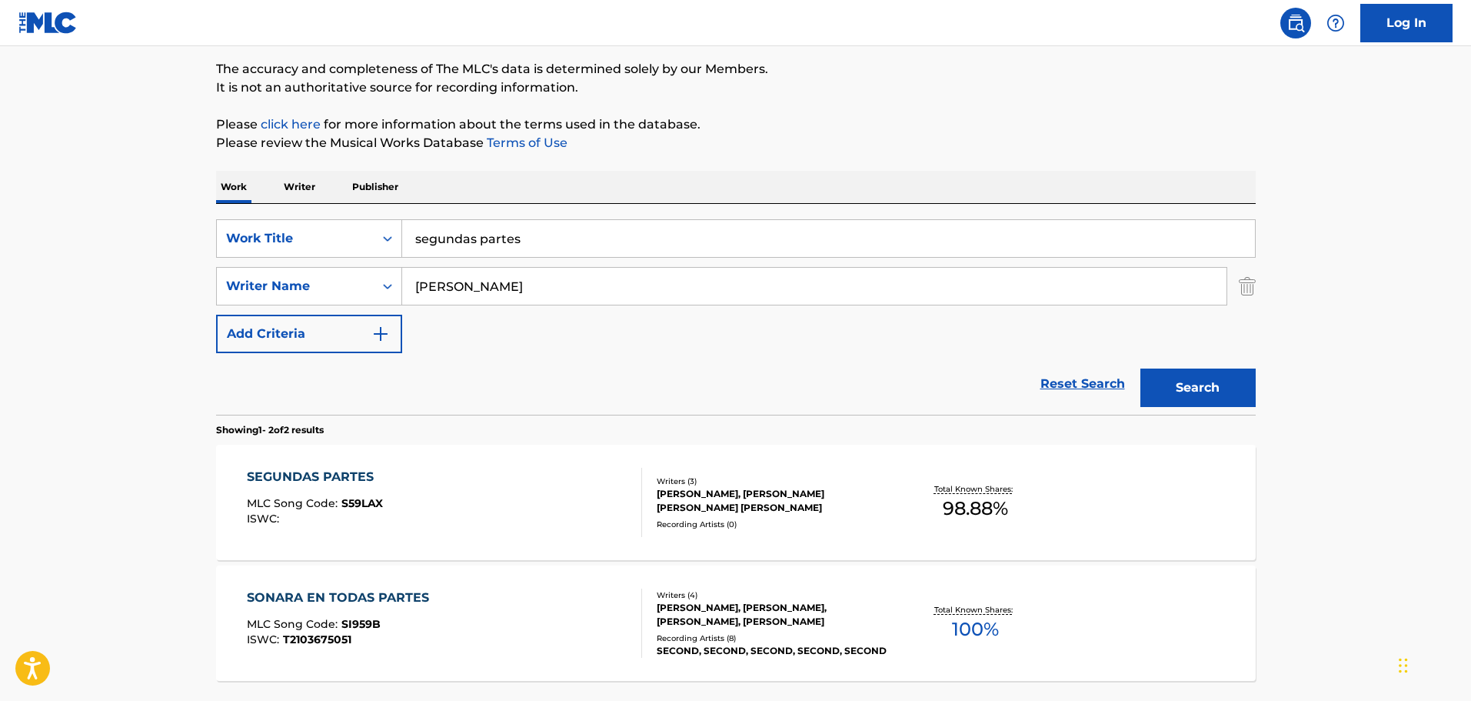
scroll to position [177, 0]
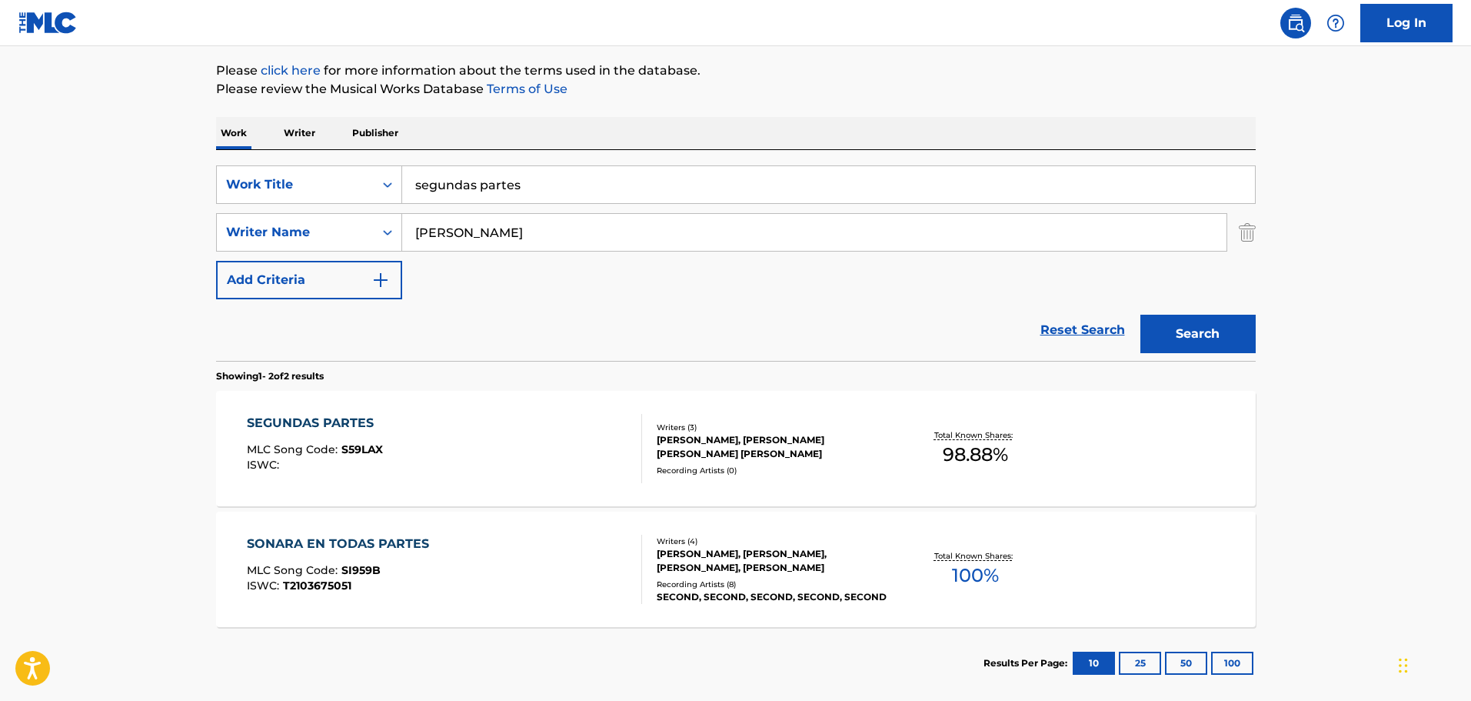
click at [491, 433] on div "SEGUNDAS PARTES MLC Song Code : S59LAX ISWC :" at bounding box center [444, 448] width 395 height 69
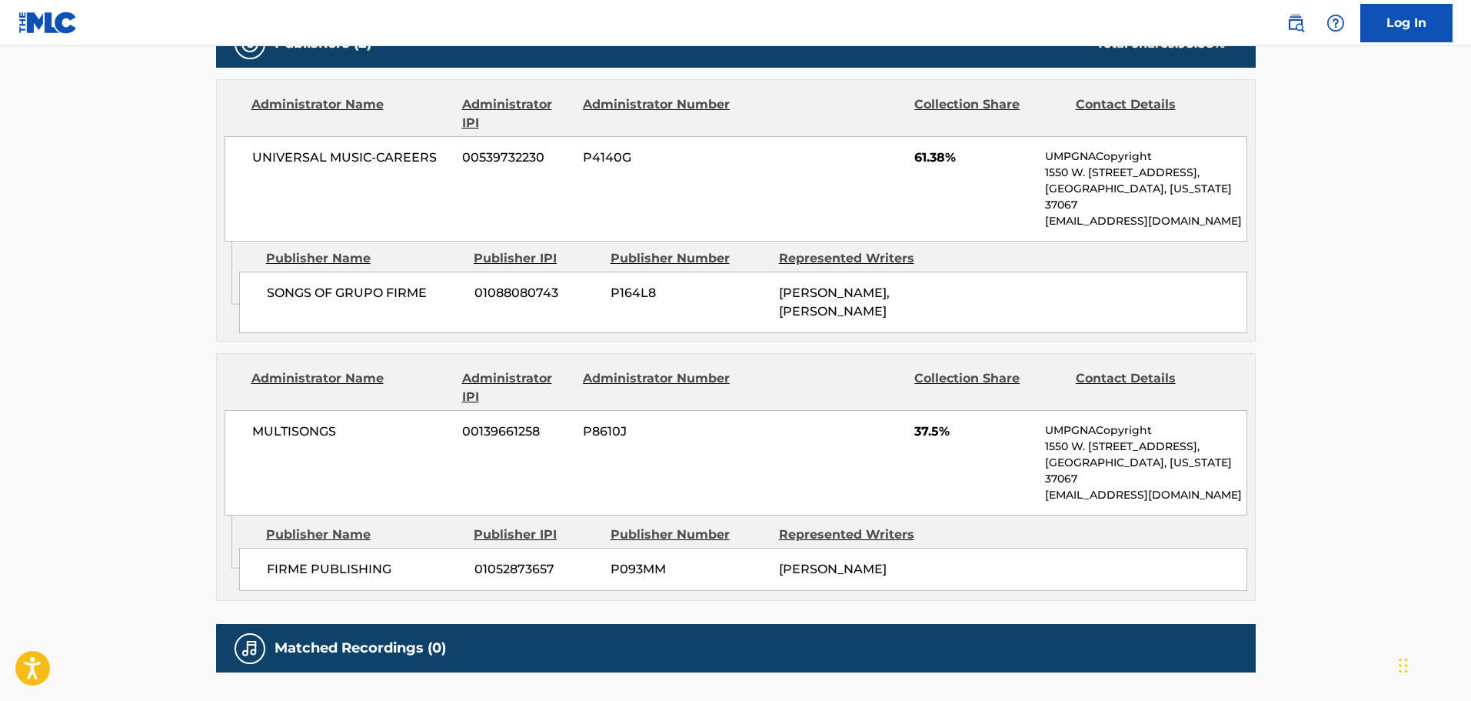
scroll to position [769, 0]
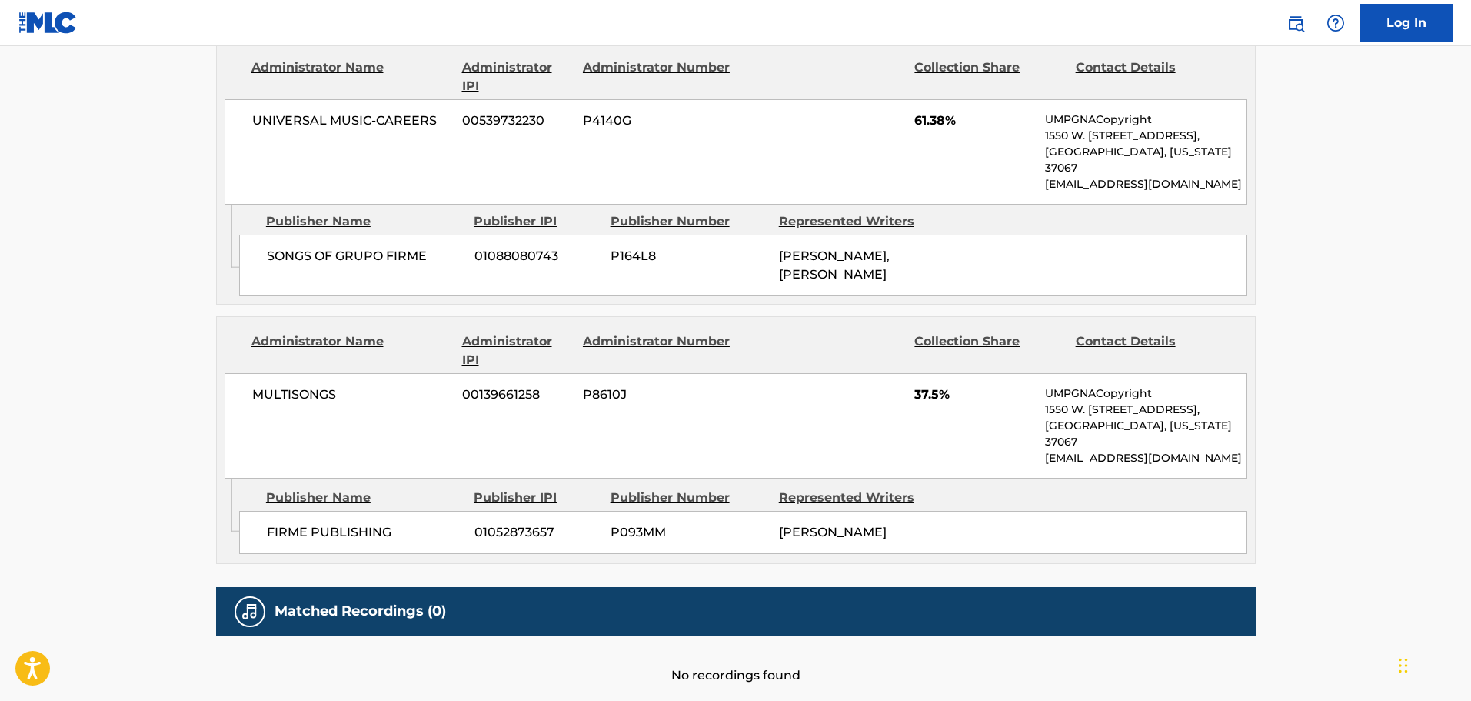
drag, startPoint x: 914, startPoint y: 546, endPoint x: 845, endPoint y: 499, distance: 83.6
click at [845, 499] on div "Publisher Name Publisher IPI Publisher Number Represented Writers FIRME PUBLISH…" at bounding box center [747, 516] width 1016 height 77
click at [845, 499] on div "Represented Writers" at bounding box center [857, 497] width 157 height 18
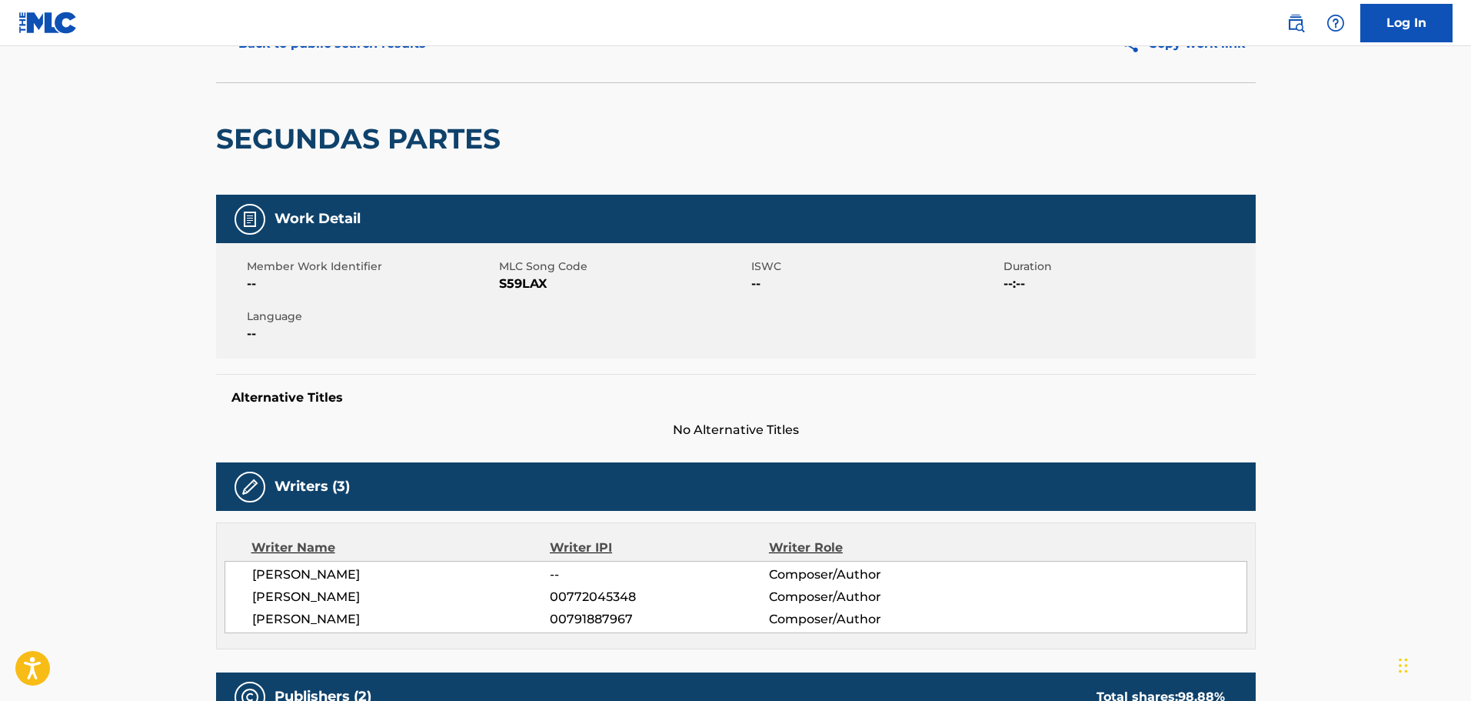
scroll to position [0, 0]
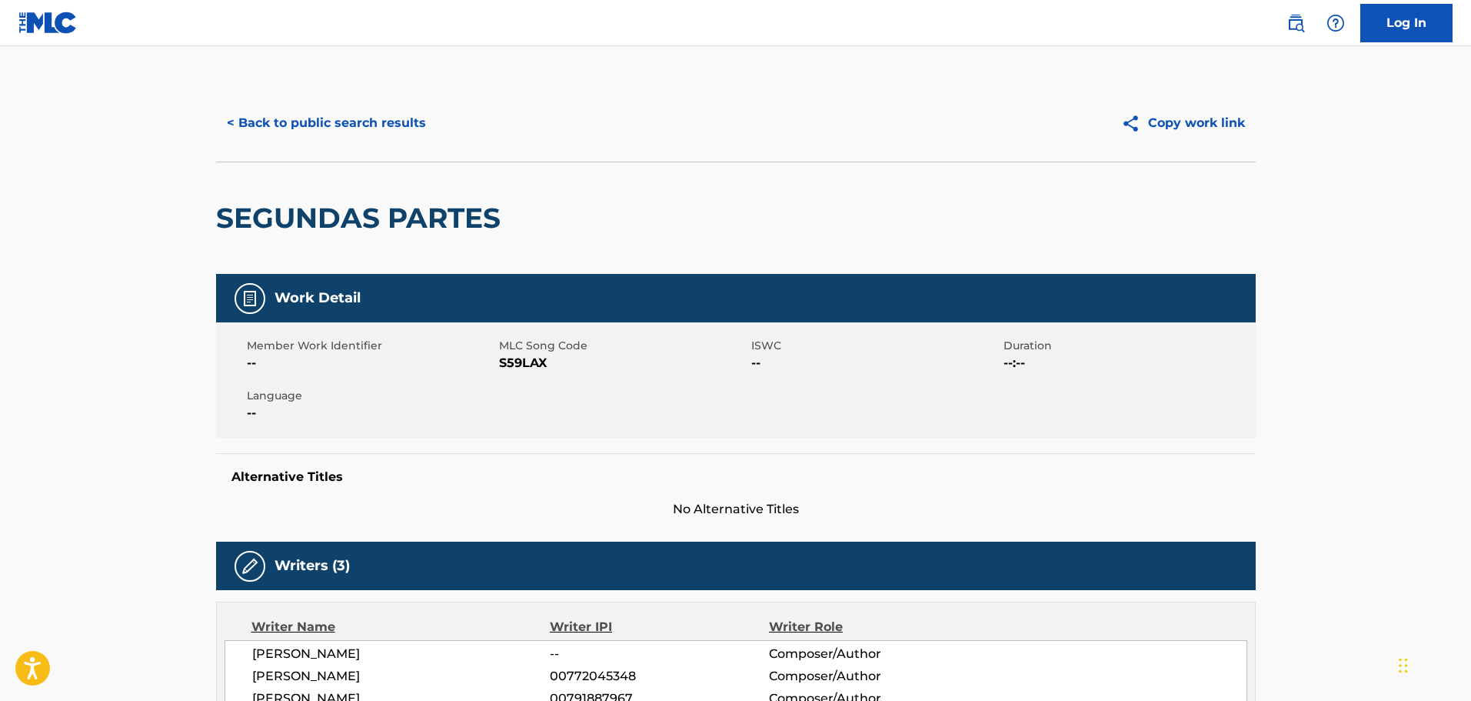
click at [293, 104] on button "< Back to public search results" at bounding box center [326, 123] width 221 height 38
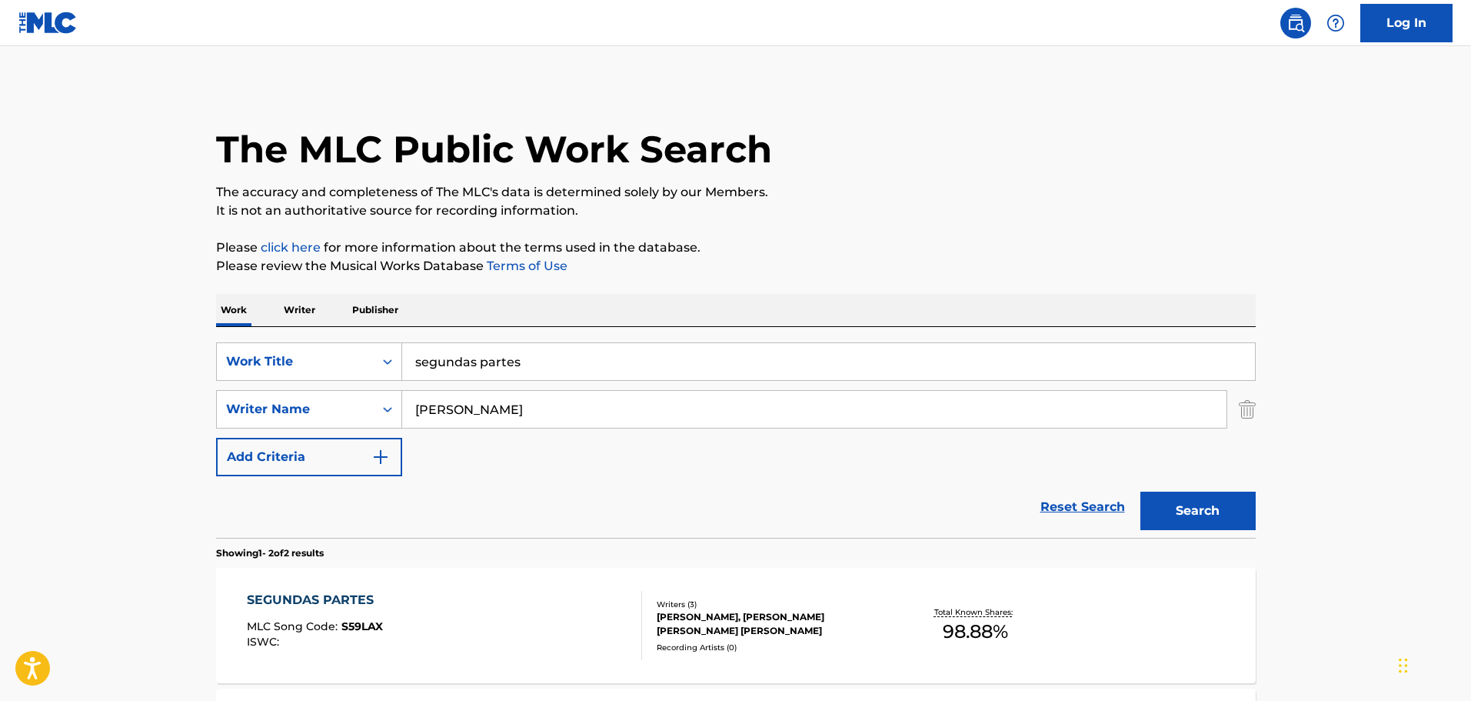
scroll to position [169, 0]
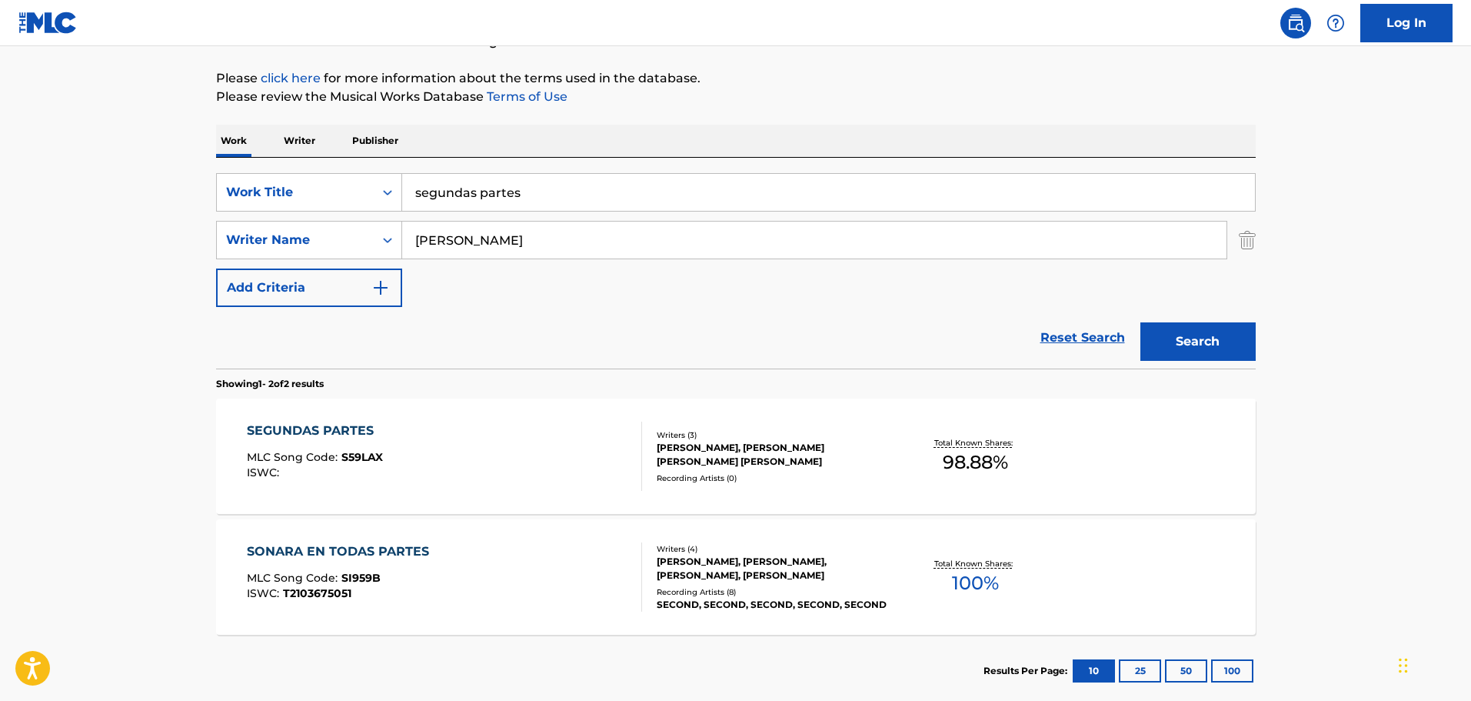
click at [520, 196] on input "segundas partes" at bounding box center [828, 192] width 853 height 37
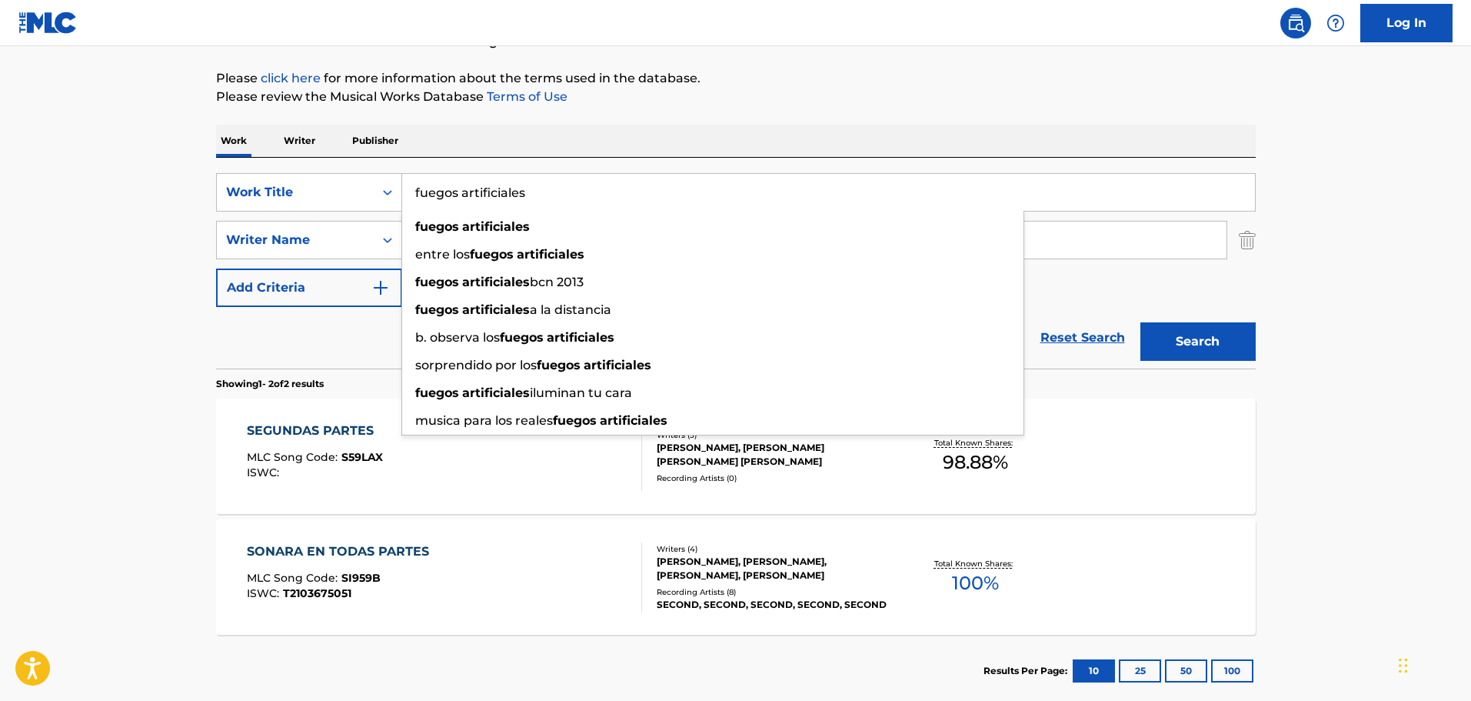
type input "fuegos artificiales"
click at [1140, 322] on button "Search" at bounding box center [1197, 341] width 115 height 38
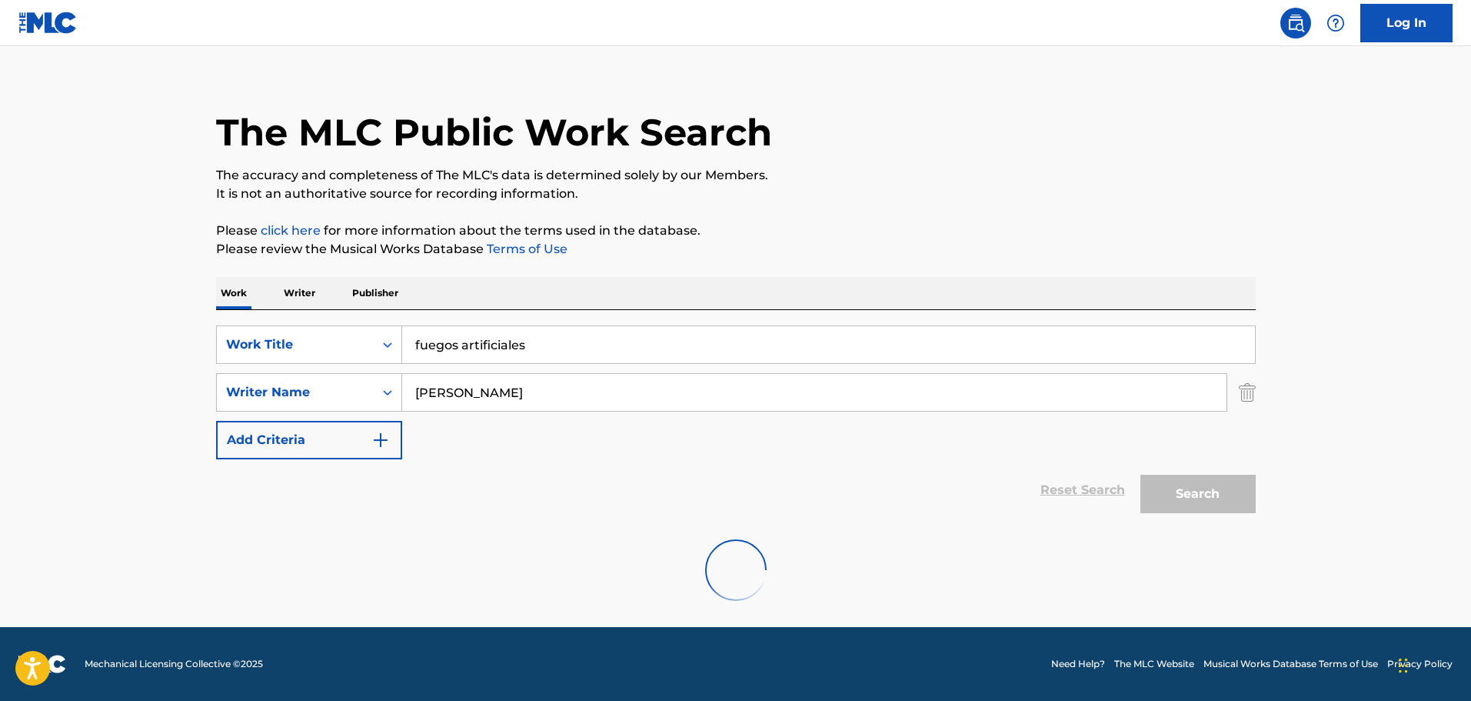
scroll to position [136, 0]
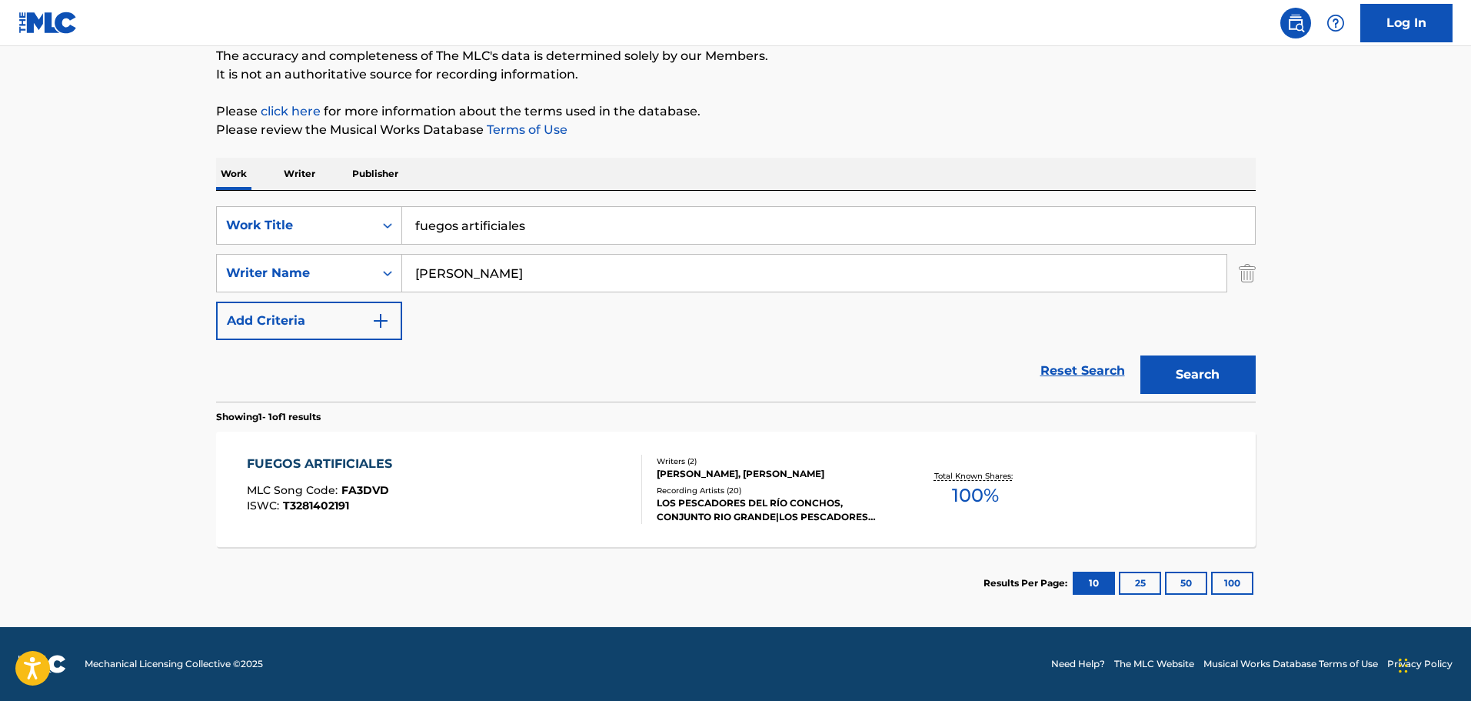
click at [411, 544] on div "FUEGOS ARTIFICIALES MLC Song Code : FA3DVD ISWC : T3281402191 Writers ( 2 ) [PE…" at bounding box center [736, 488] width 1040 height 115
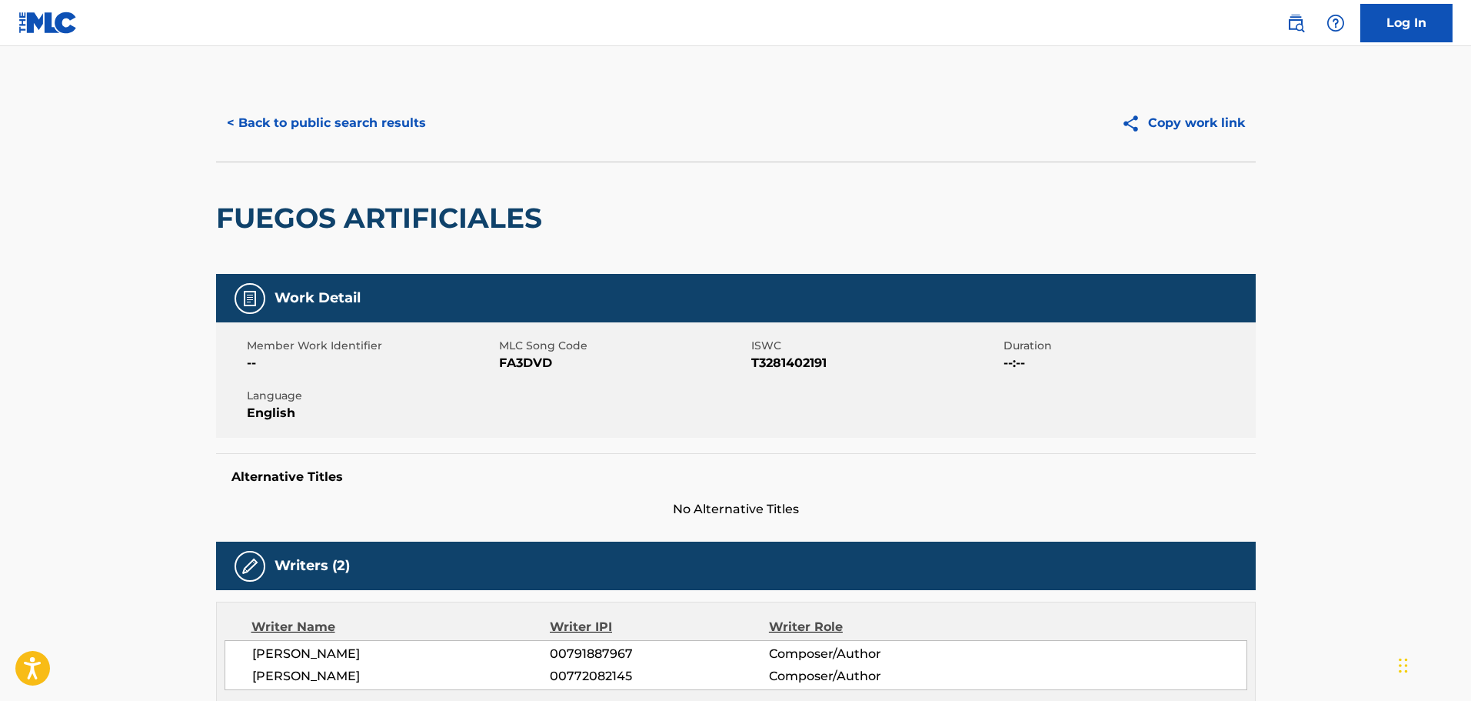
click at [327, 140] on button "< Back to public search results" at bounding box center [326, 123] width 221 height 38
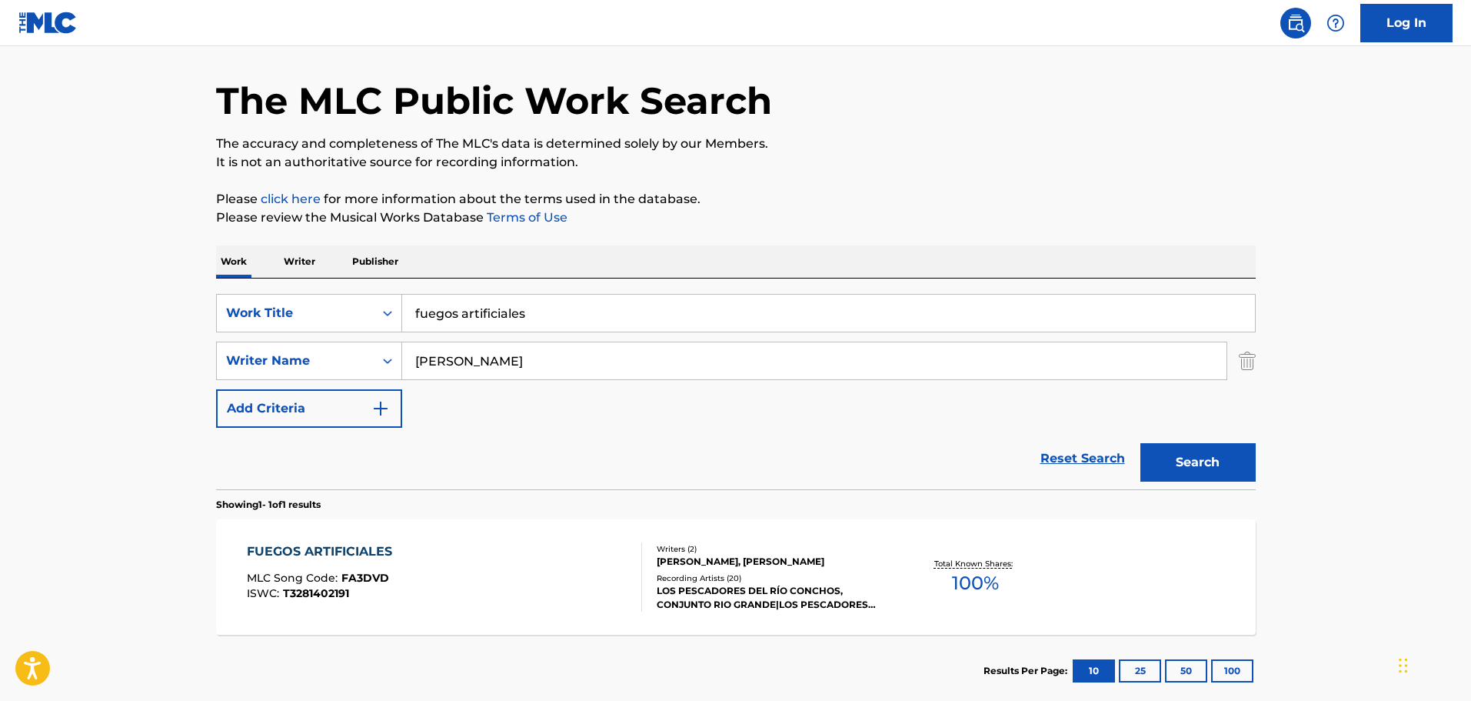
drag, startPoint x: 522, startPoint y: 322, endPoint x: 519, endPoint y: 335, distance: 13.4
click at [534, 326] on input "fuegos artificiales" at bounding box center [828, 313] width 853 height 37
type input "facil de convencer"
click at [1140, 443] on button "Search" at bounding box center [1197, 462] width 115 height 38
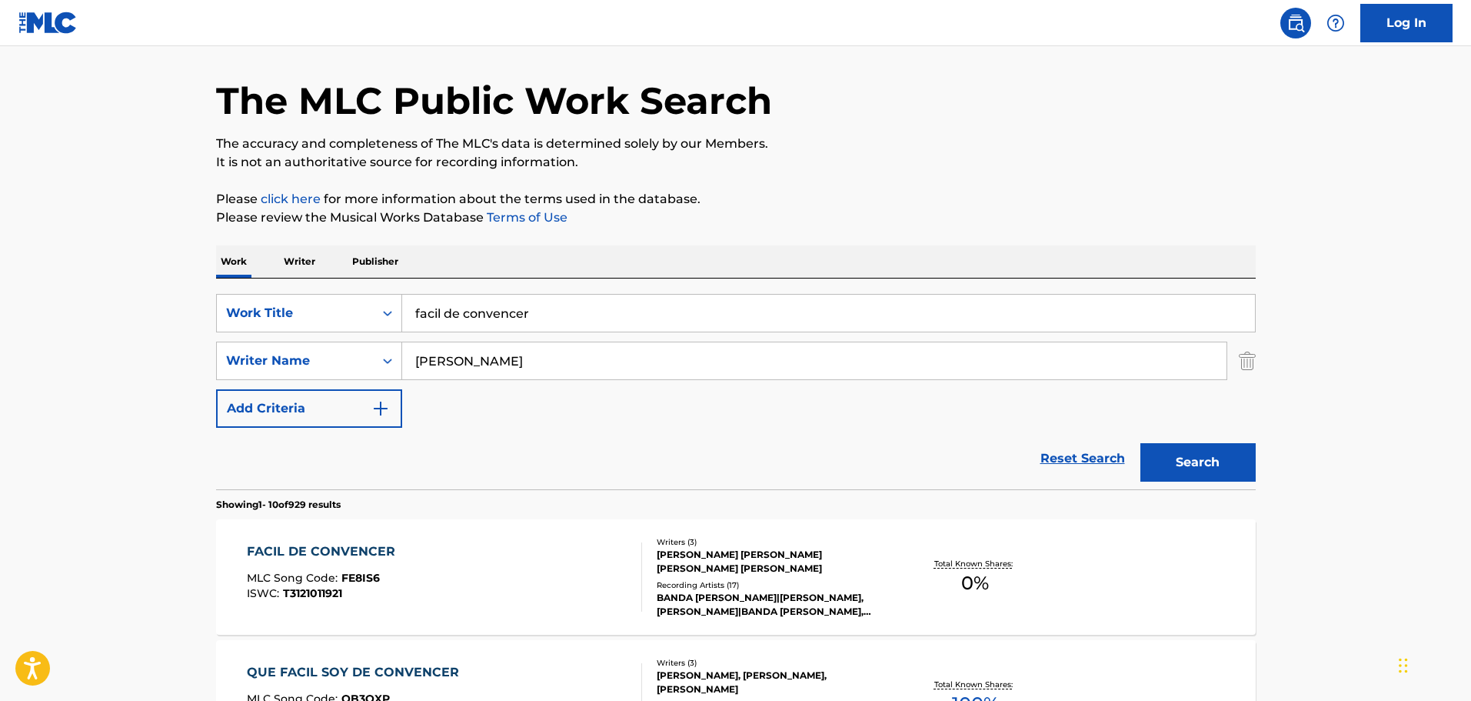
scroll to position [177, 0]
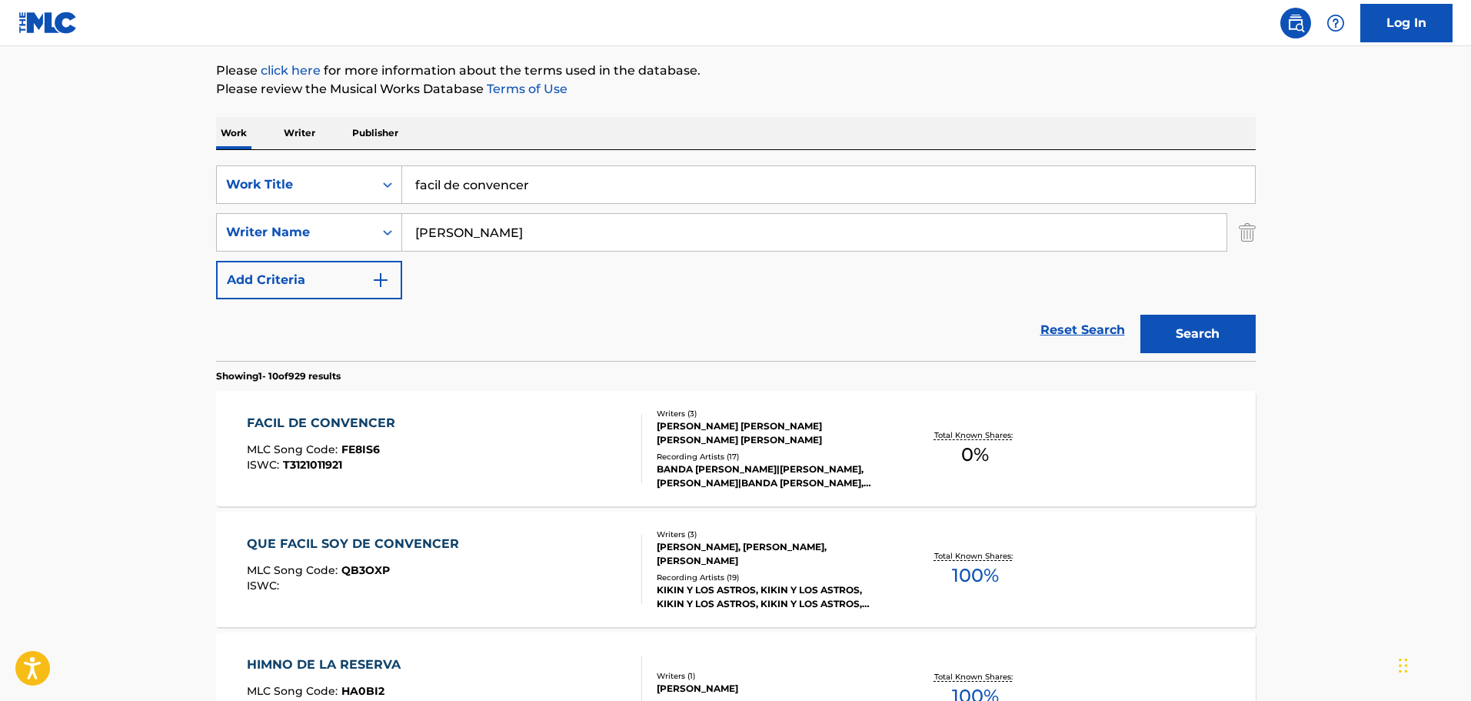
click at [534, 542] on div "QUE FACIL SOY DE CONVENCER MLC Song Code : QB3OXP ISWC :" at bounding box center [444, 568] width 395 height 69
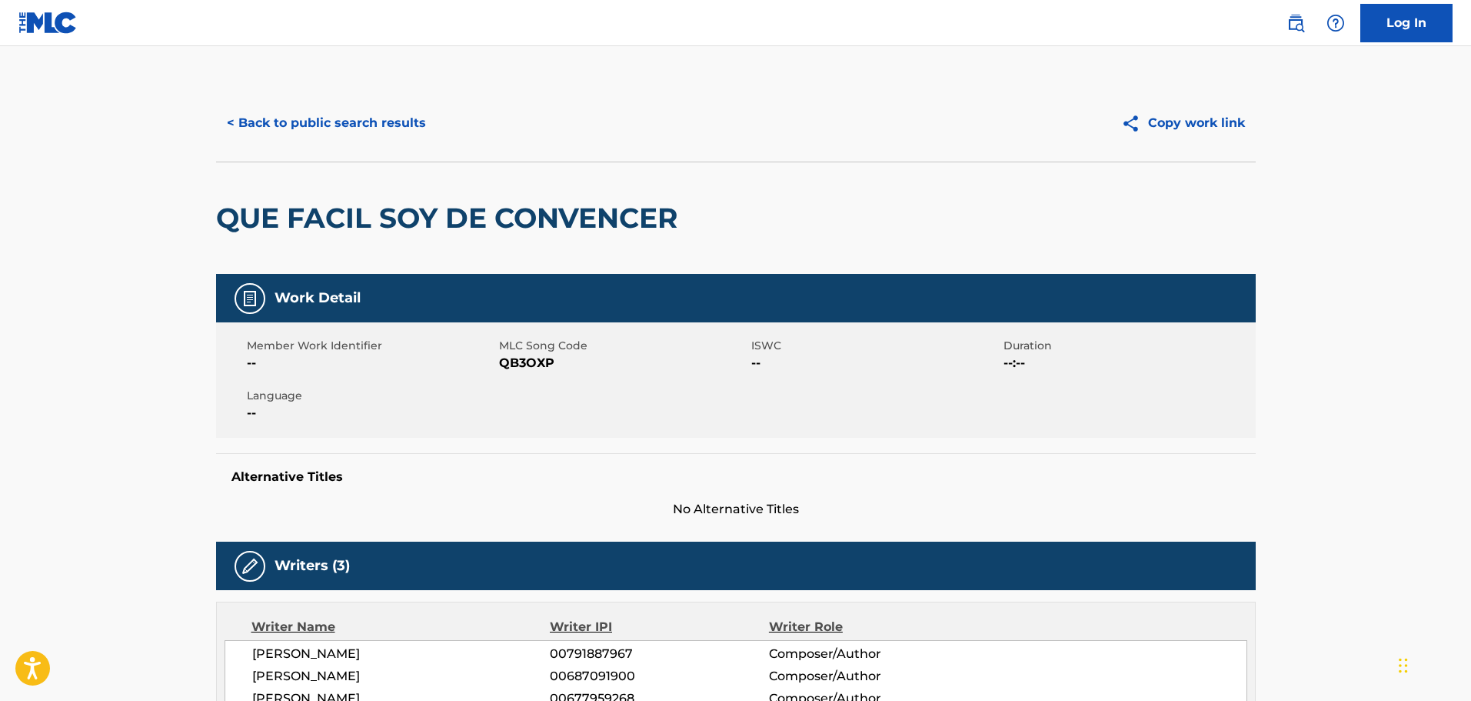
drag, startPoint x: 391, startPoint y: 88, endPoint x: 393, endPoint y: 150, distance: 61.6
click at [394, 102] on div "< Back to public search results Copy work link" at bounding box center [736, 123] width 1040 height 77
click at [393, 150] on div "< Back to public search results Copy work link" at bounding box center [736, 123] width 1040 height 77
click at [389, 107] on button "< Back to public search results" at bounding box center [326, 123] width 221 height 38
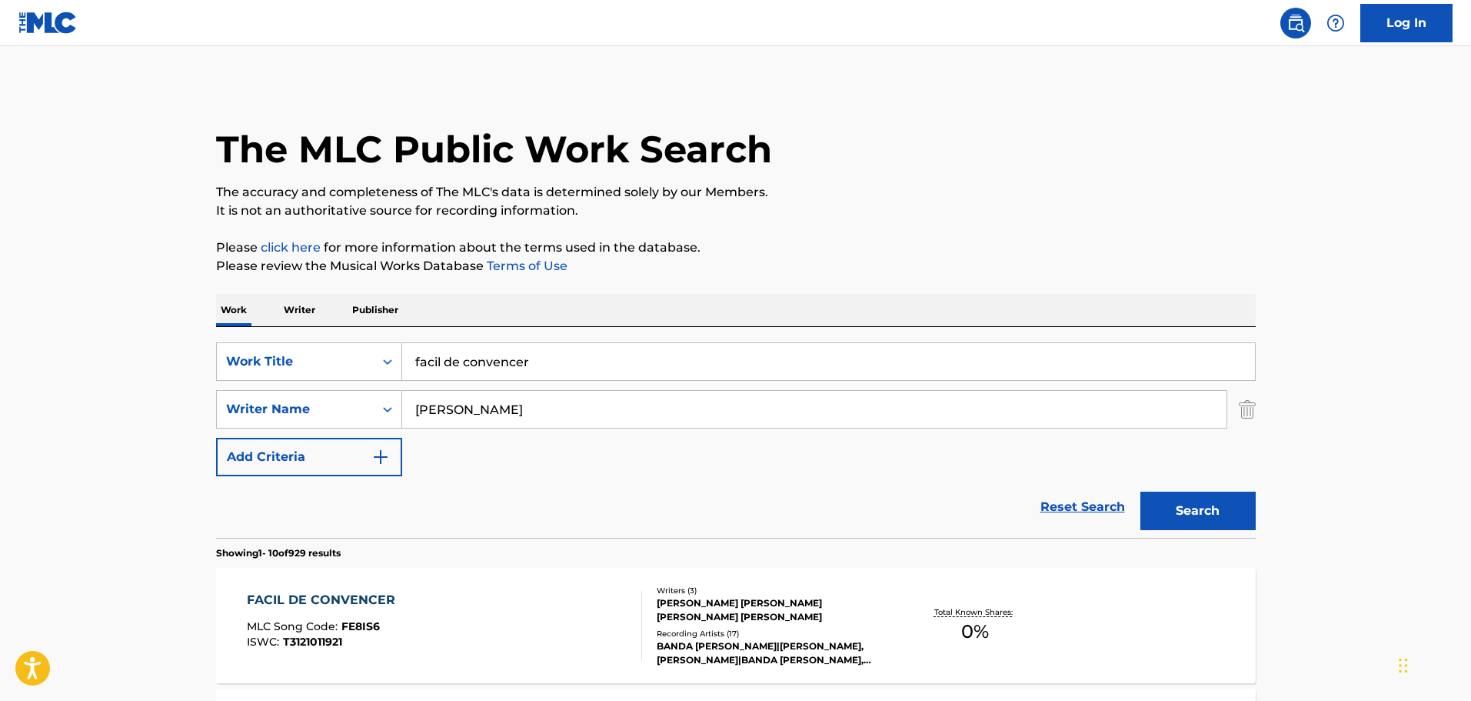
scroll to position [177, 0]
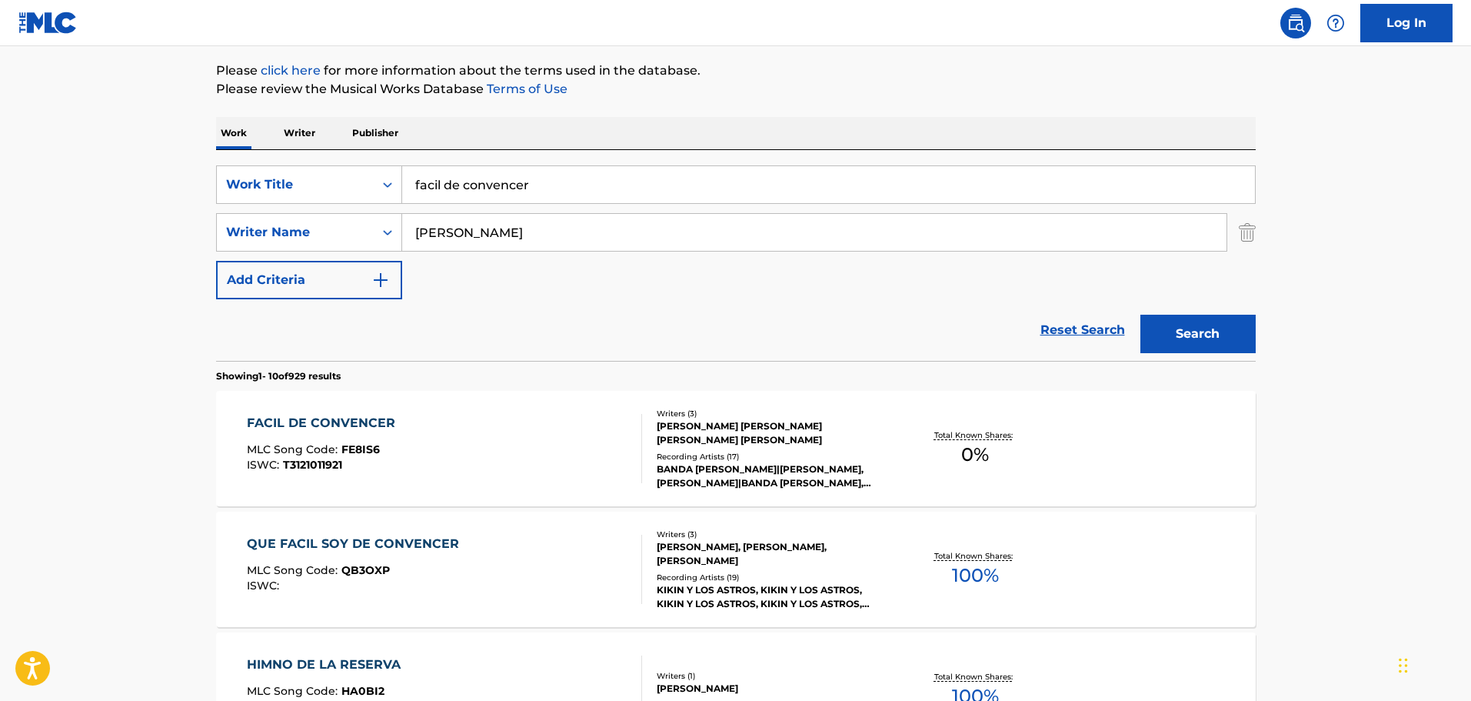
click at [496, 188] on input "facil de convencer" at bounding box center [828, 184] width 853 height 37
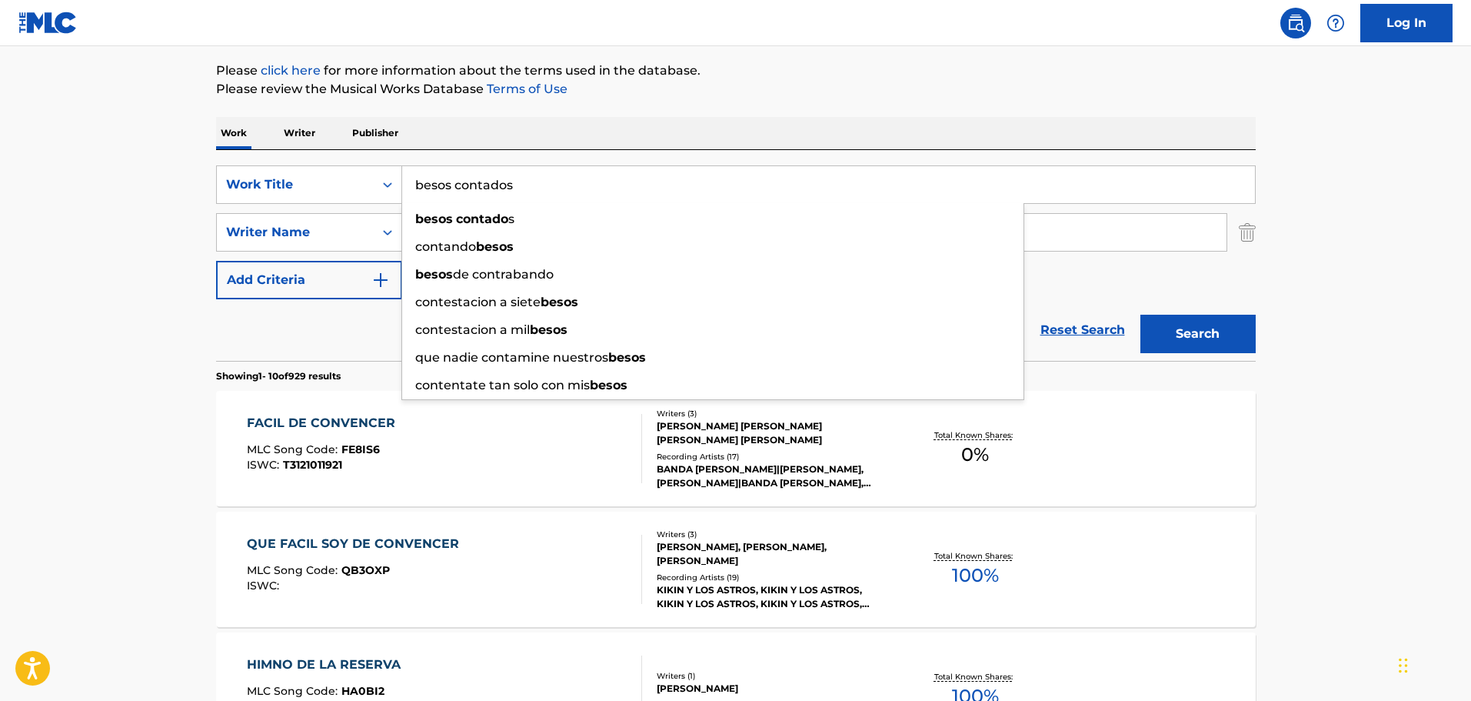
type input "besos contados"
click at [1140, 315] on button "Search" at bounding box center [1197, 334] width 115 height 38
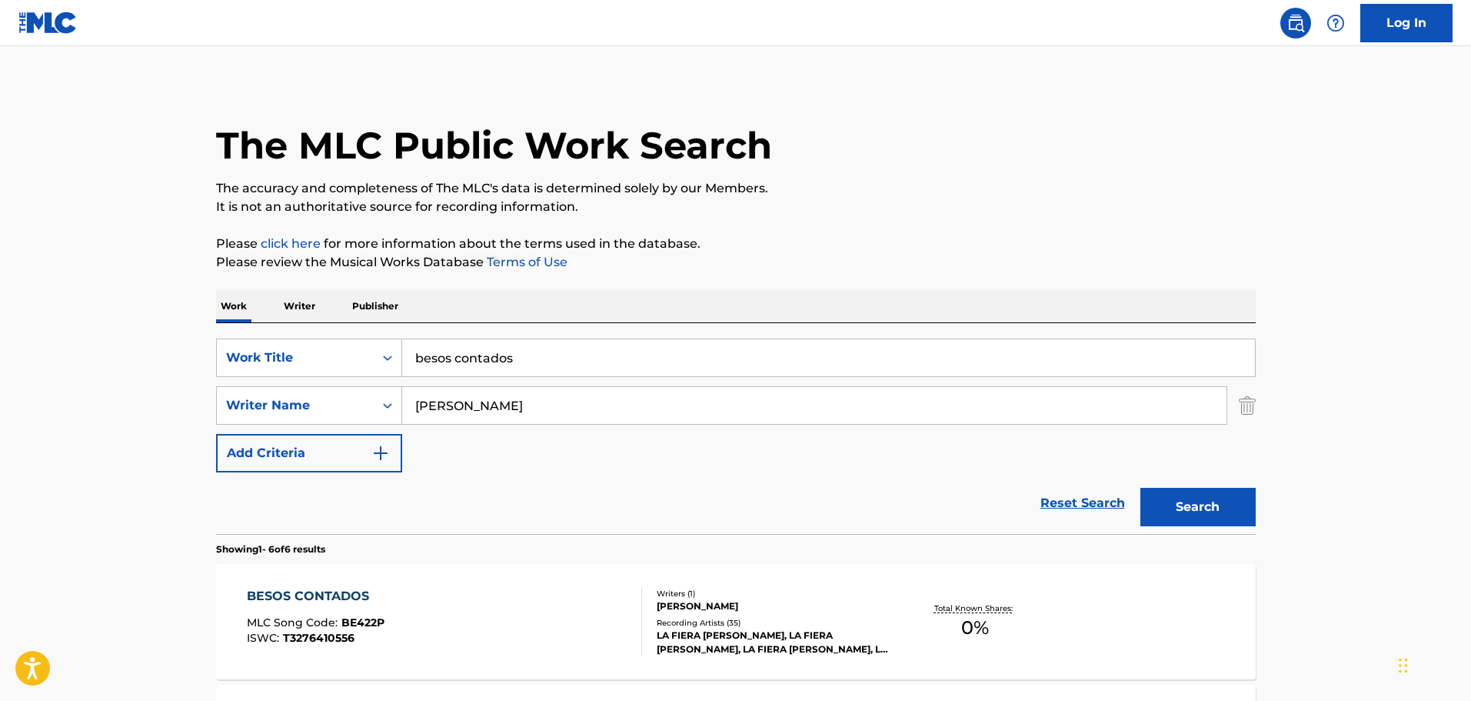
scroll to position [0, 0]
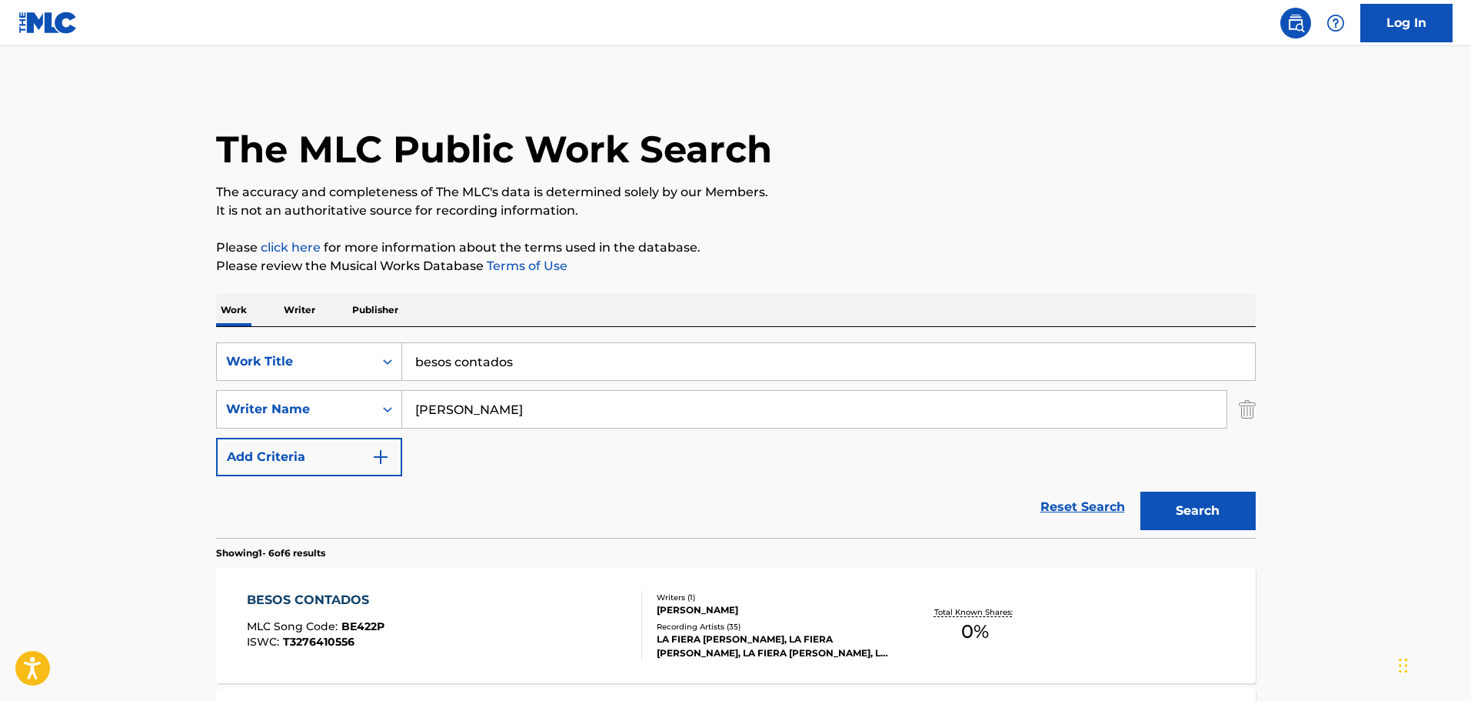
click at [674, 253] on p "Please click here for more information about the terms used in the database." at bounding box center [736, 247] width 1040 height 18
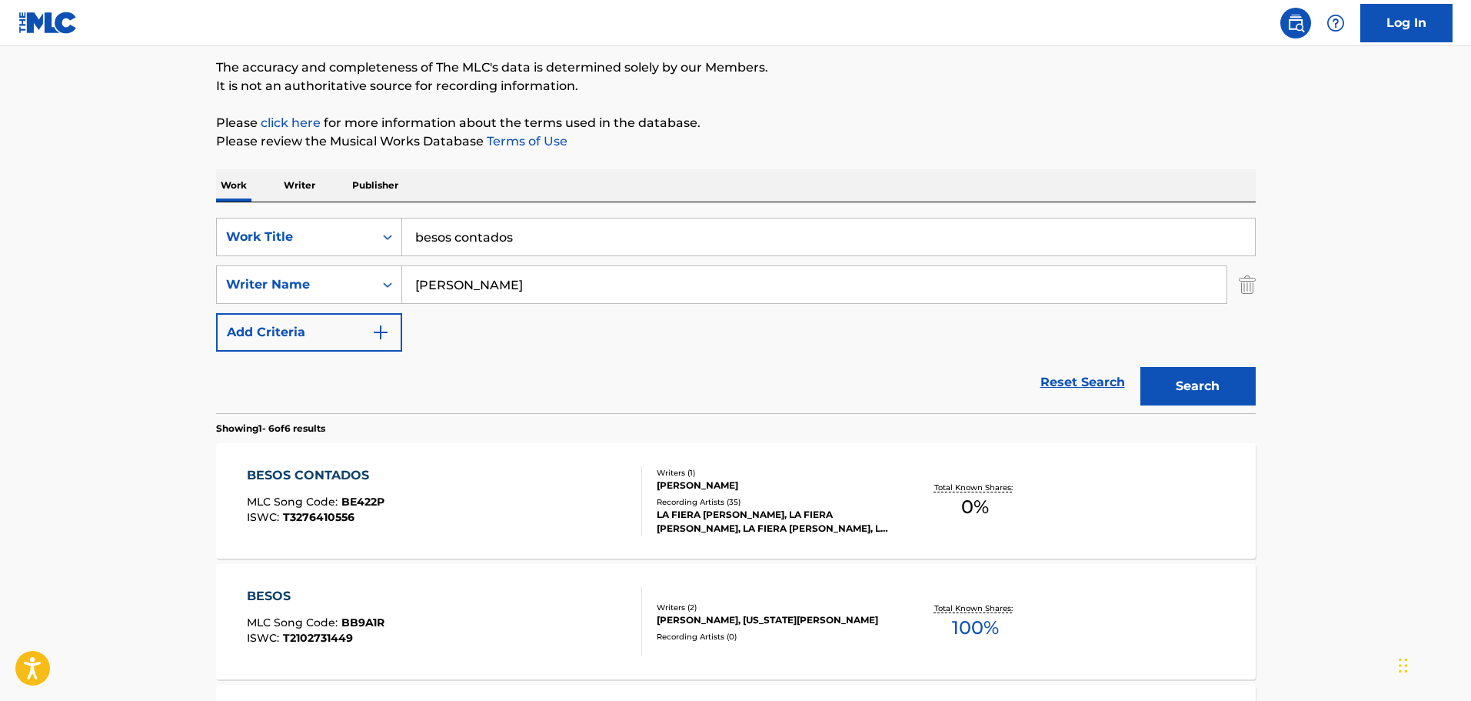
scroll to position [256, 0]
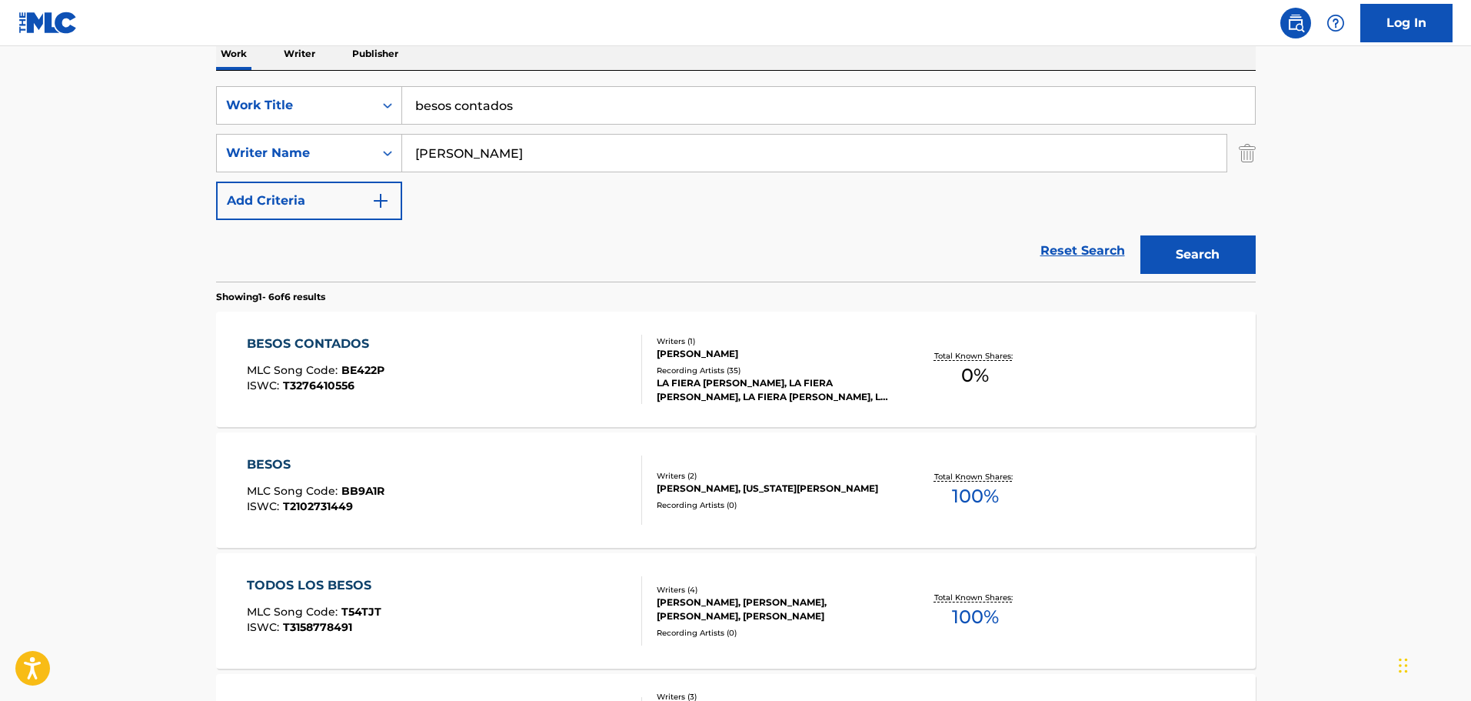
click at [491, 303] on section "Showing 1 - 6 of 6 results" at bounding box center [736, 292] width 1040 height 22
click at [491, 352] on div "BESOS CONTADOS MLC Song Code : BE422P ISWC : T3276410556" at bounding box center [444, 369] width 395 height 69
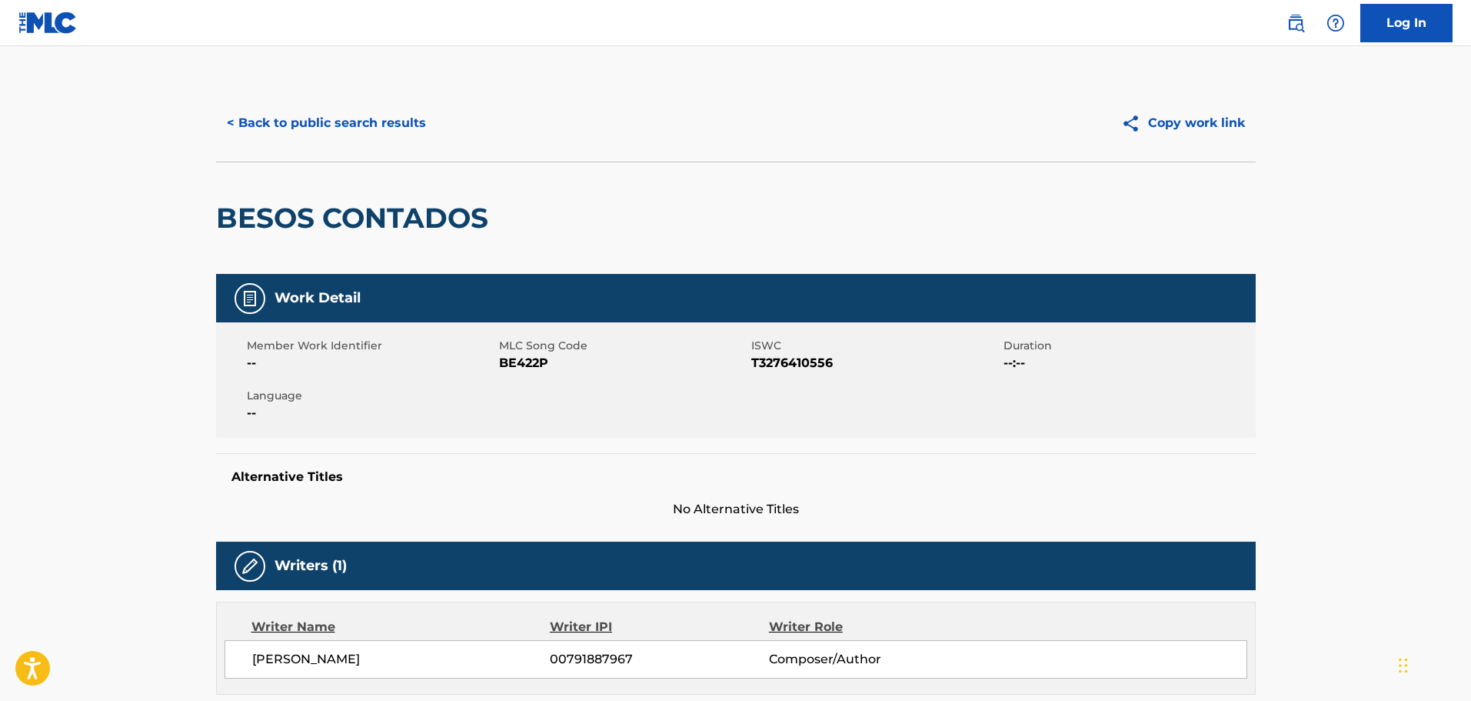
click at [295, 106] on button "< Back to public search results" at bounding box center [326, 123] width 221 height 38
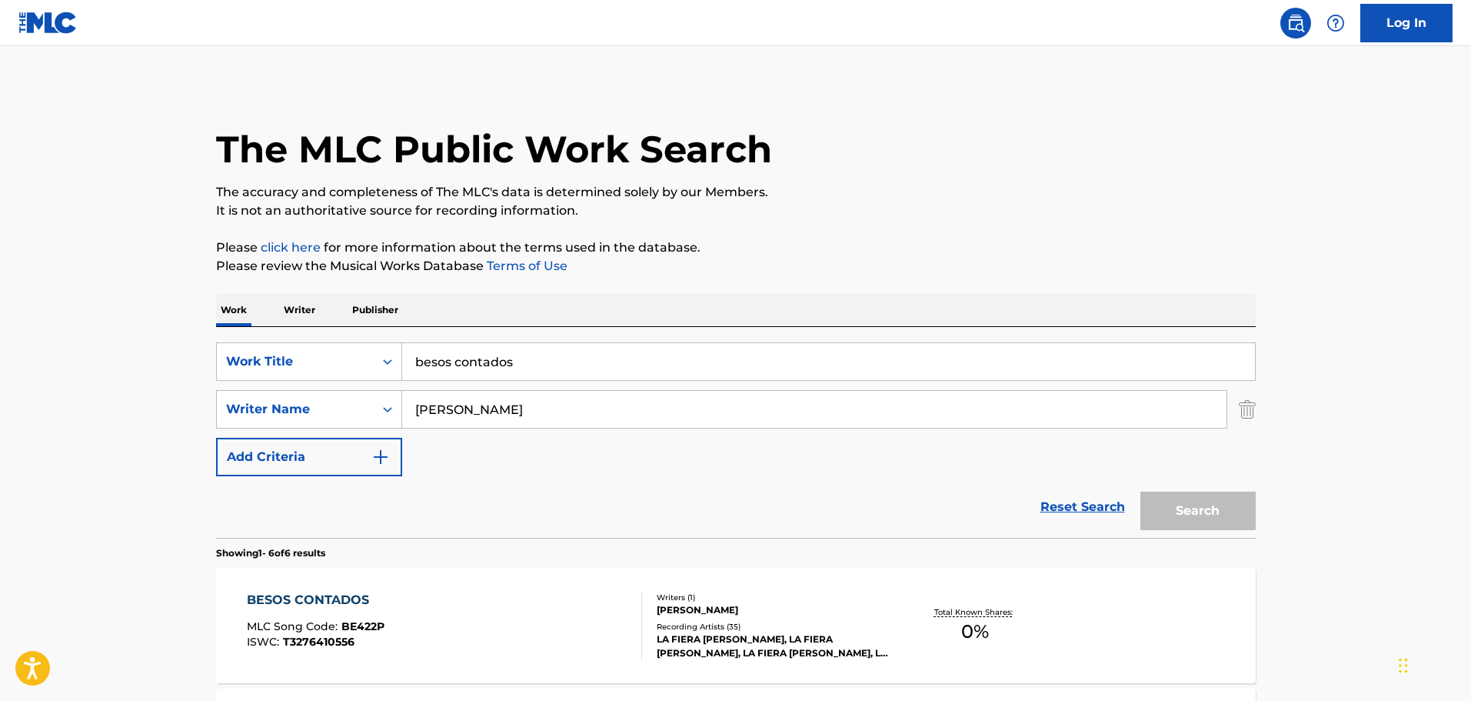
scroll to position [256, 0]
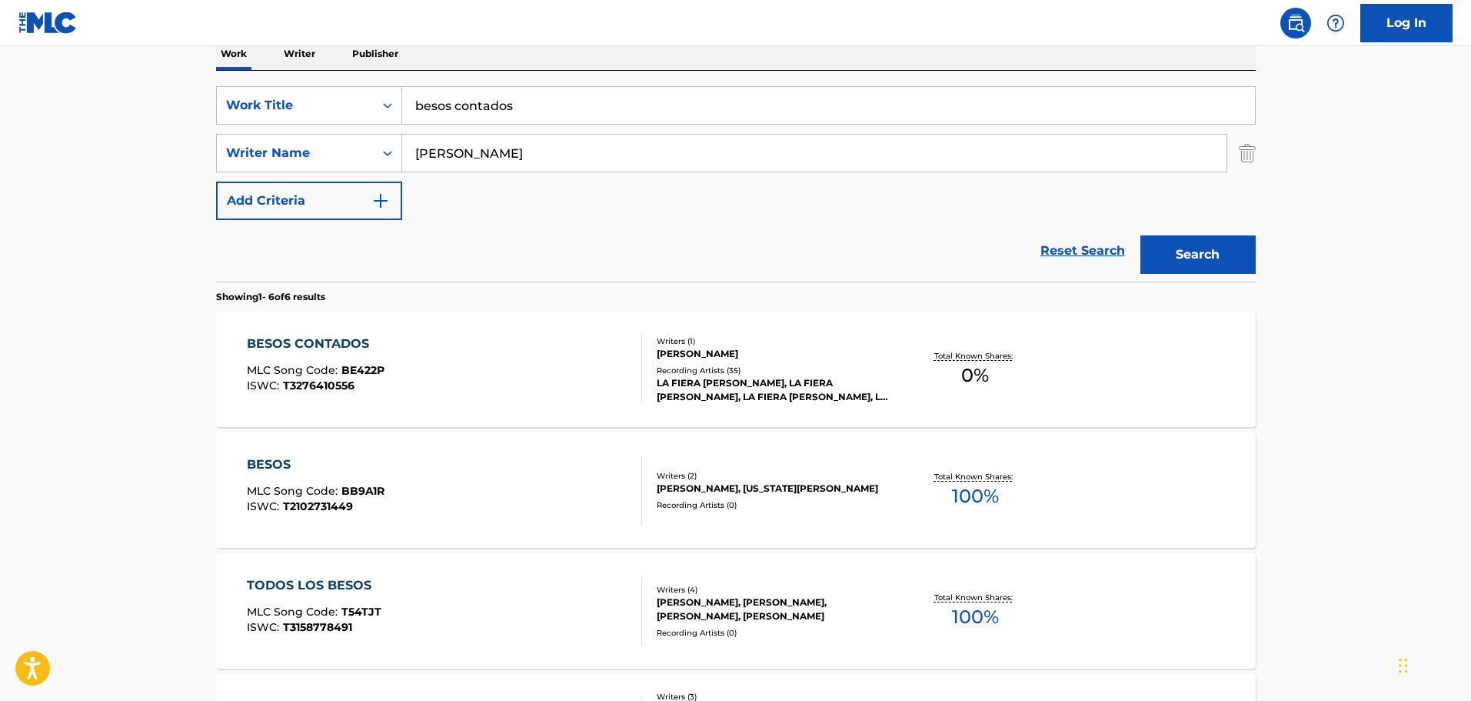
drag, startPoint x: 537, startPoint y: 132, endPoint x: 534, endPoint y: 121, distance: 11.8
click at [534, 122] on div "SearchWithCriteria93cf8e01-0381-431f-a987-65b7e9f0e821 Work Title besos contado…" at bounding box center [736, 153] width 1040 height 134
click at [534, 121] on input "besos contados" at bounding box center [828, 105] width 853 height 37
type input "un beso para el cielo"
click at [1140, 235] on button "Search" at bounding box center [1197, 254] width 115 height 38
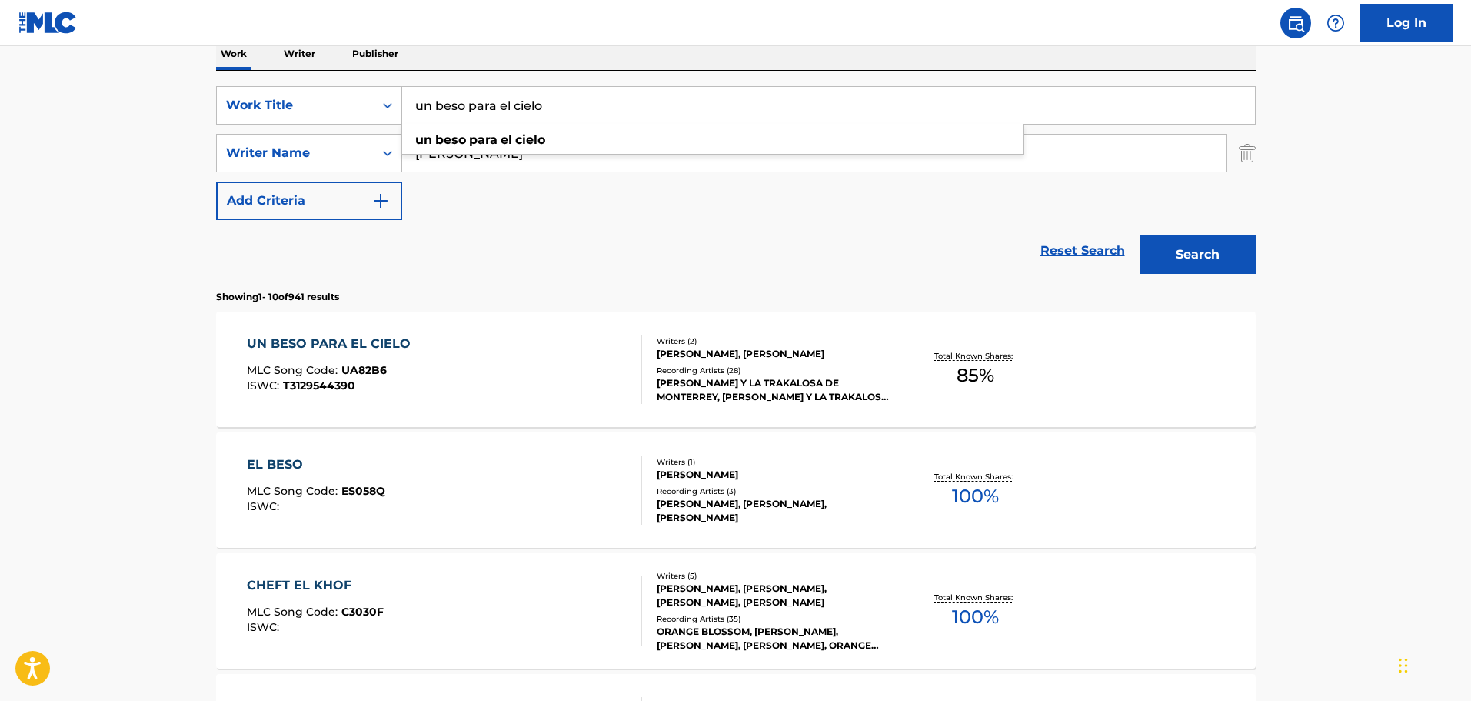
drag, startPoint x: 468, startPoint y: 115, endPoint x: 485, endPoint y: 115, distance: 16.9
click at [470, 115] on input "un beso para el cielo" at bounding box center [828, 105] width 853 height 37
click at [586, 357] on div "UN BESO PARA EL CIELO MLC Song Code : UA82B6 ISWC : T3129544390" at bounding box center [444, 369] width 395 height 69
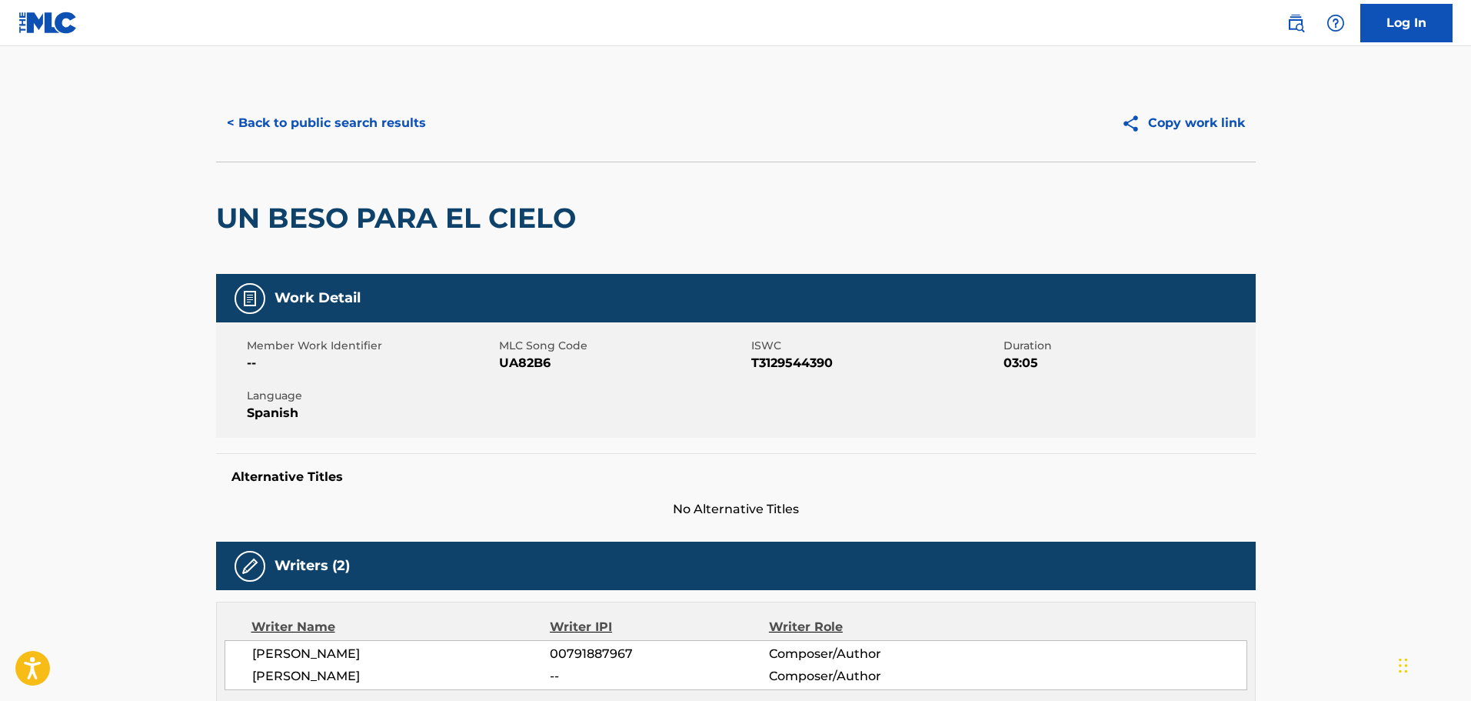
drag, startPoint x: 346, startPoint y: 148, endPoint x: 361, endPoint y: 141, distance: 16.2
click at [359, 144] on div "< Back to public search results Copy work link" at bounding box center [736, 123] width 1040 height 77
click at [361, 128] on button "< Back to public search results" at bounding box center [326, 123] width 221 height 38
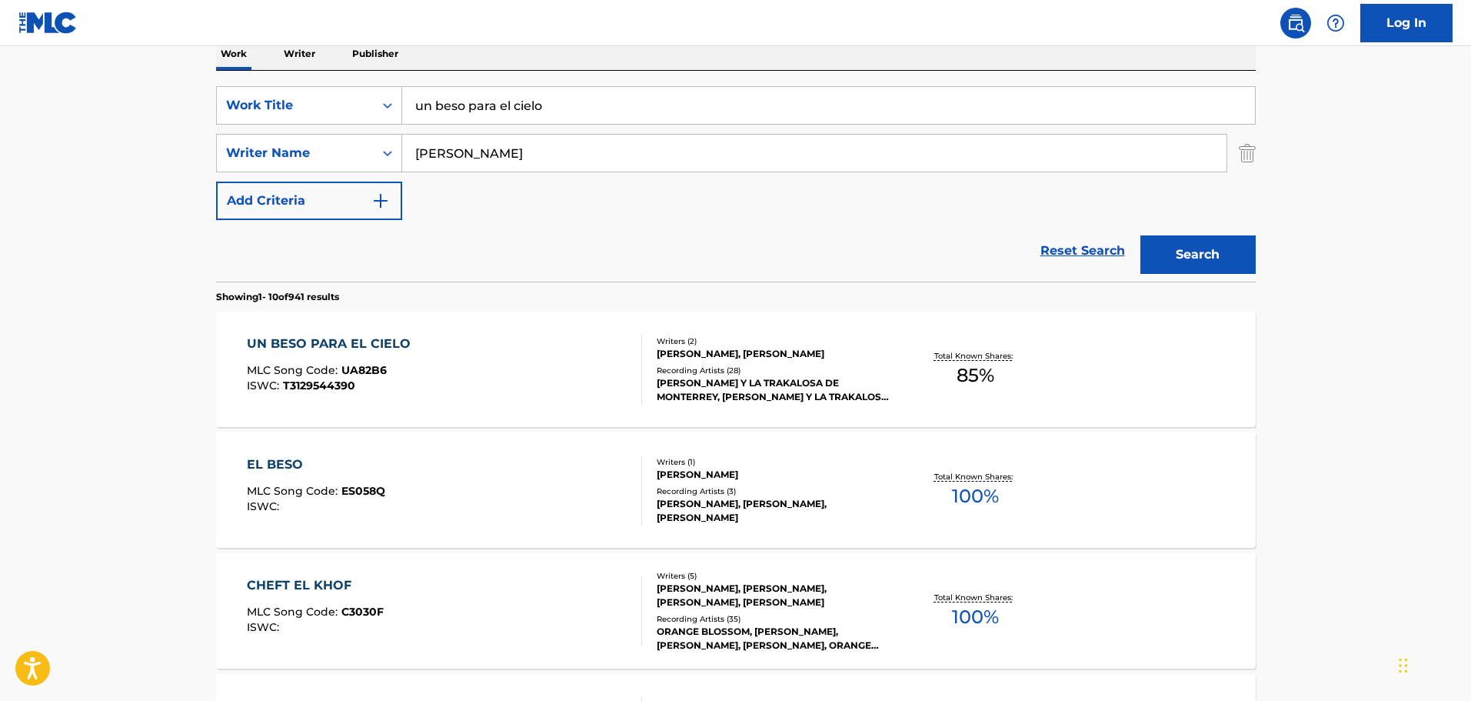
click at [555, 86] on div "un beso para el cielo" at bounding box center [829, 105] width 854 height 38
click at [564, 112] on input "un beso para el cielo" at bounding box center [828, 105] width 853 height 37
type input "cada vez me gustas mas"
click at [1140, 235] on button "Search" at bounding box center [1197, 254] width 115 height 38
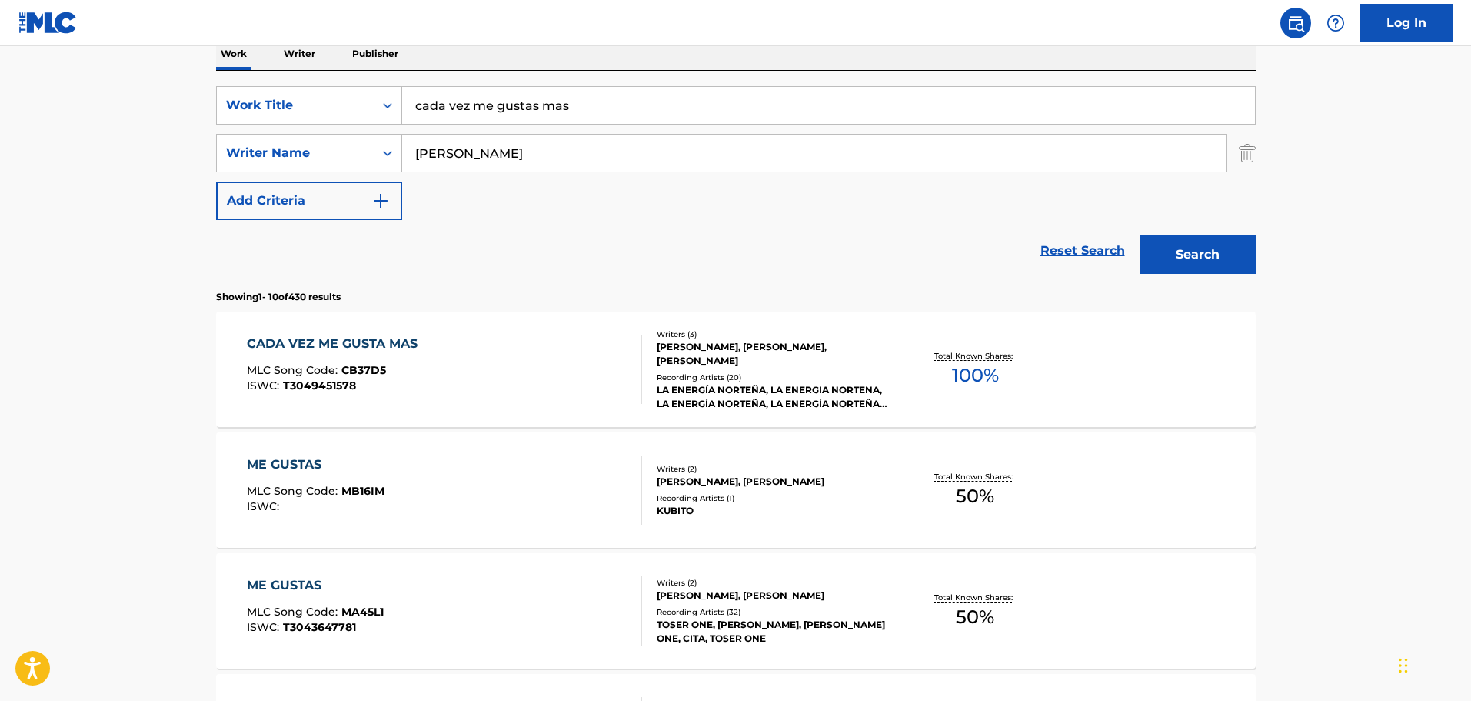
click at [486, 382] on div "CADA VEZ ME GUSTA MAS MLC Song Code : CB37D5 ISWC : T3049451578" at bounding box center [444, 369] width 395 height 69
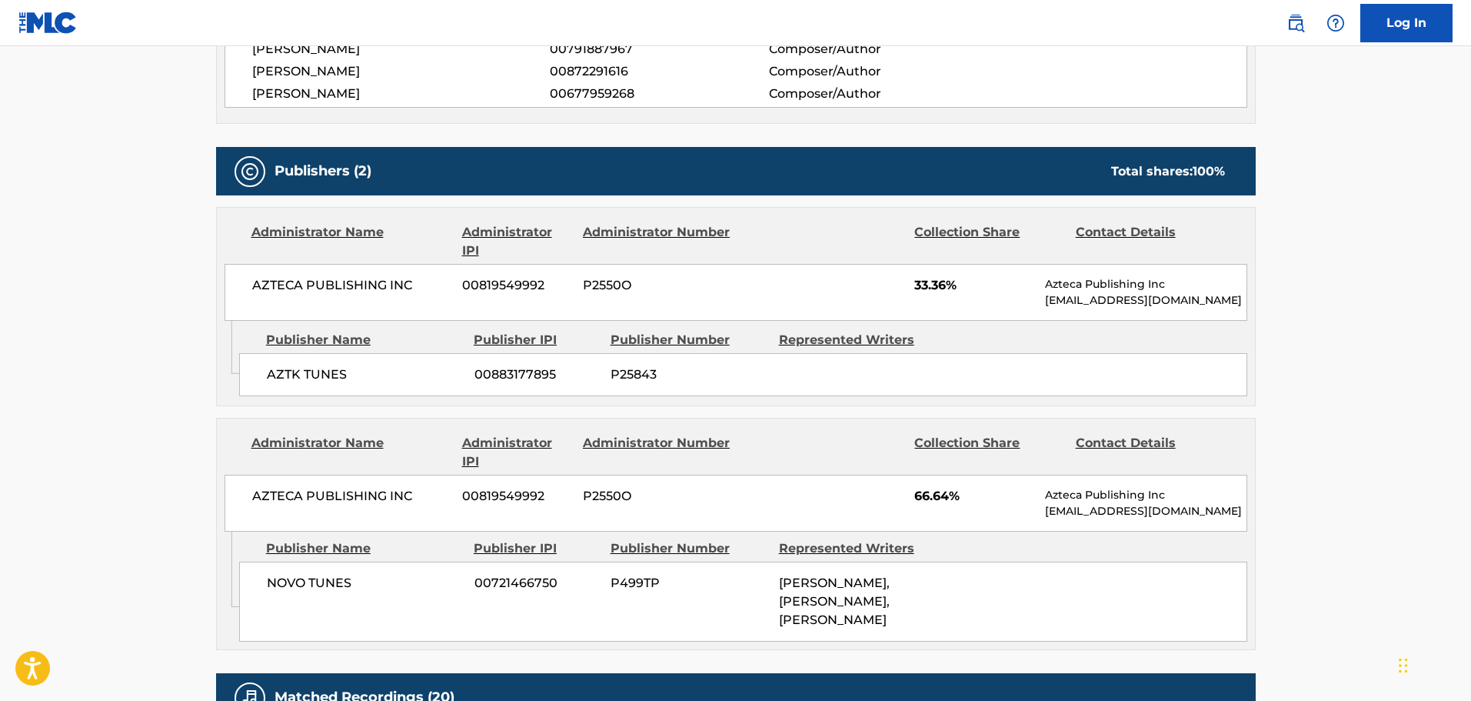
scroll to position [641, 0]
